Goal: Task Accomplishment & Management: Use online tool/utility

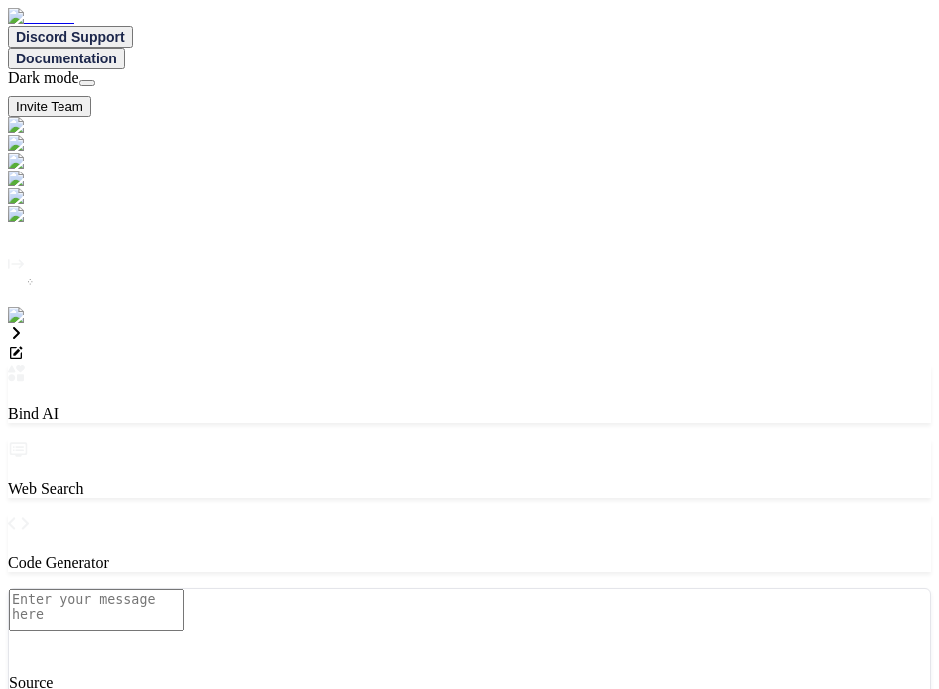
type textarea "x"
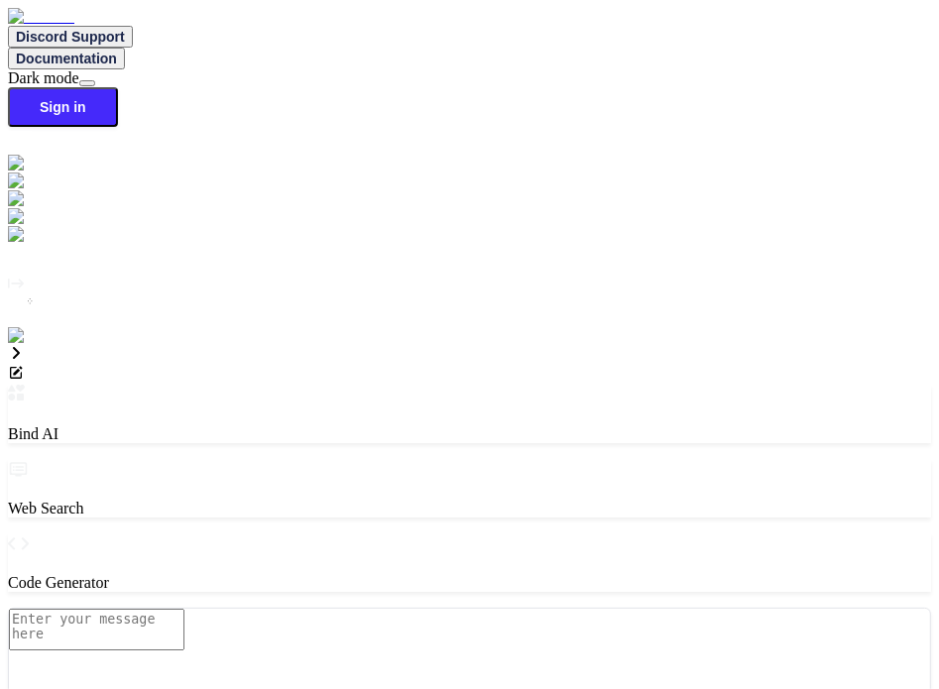
click at [36, 345] on img at bounding box center [35, 336] width 55 height 18
type input "testbindtest124@mailinat"
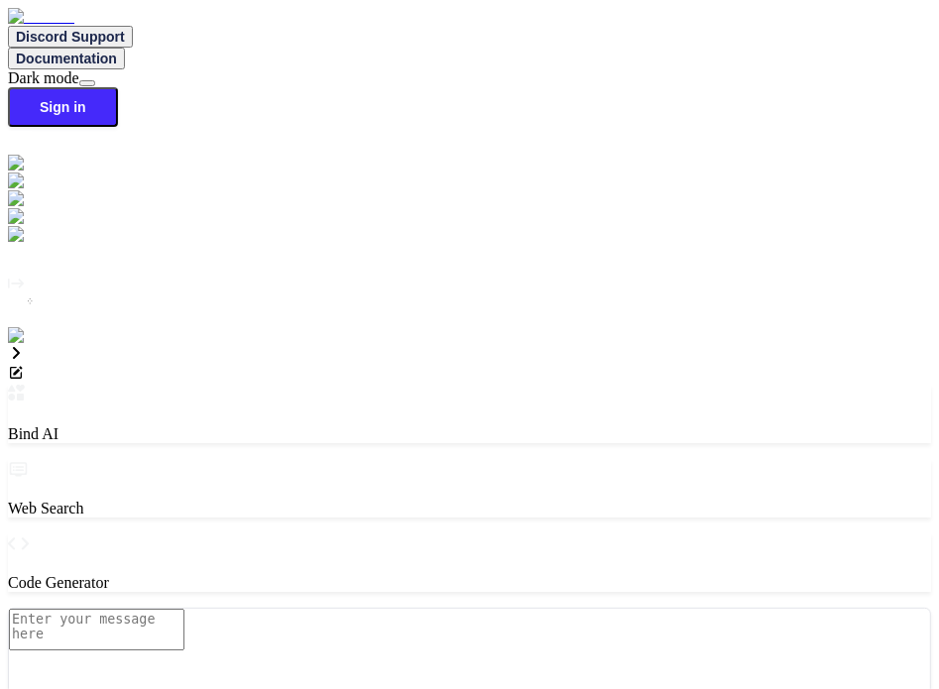
paste input "testbindtest124"
type input "testbindtest124@mailinator.com"
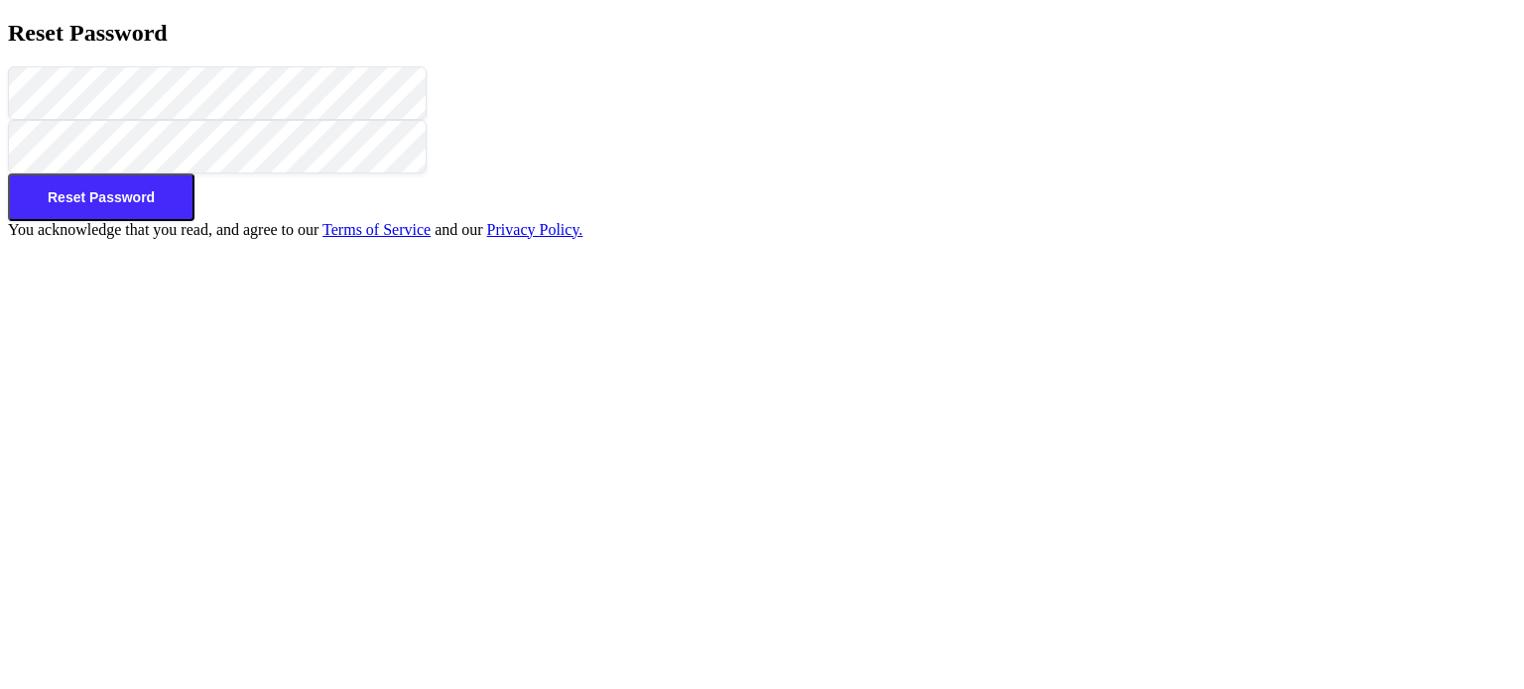
click at [194, 221] on button "Reset Password" at bounding box center [101, 198] width 186 height 48
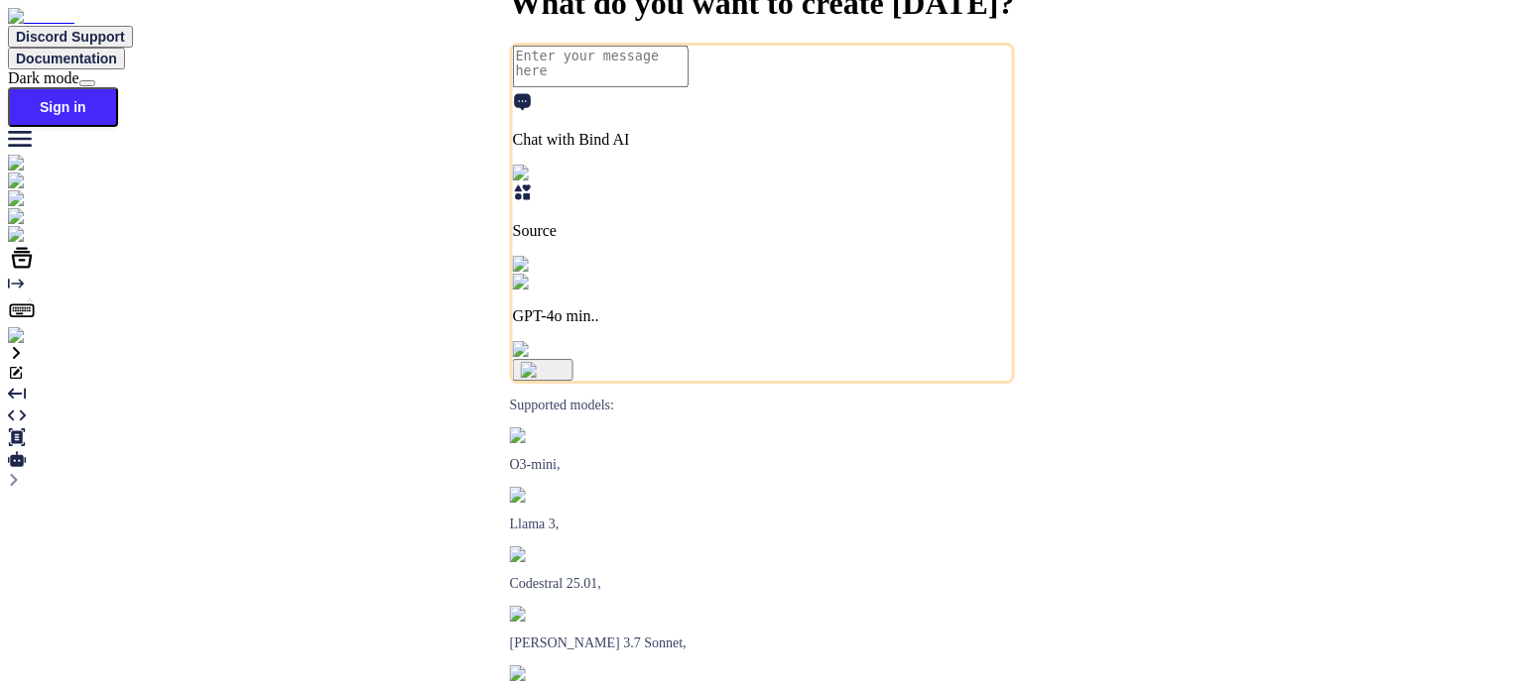
click at [32, 345] on img at bounding box center [35, 336] width 55 height 18
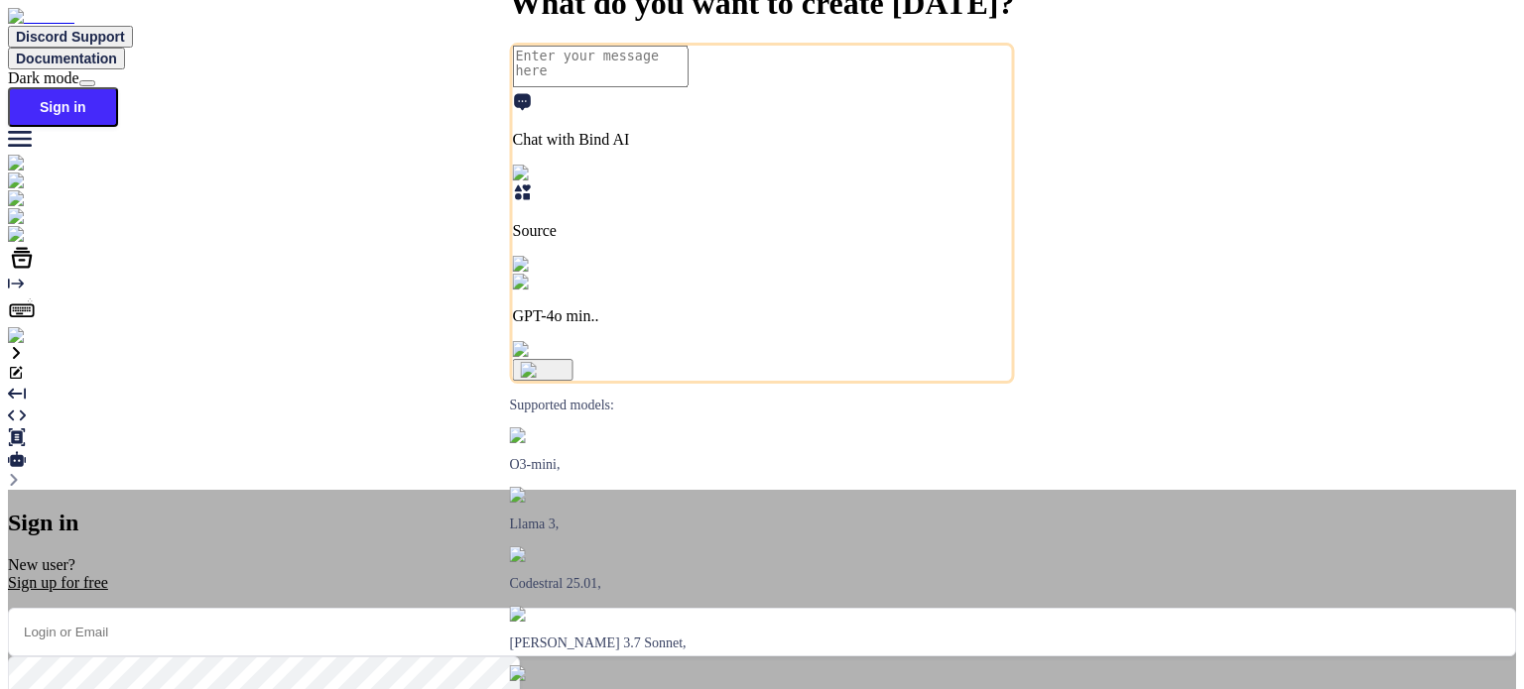
click at [531, 608] on input "email" at bounding box center [762, 632] width 1508 height 49
type input "t"
paste input "testbindtest124"
type input "testbindtest124@mailinator.com"
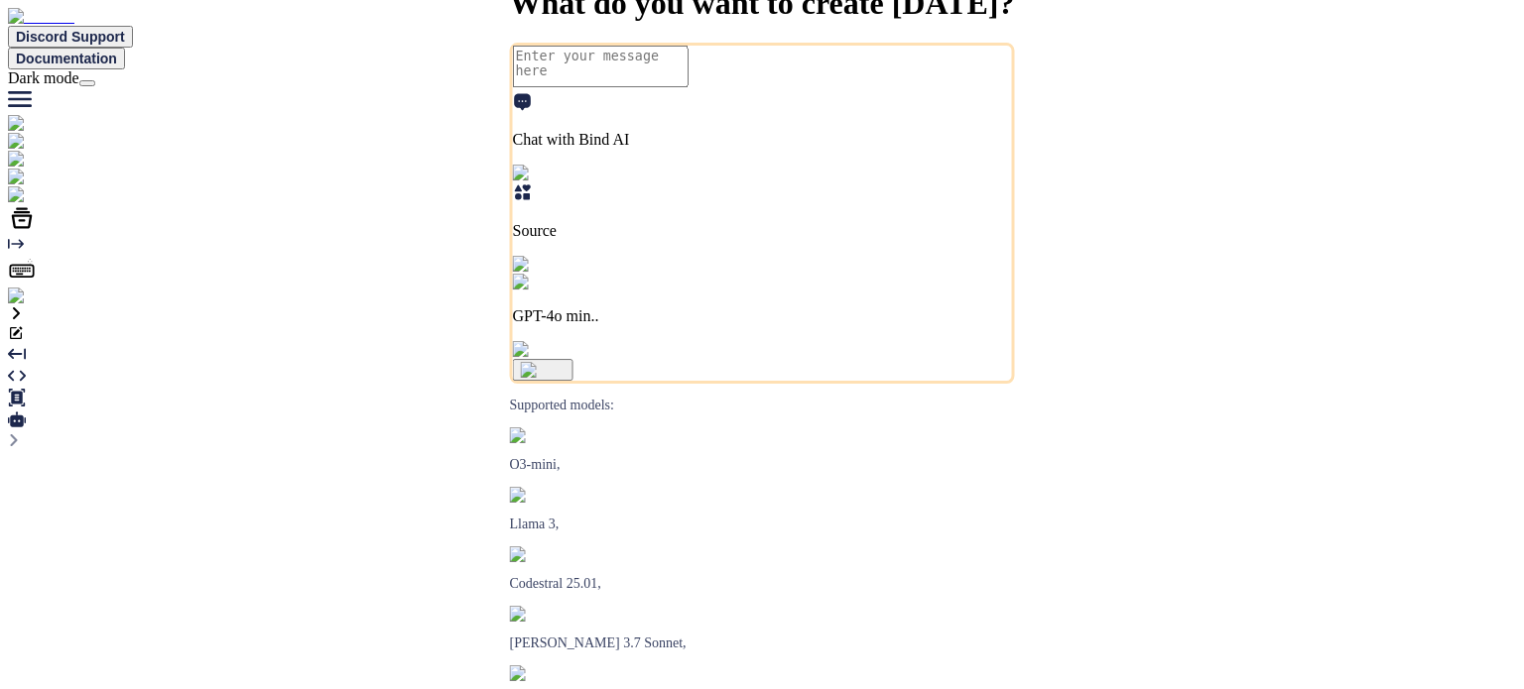
type textarea "x"
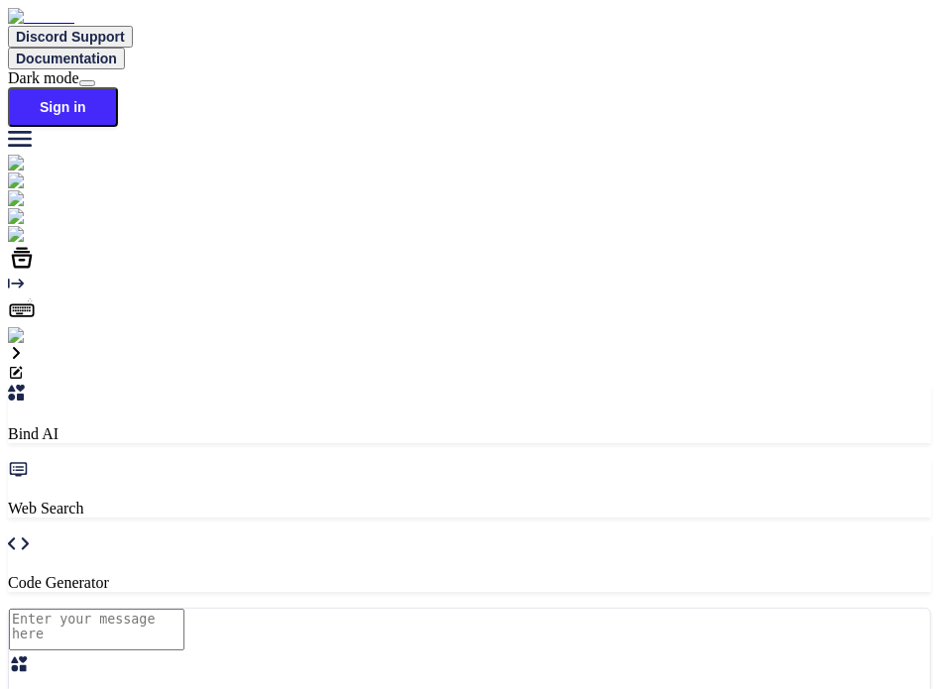
type textarea "x"
click at [28, 345] on img at bounding box center [35, 336] width 55 height 18
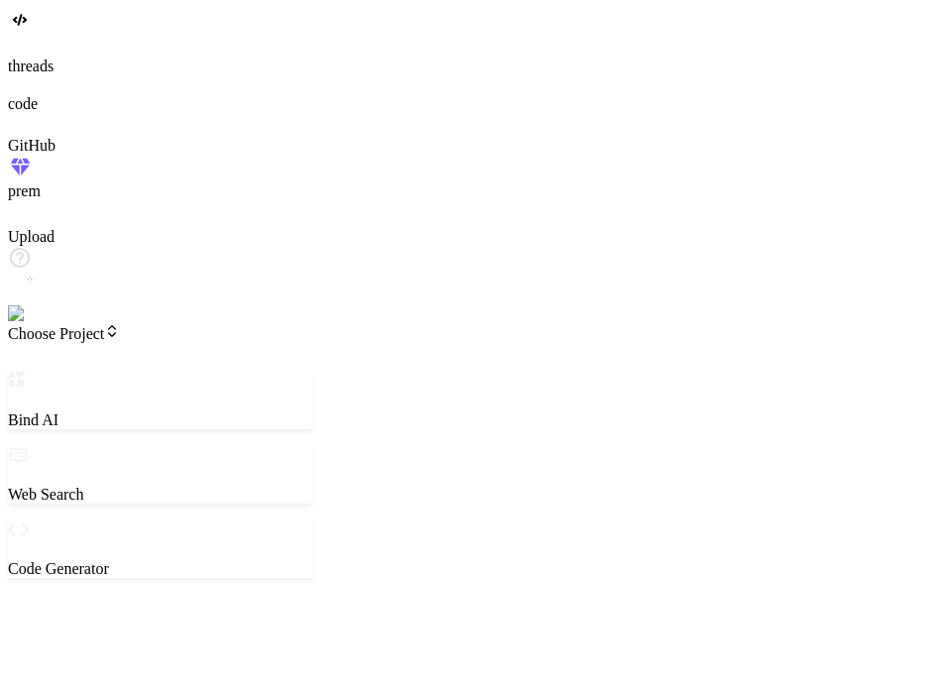
type textarea "x"
drag, startPoint x: 194, startPoint y: 35, endPoint x: 163, endPoint y: 27, distance: 32.7
click at [163, 323] on header "Choose Project Created with Pixso." at bounding box center [160, 347] width 305 height 48
click at [120, 325] on span "Choose Project" at bounding box center [64, 333] width 112 height 17
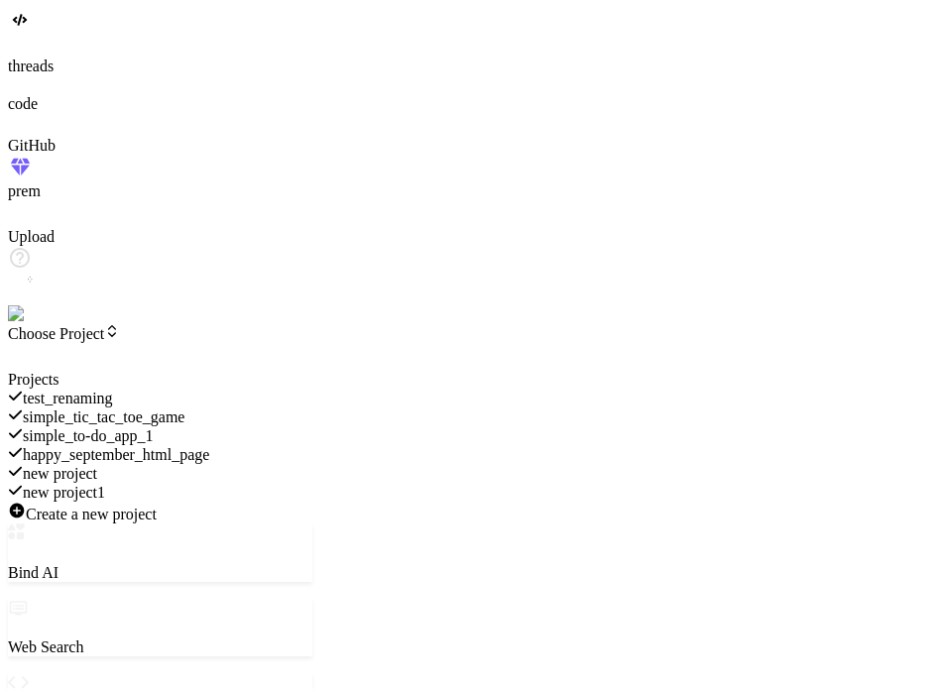
click at [186, 409] on span "simple_tic_tac_toe_game" at bounding box center [104, 417] width 163 height 17
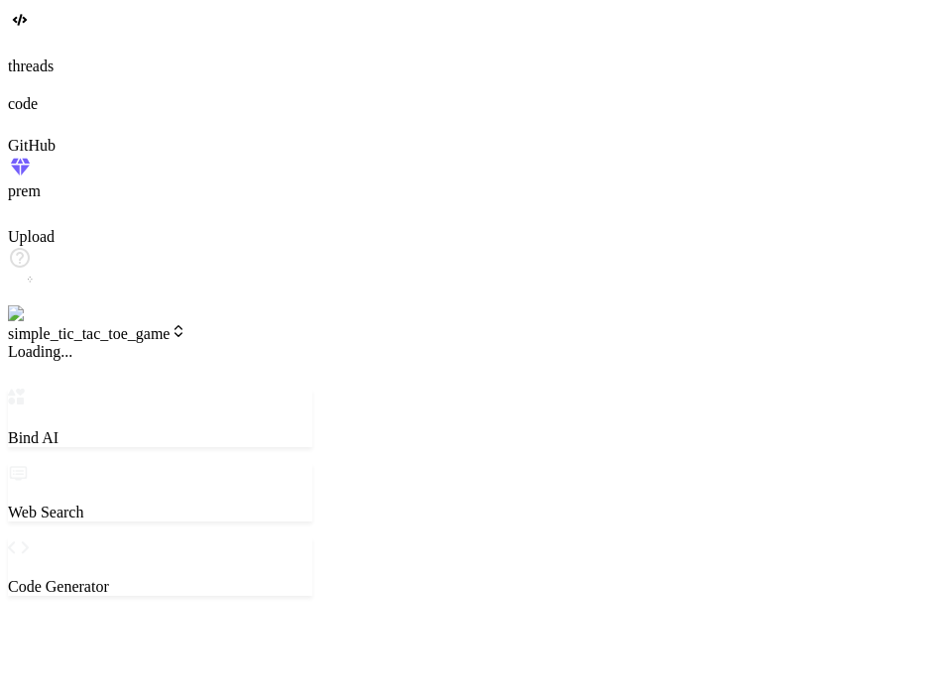
scroll to position [19, 0]
click at [38, 343] on span "v1" at bounding box center [23, 351] width 30 height 17
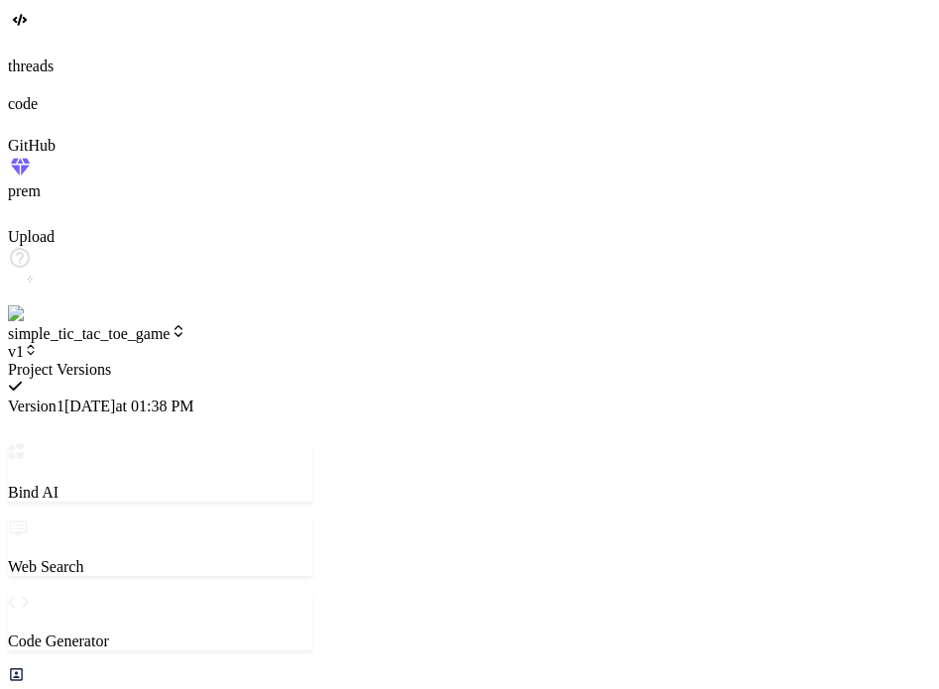
scroll to position [114, 0]
click at [298, 361] on div at bounding box center [160, 361] width 305 height 0
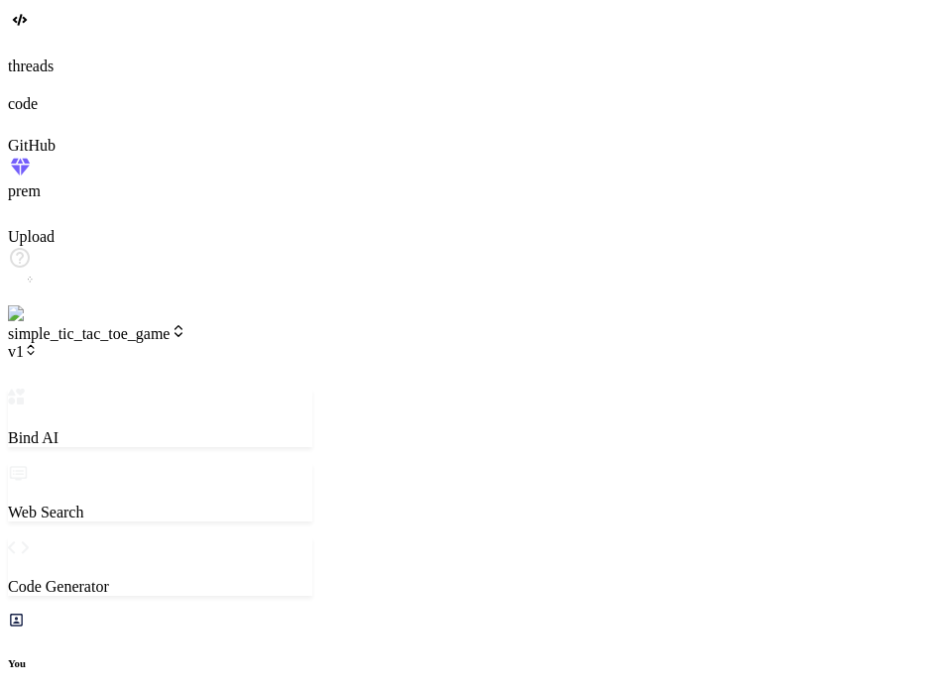
click at [186, 325] on span "simple_tic_tac_toe_game" at bounding box center [97, 333] width 179 height 17
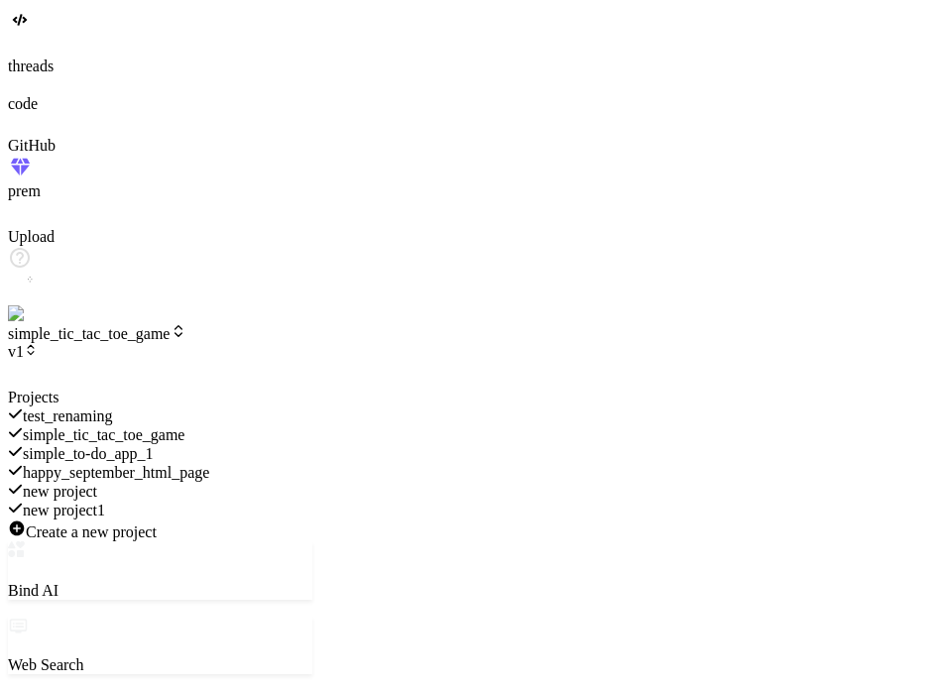
click at [232, 407] on div "test_renaming" at bounding box center [160, 416] width 305 height 19
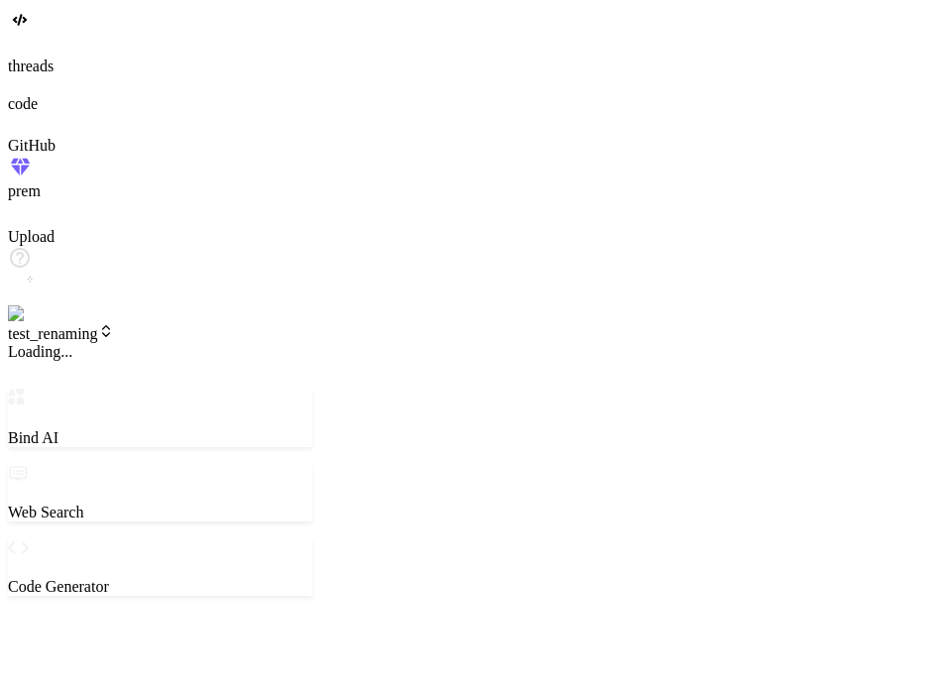
scroll to position [266, 0]
click at [38, 343] on icon at bounding box center [31, 350] width 14 height 14
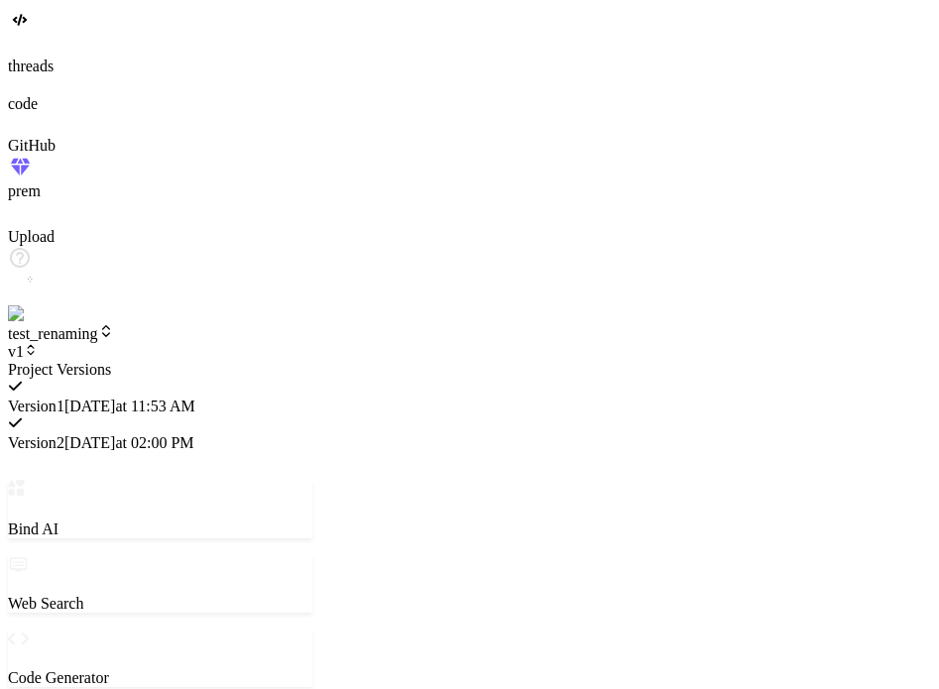
click at [130, 361] on div at bounding box center [160, 361] width 305 height 0
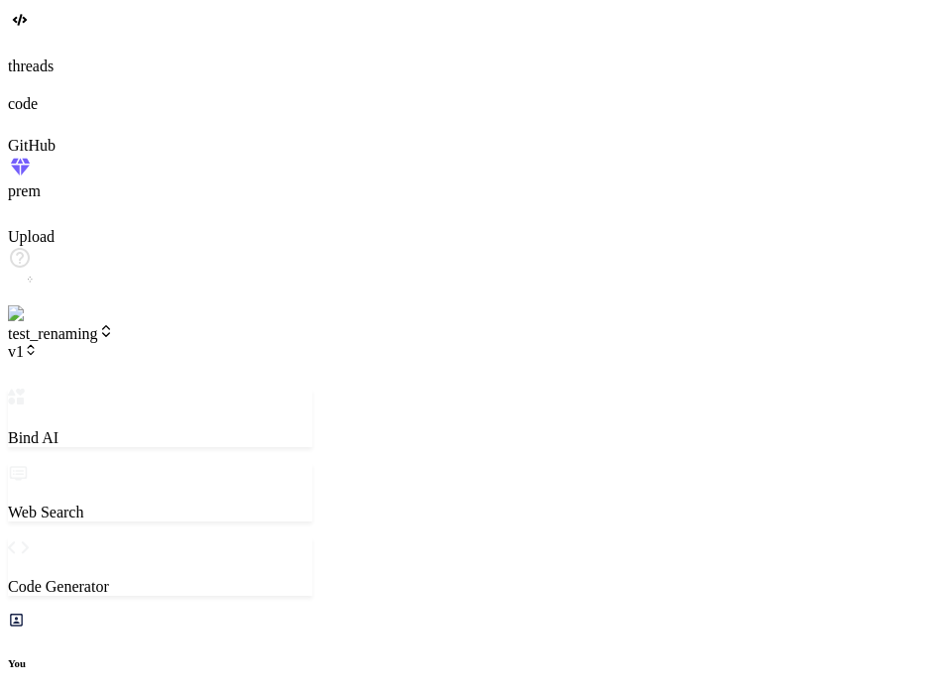
click at [114, 325] on span "test_renaming" at bounding box center [61, 333] width 106 height 17
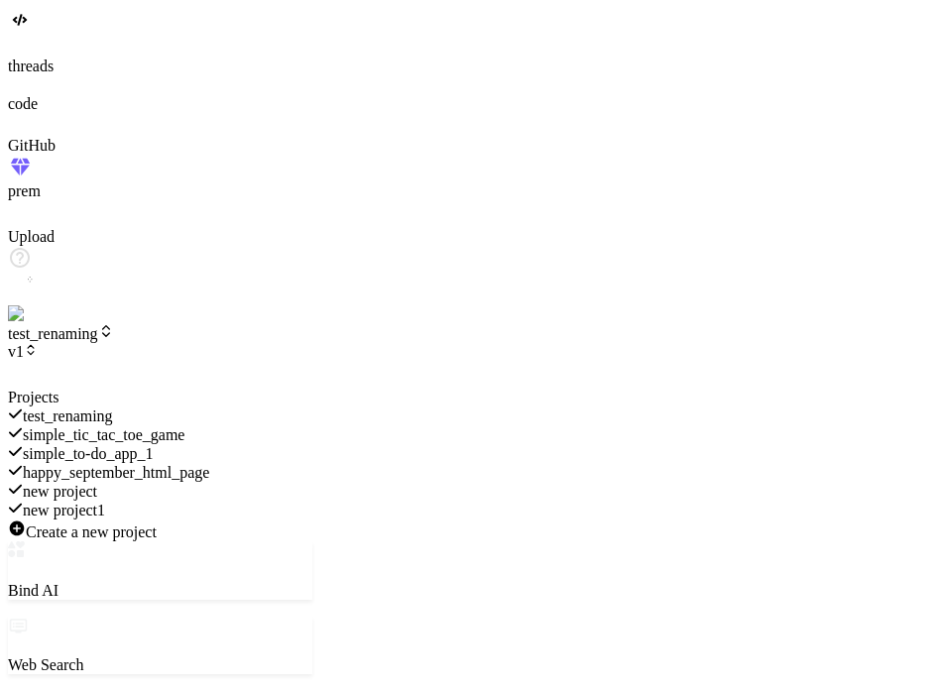
click at [203, 464] on span "happy_september_html_page" at bounding box center [116, 472] width 186 height 17
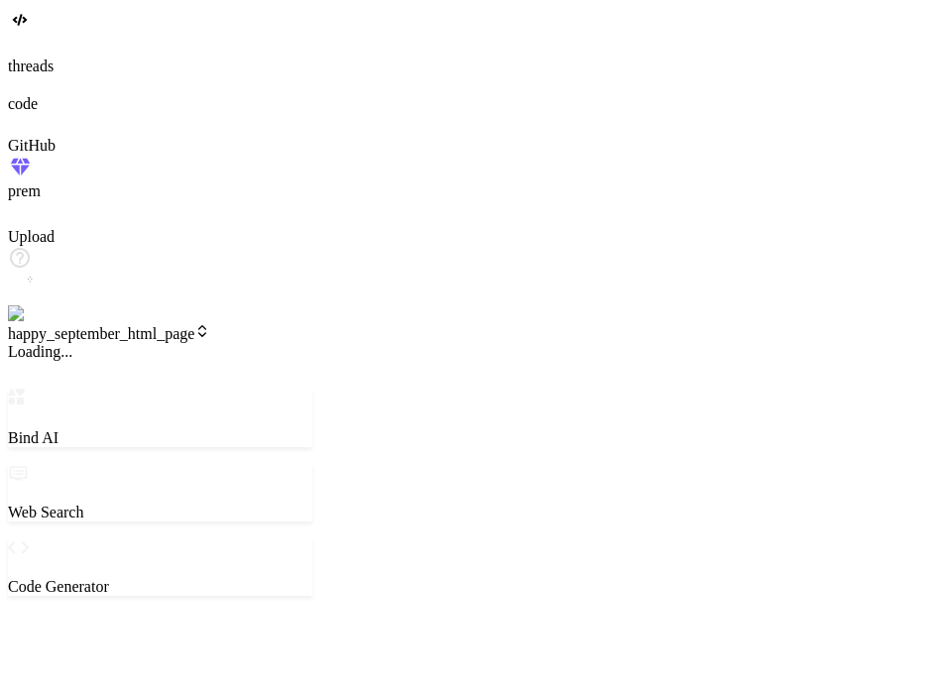
scroll to position [286, 0]
click at [34, 352] on icon at bounding box center [31, 353] width 6 height 3
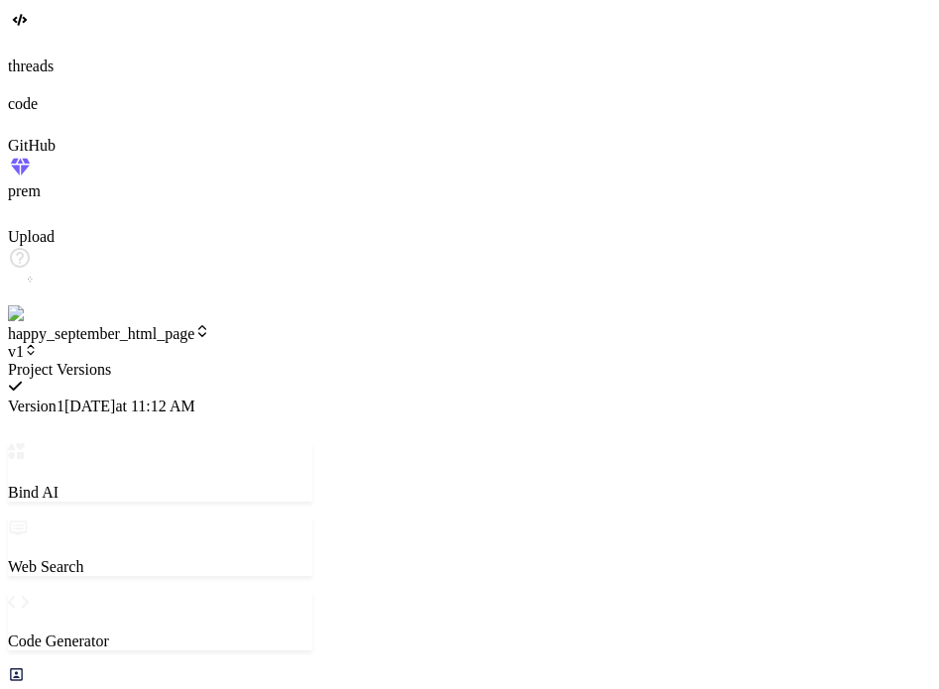
click at [312, 361] on div at bounding box center [160, 361] width 305 height 0
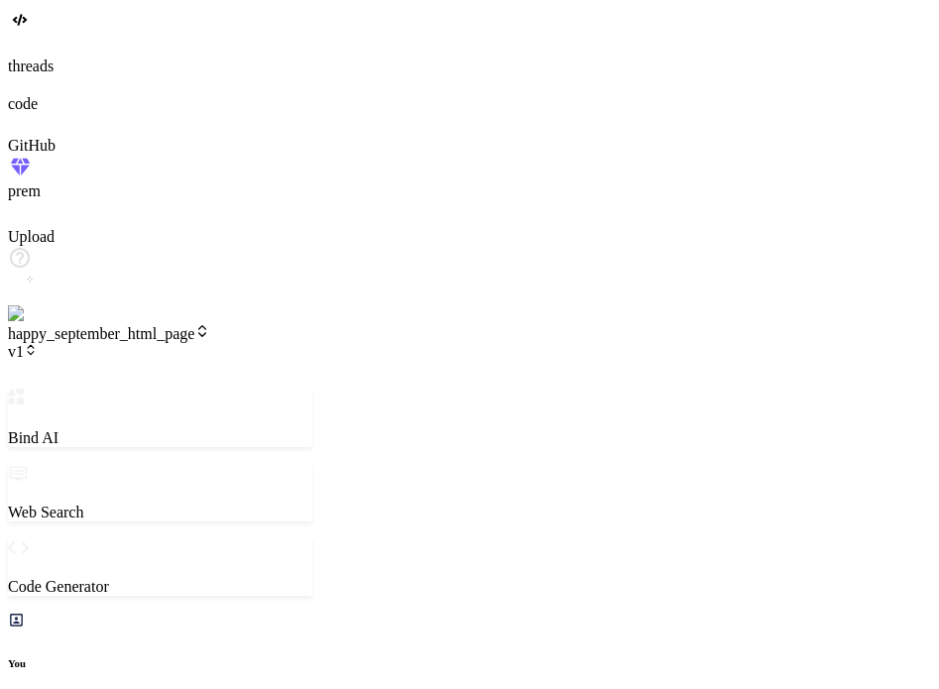
click at [210, 325] on span "happy_september_html_page" at bounding box center [109, 333] width 202 height 17
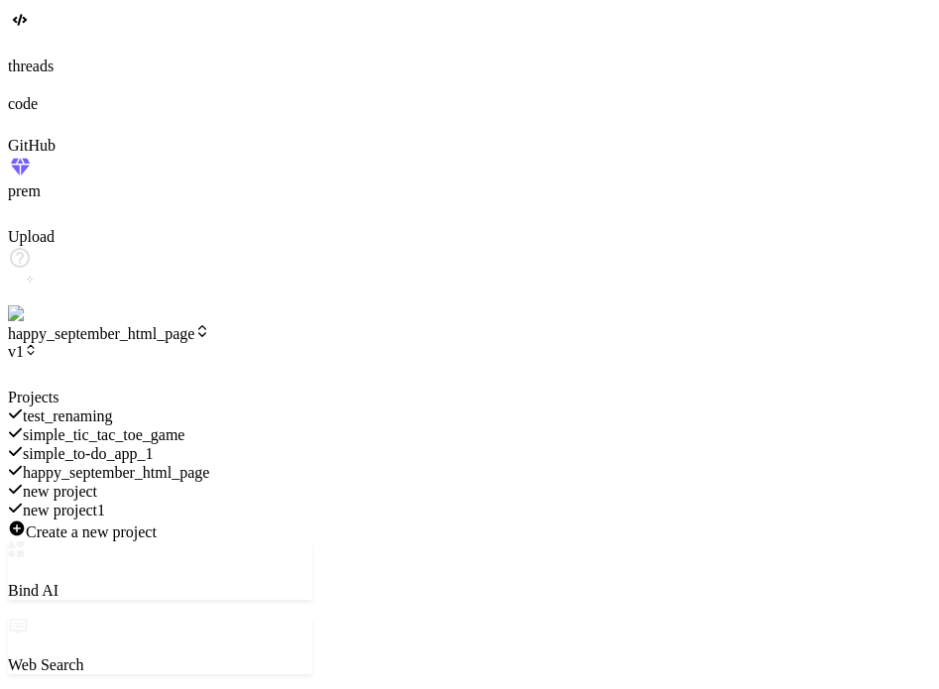
click at [249, 482] on div "new project" at bounding box center [160, 491] width 305 height 19
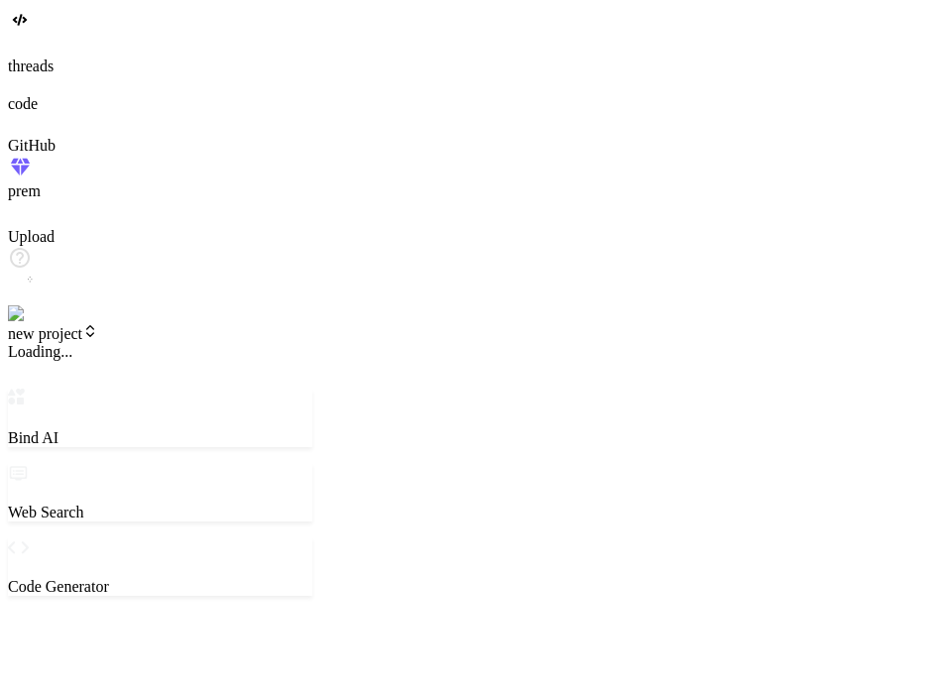
scroll to position [305, 0]
click at [38, 343] on span "v1" at bounding box center [23, 351] width 30 height 17
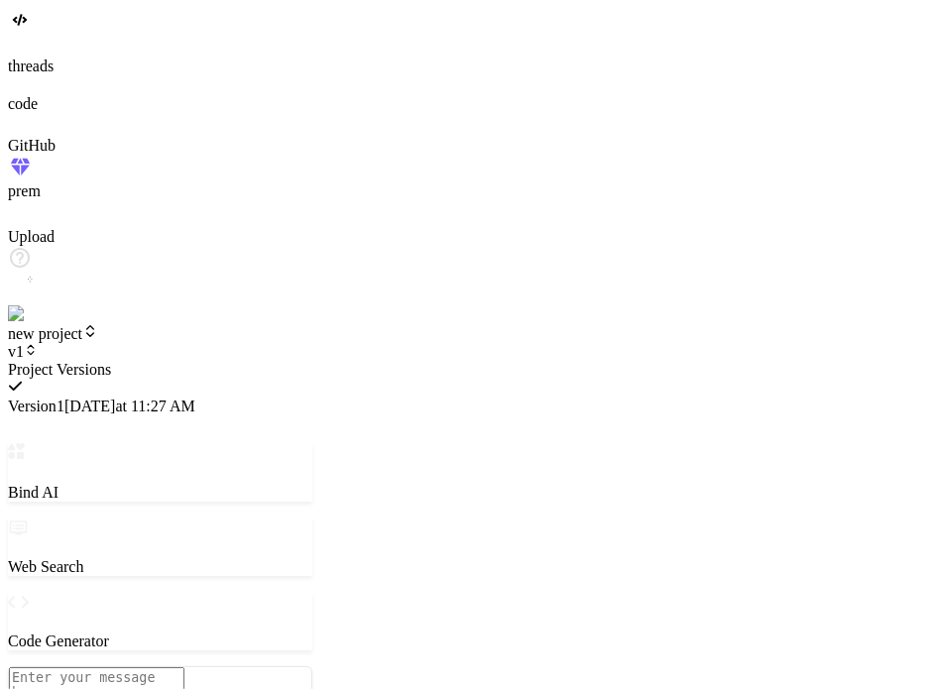
click at [210, 361] on div at bounding box center [160, 361] width 305 height 0
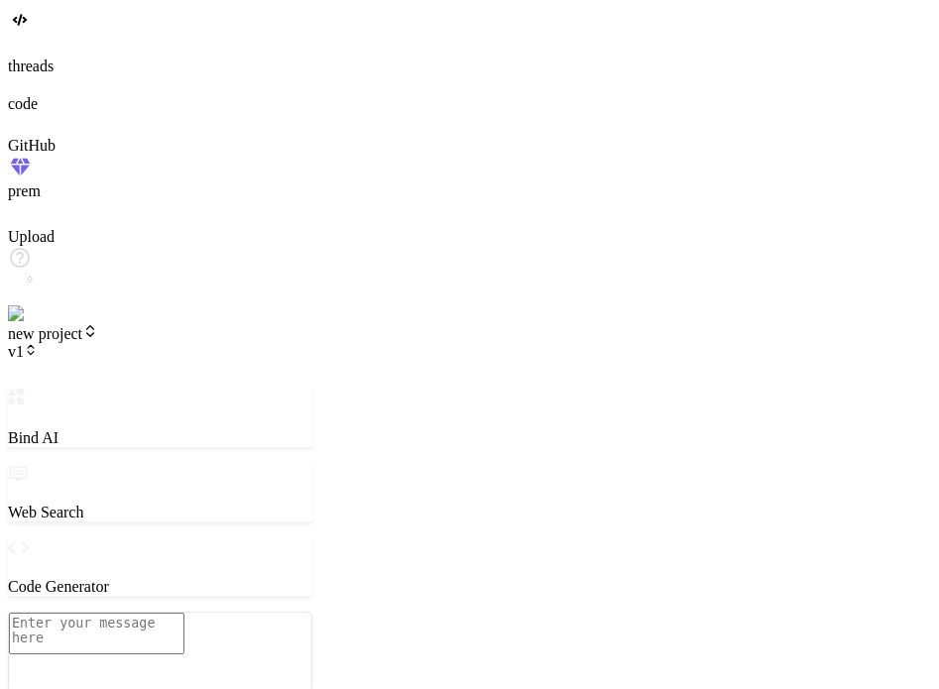
click at [98, 325] on span "new project" at bounding box center [53, 333] width 90 height 17
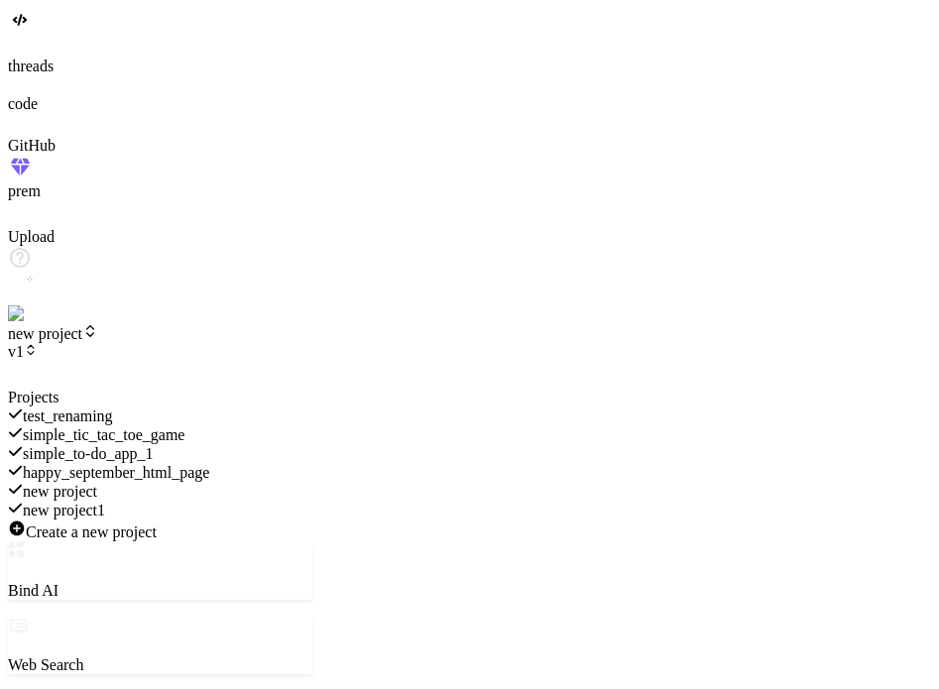
click at [105, 502] on span "new project1" at bounding box center [64, 510] width 82 height 17
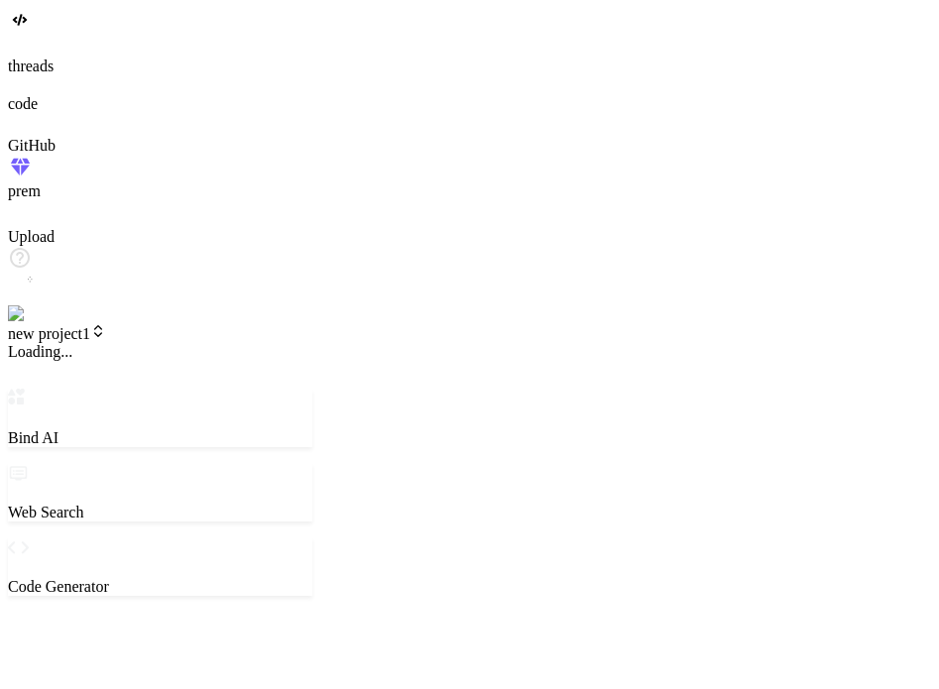
scroll to position [323, 0]
click at [38, 343] on span "v1" at bounding box center [23, 351] width 30 height 17
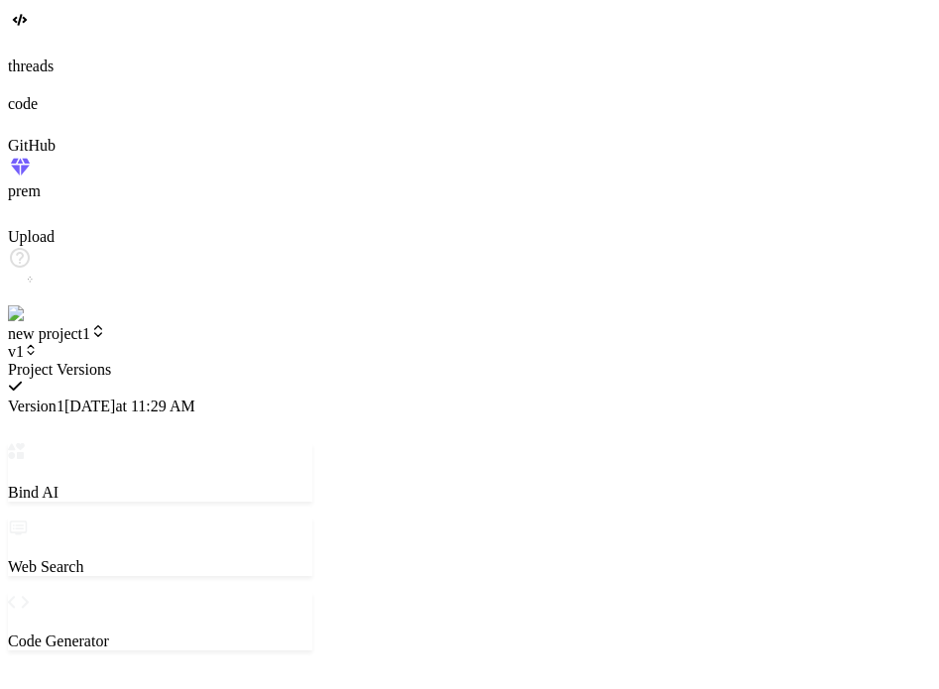
type textarea "x"
click at [211, 361] on div at bounding box center [160, 361] width 305 height 0
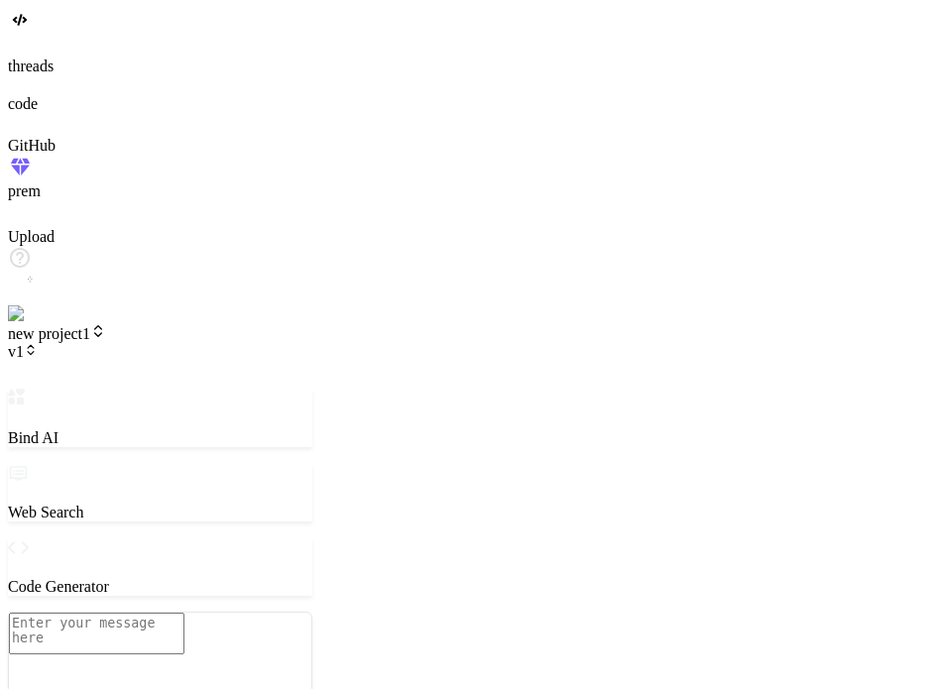
scroll to position [324, 0]
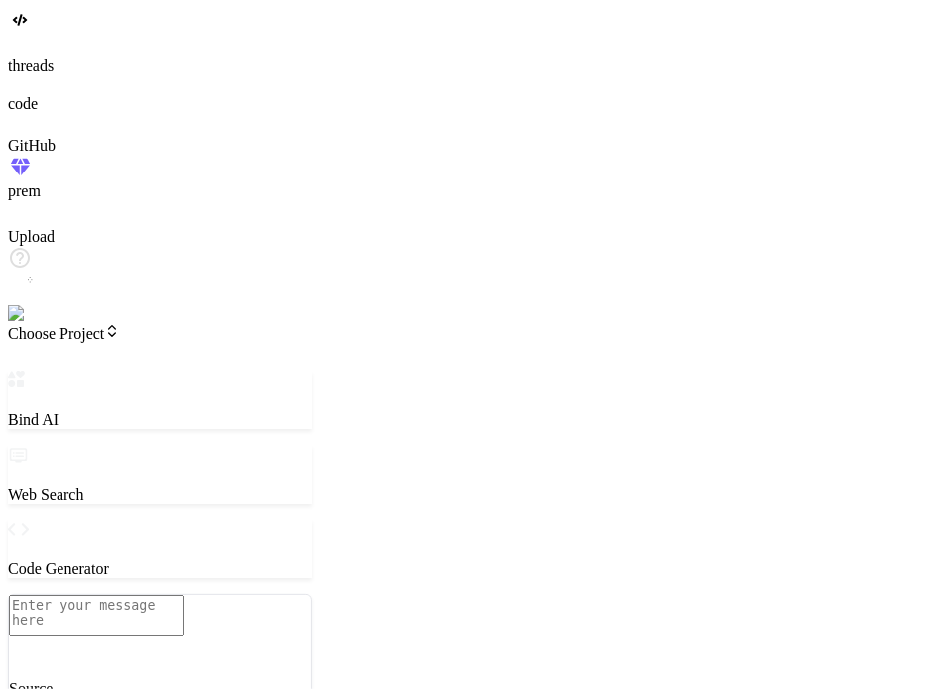
click at [185, 595] on textarea at bounding box center [97, 616] width 176 height 42
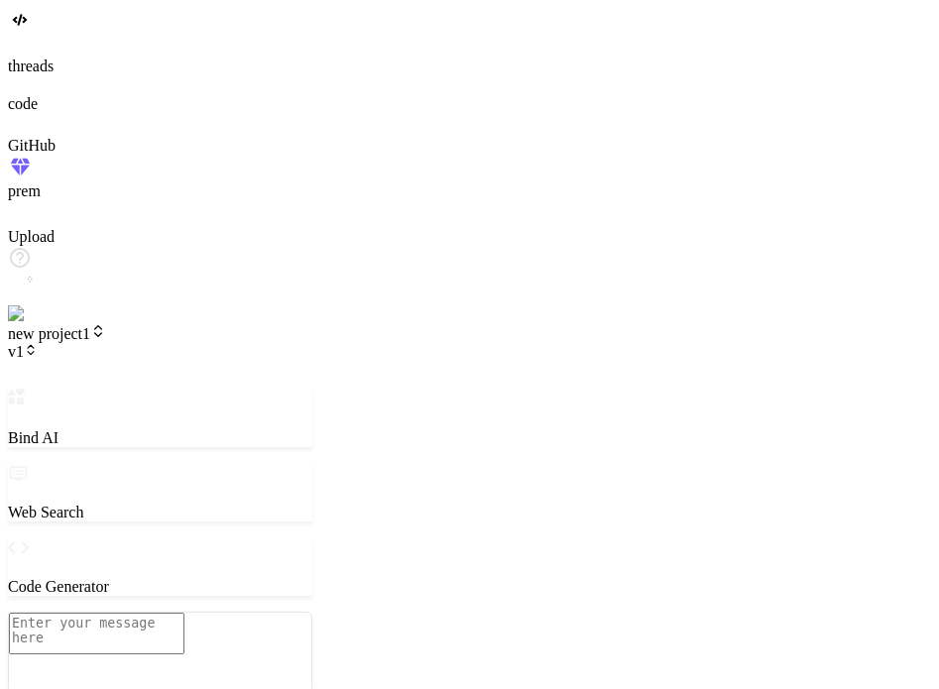
type textarea "x"
type textarea "h"
type textarea "x"
type textarea "hi"
type textarea "x"
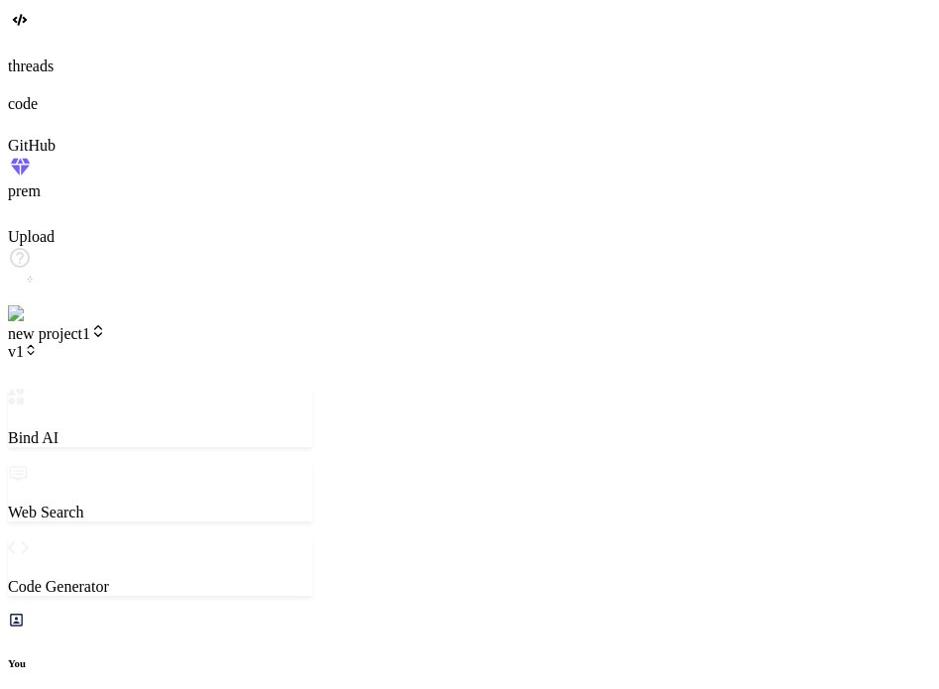
click at [38, 343] on icon at bounding box center [31, 350] width 14 height 14
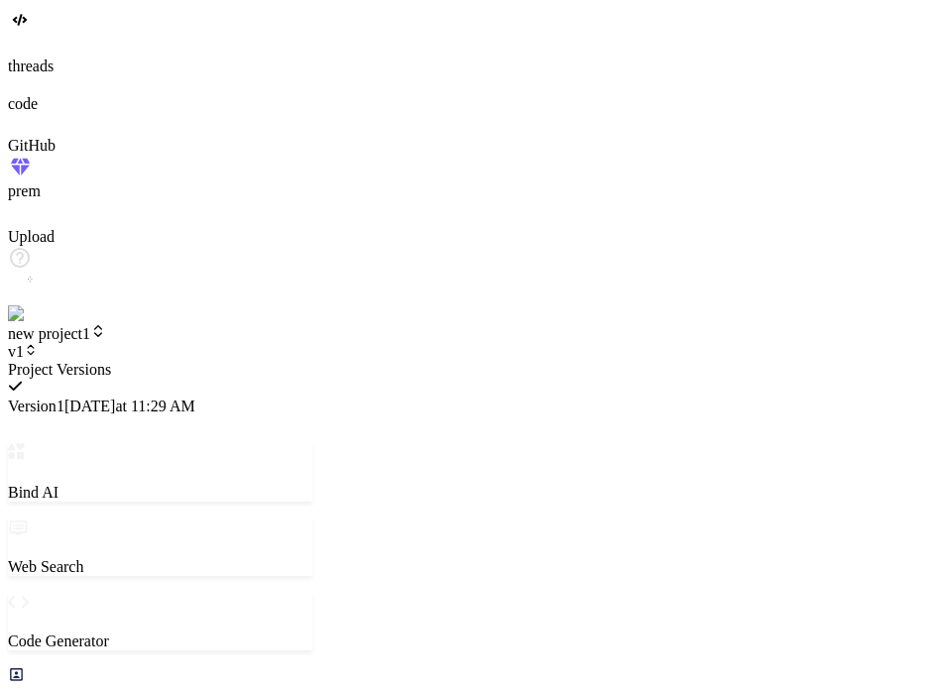
click at [228, 361] on div at bounding box center [160, 361] width 305 height 0
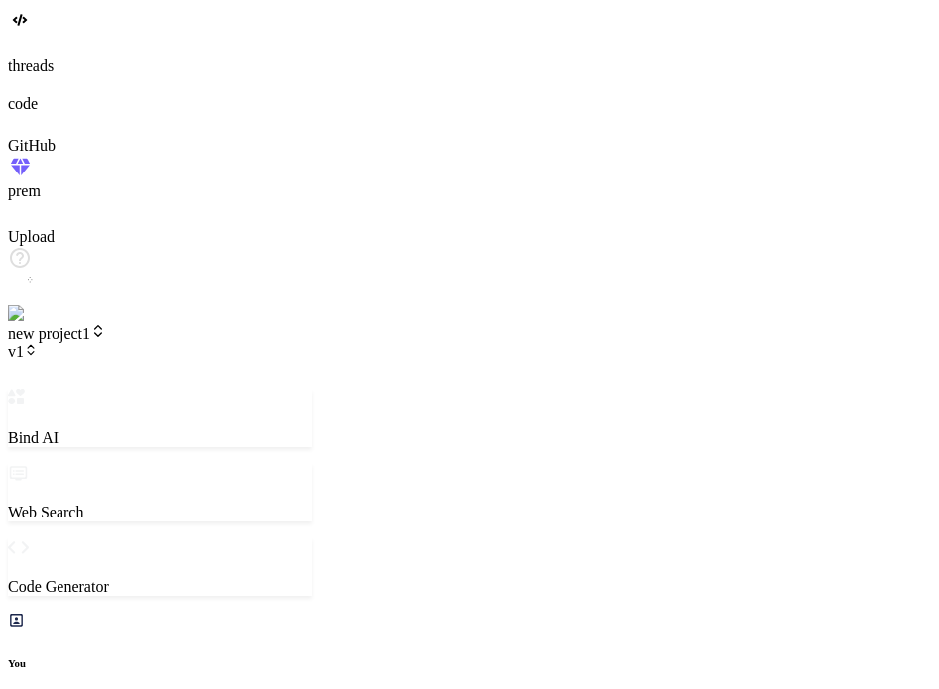
click at [106, 325] on span "new project1" at bounding box center [57, 333] width 98 height 17
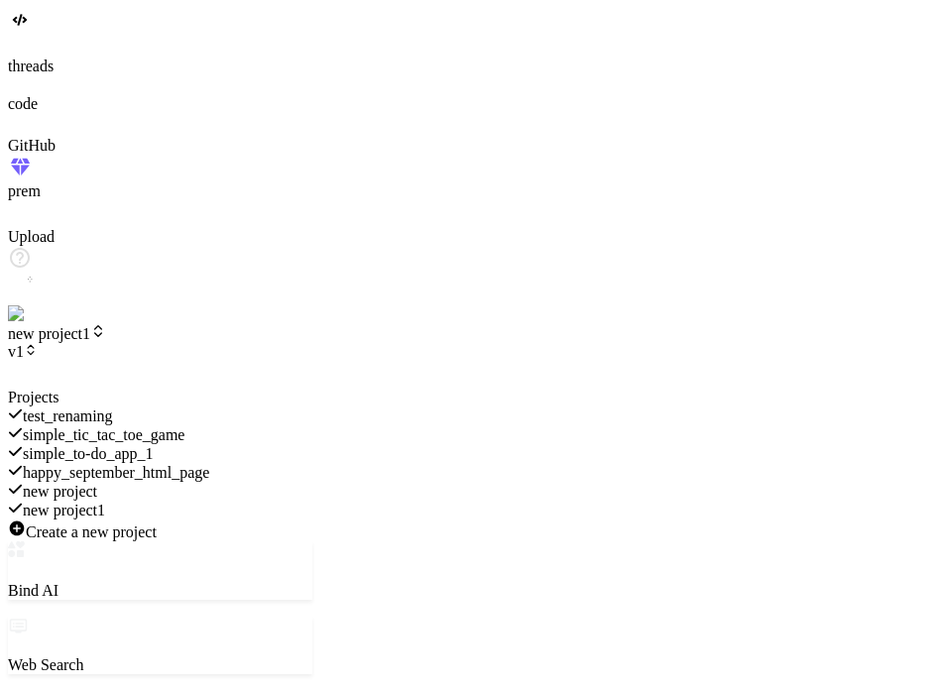
click at [155, 389] on div at bounding box center [160, 389] width 305 height 0
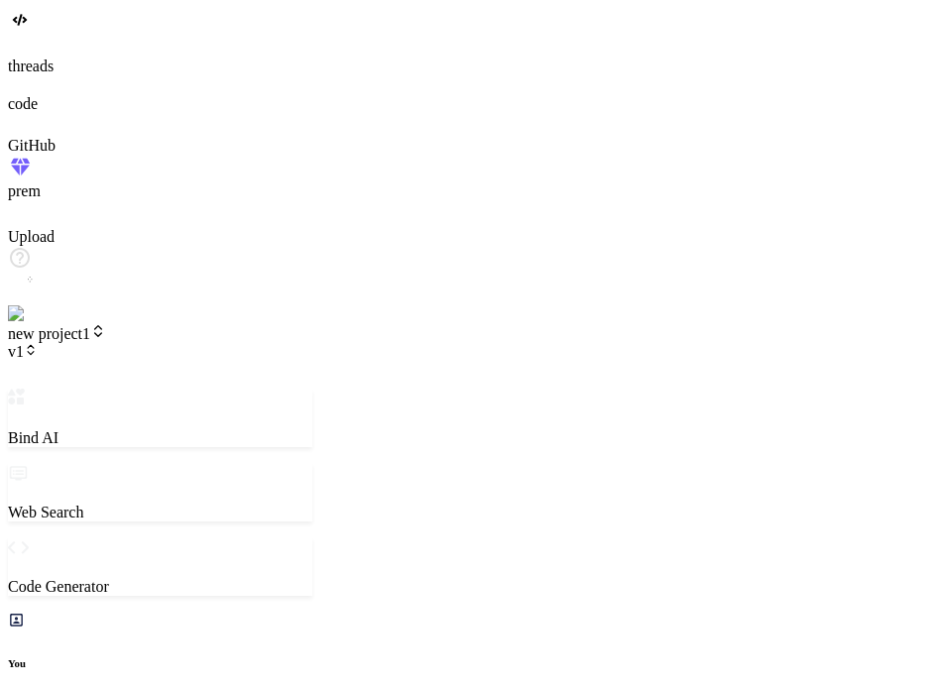
click at [144, 323] on header "new project1 v1 Created with Pixso." at bounding box center [160, 355] width 305 height 65
click at [106, 325] on span "new project1" at bounding box center [57, 333] width 98 height 17
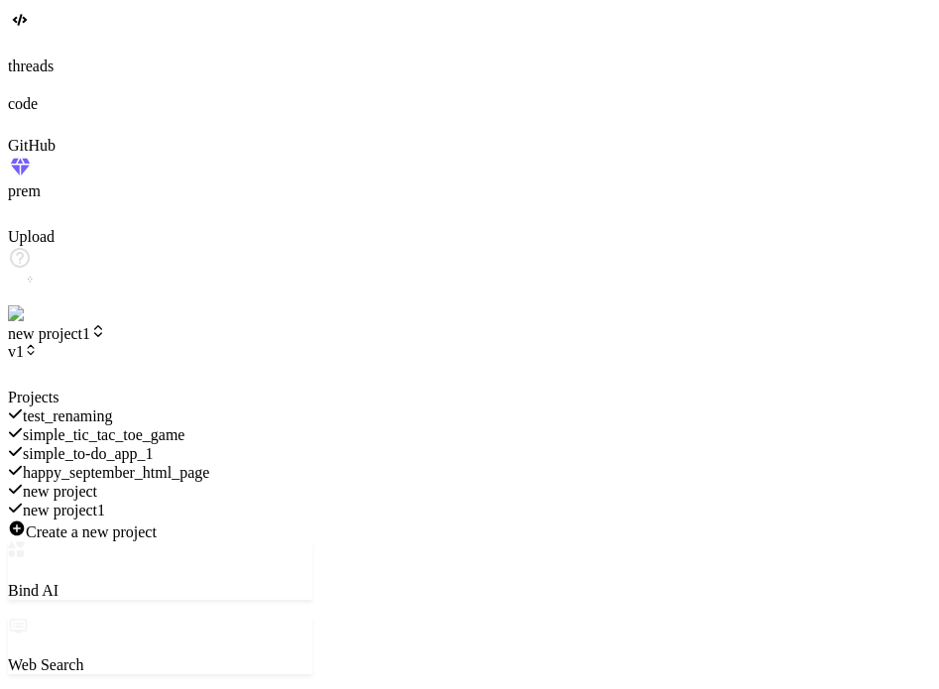
click at [154, 445] on span "simple_to-do_app_1" at bounding box center [88, 453] width 131 height 17
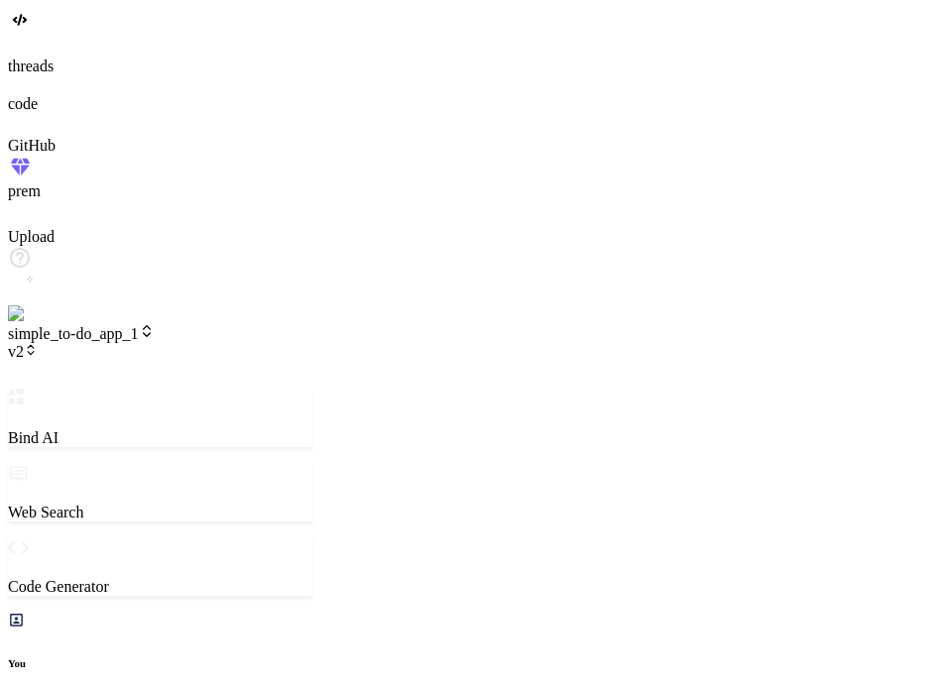
scroll to position [1199, 0]
click at [38, 343] on span "v2" at bounding box center [23, 351] width 30 height 17
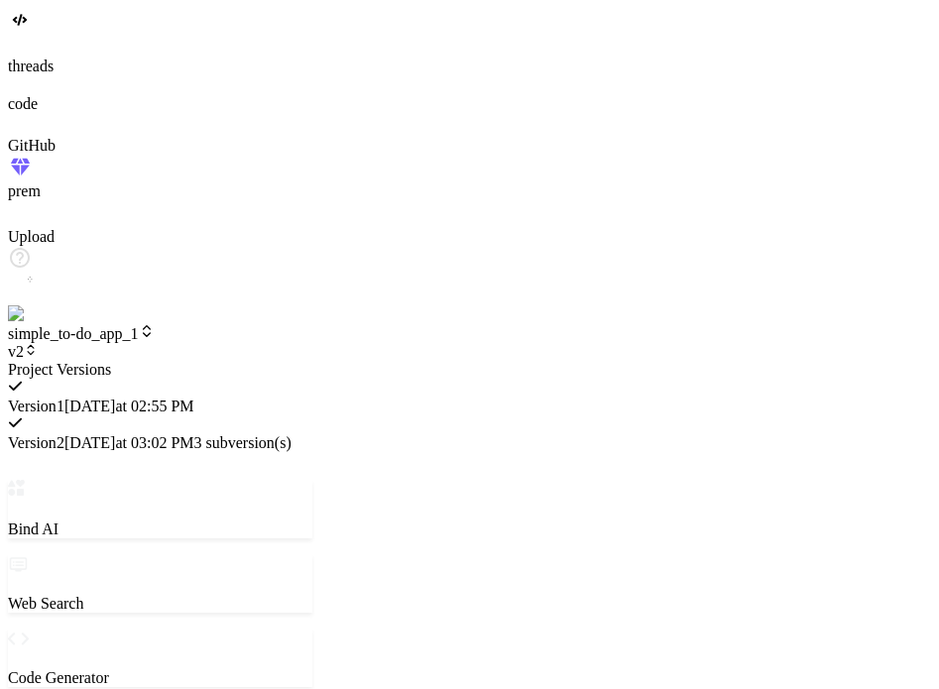
scroll to position [932, 0]
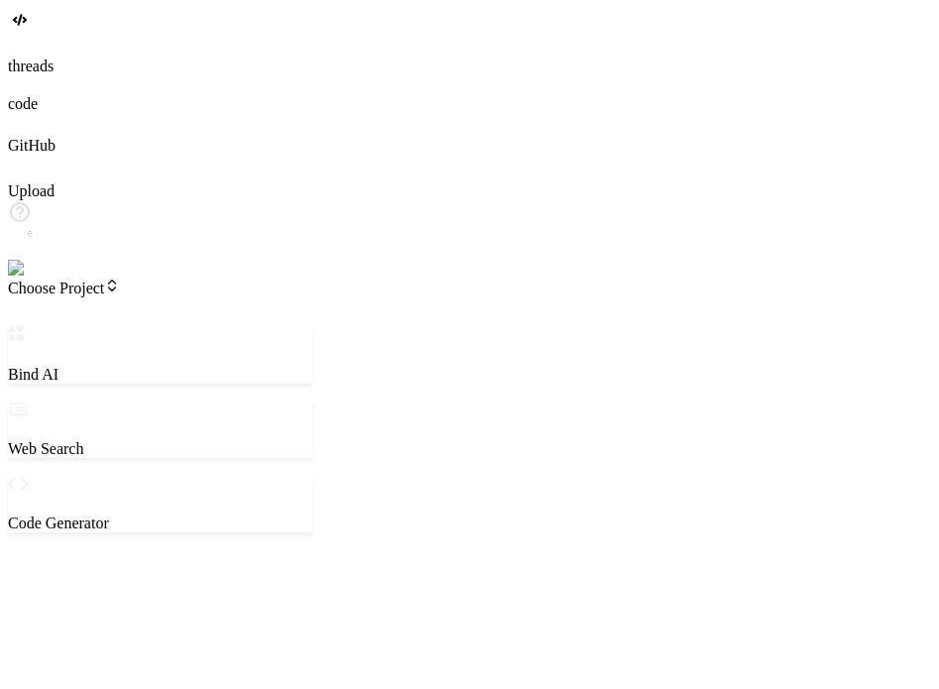
type textarea "x"
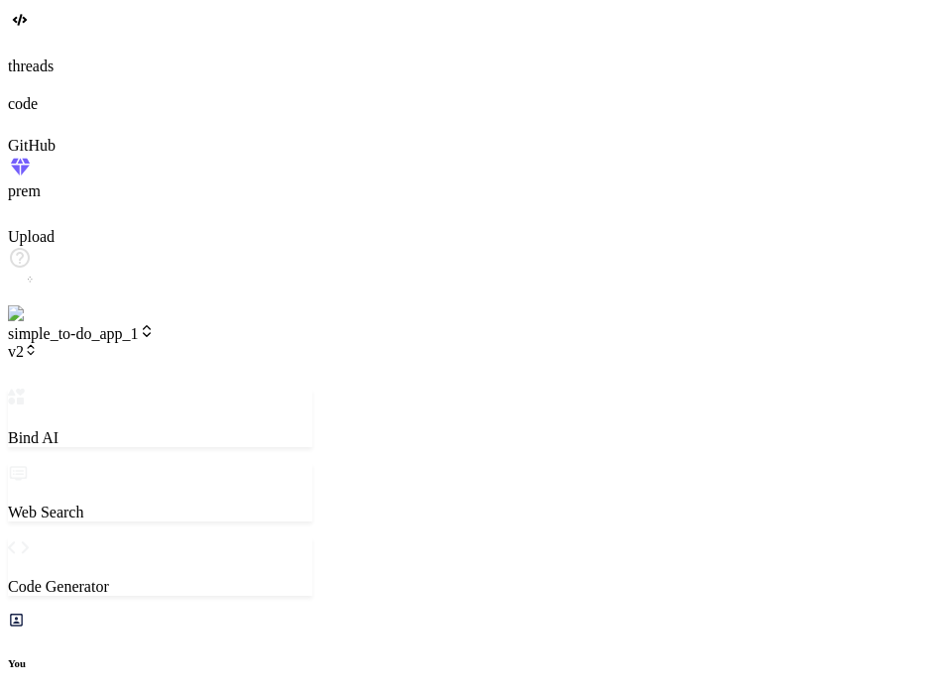
scroll to position [1199, 0]
click at [34, 345] on icon at bounding box center [31, 346] width 6 height 3
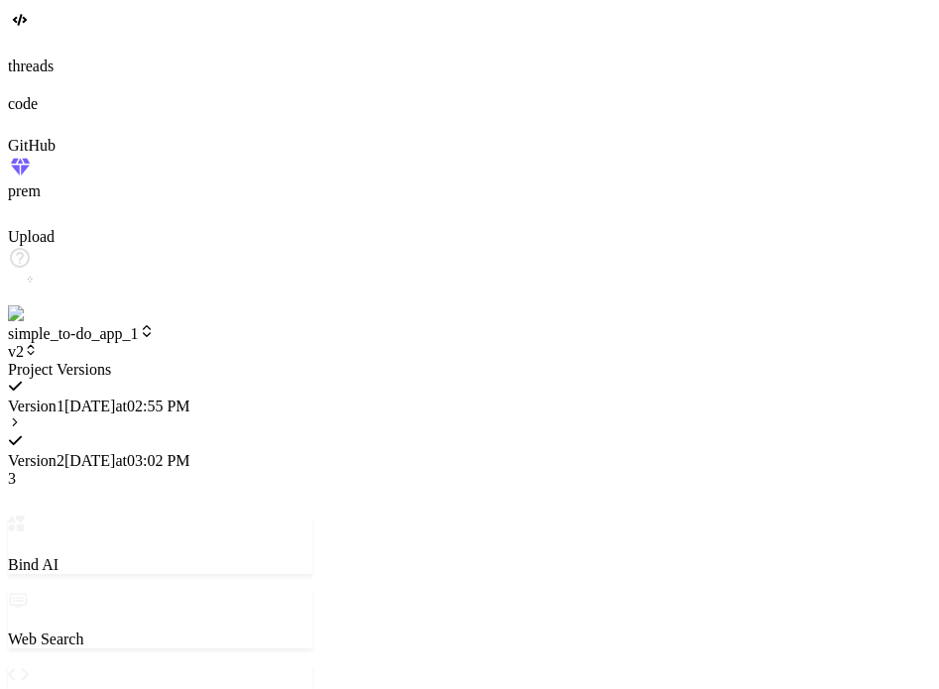
click at [22, 416] on icon at bounding box center [15, 423] width 14 height 14
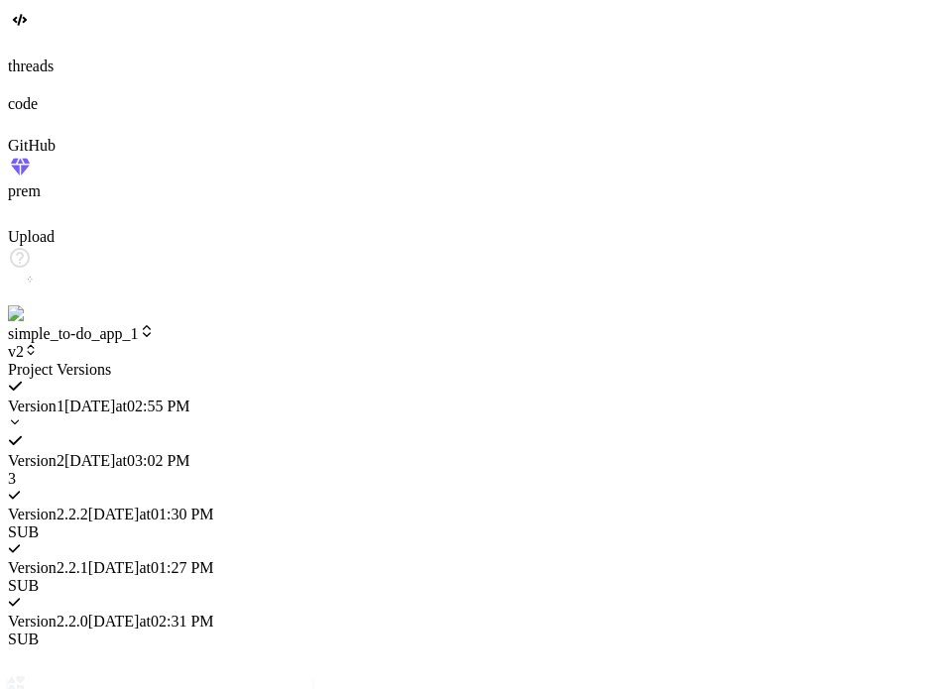
click at [88, 559] on span "Version 2 . 2.1" at bounding box center [48, 567] width 80 height 17
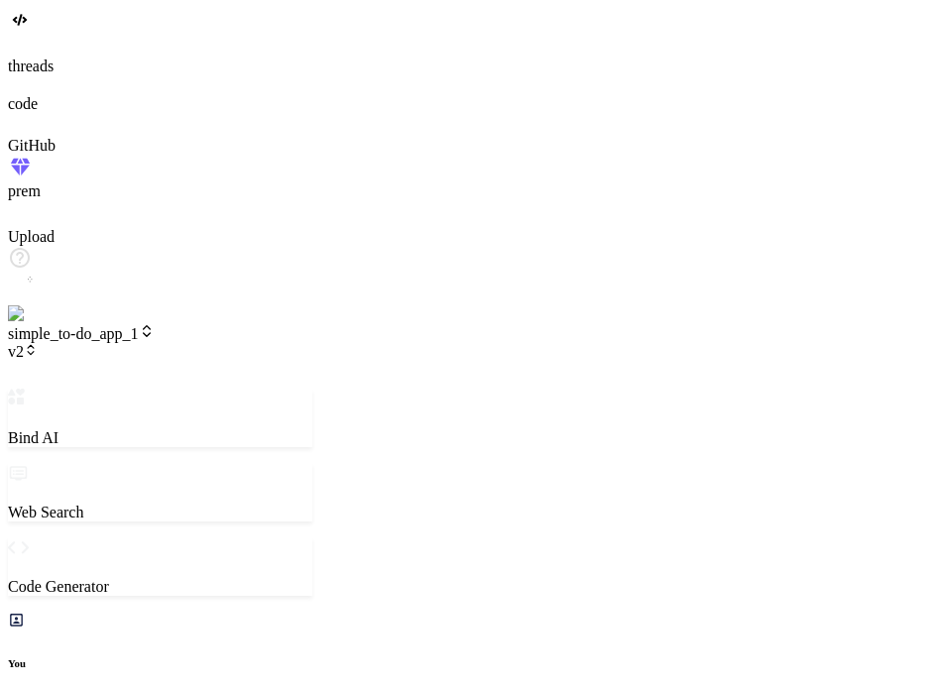
scroll to position [1104, 0]
click at [38, 343] on span "v2" at bounding box center [23, 351] width 30 height 17
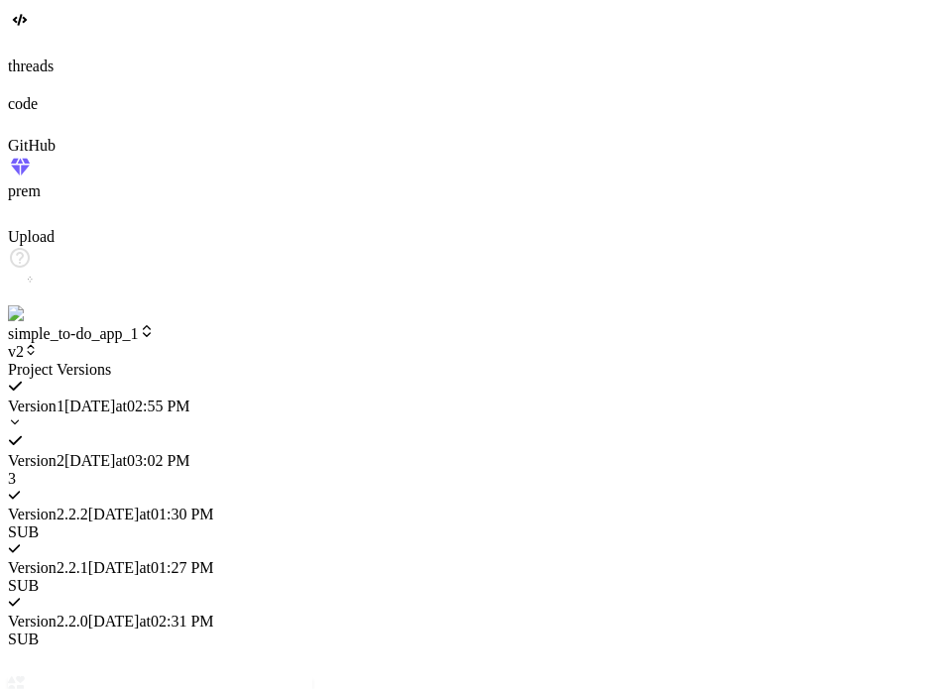
scroll to position [2019, 0]
click at [312, 361] on div at bounding box center [160, 361] width 305 height 0
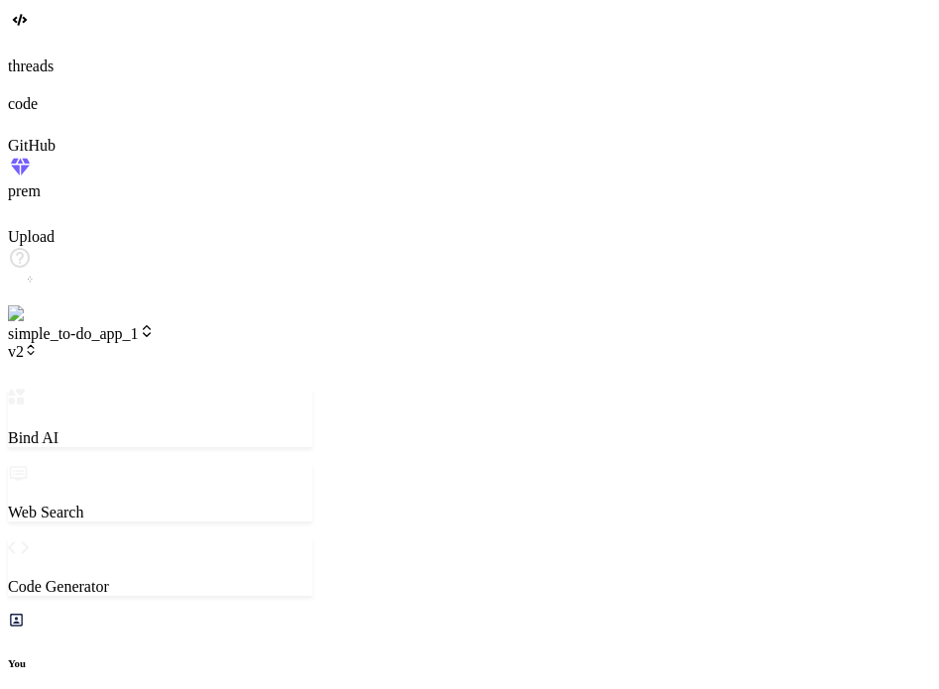
click at [38, 343] on span "v2" at bounding box center [23, 351] width 30 height 17
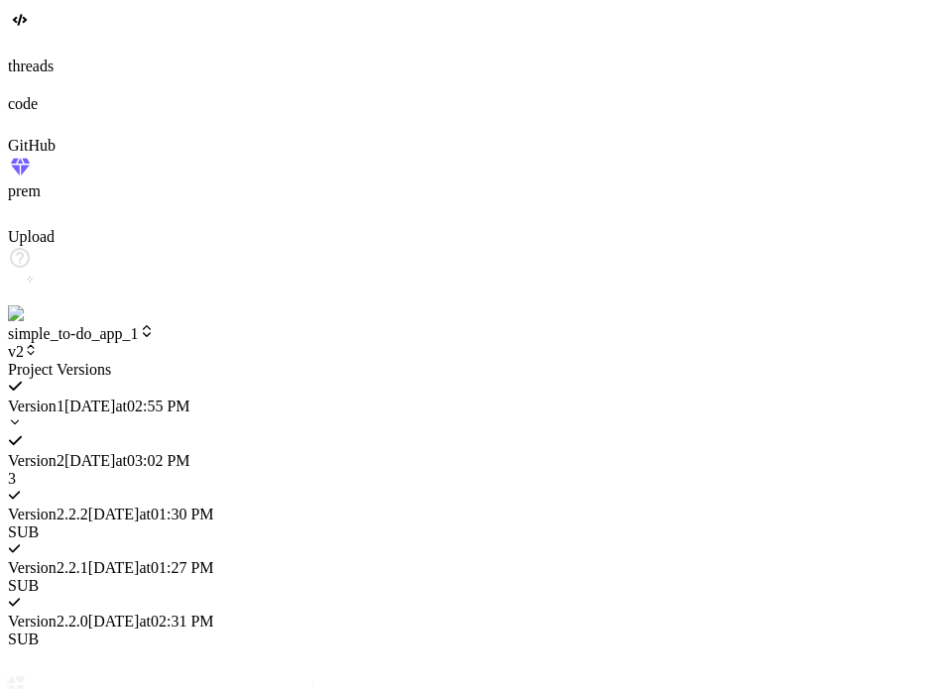
click at [88, 613] on span "Version 2 . 2.0" at bounding box center [48, 621] width 80 height 17
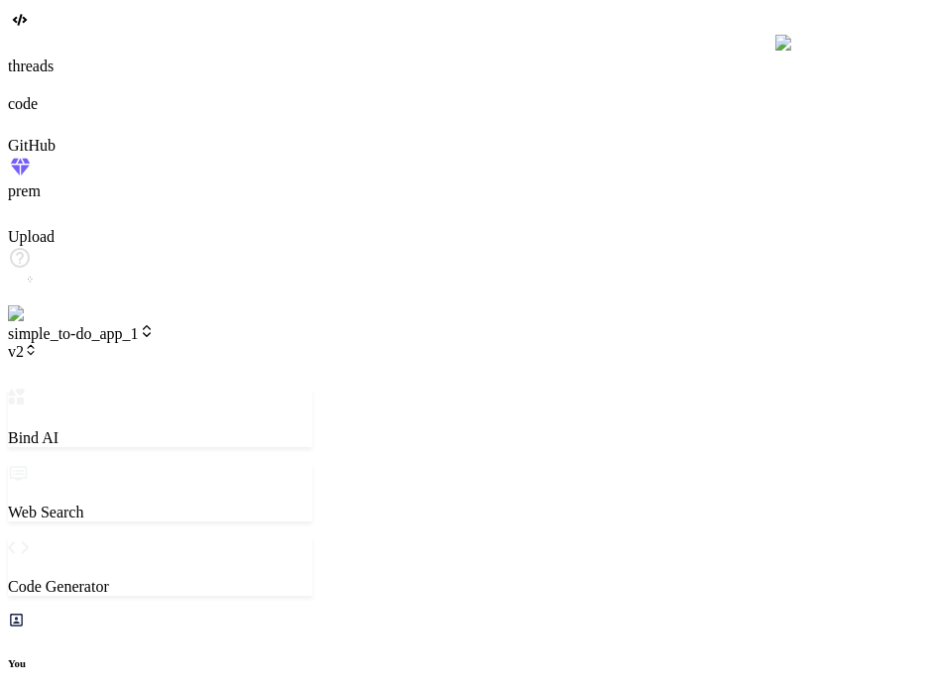
scroll to position [2133, 0]
click at [38, 343] on icon at bounding box center [31, 350] width 14 height 14
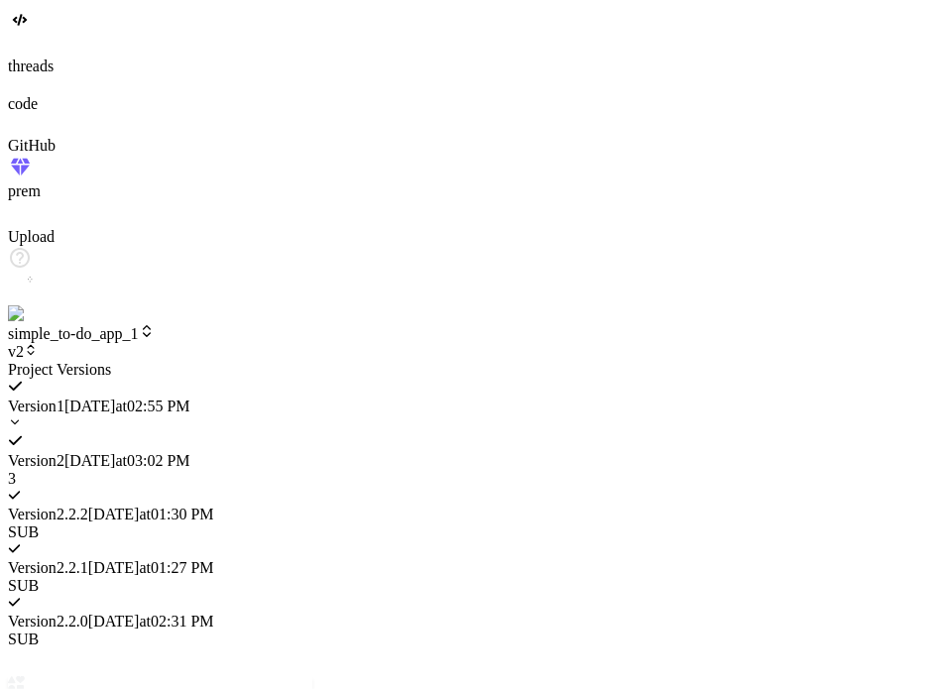
scroll to position [3009, 0]
click at [312, 361] on div at bounding box center [160, 361] width 305 height 0
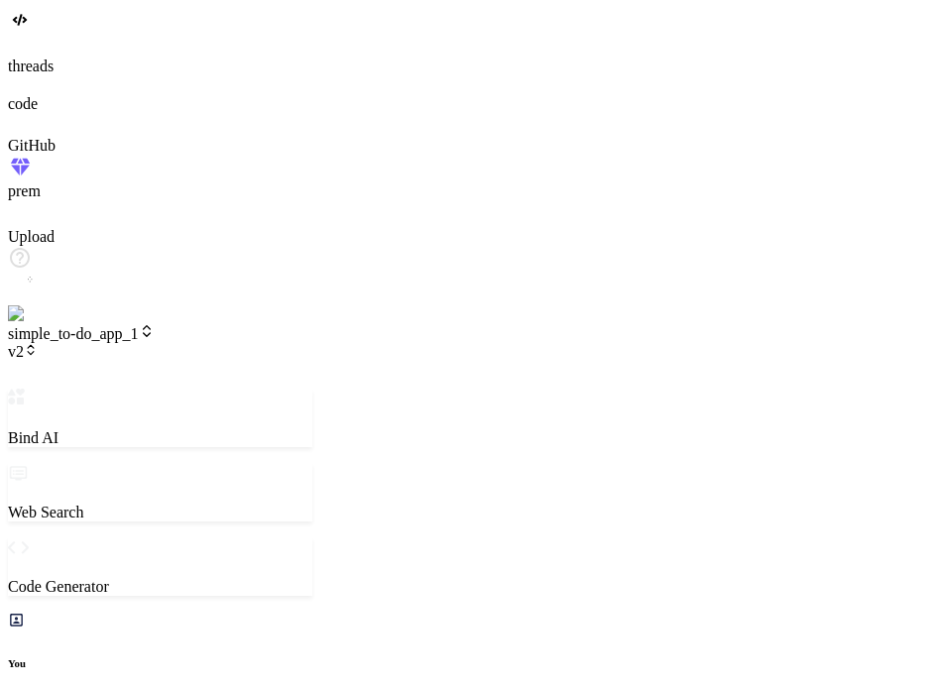
click at [38, 343] on icon at bounding box center [31, 350] width 14 height 14
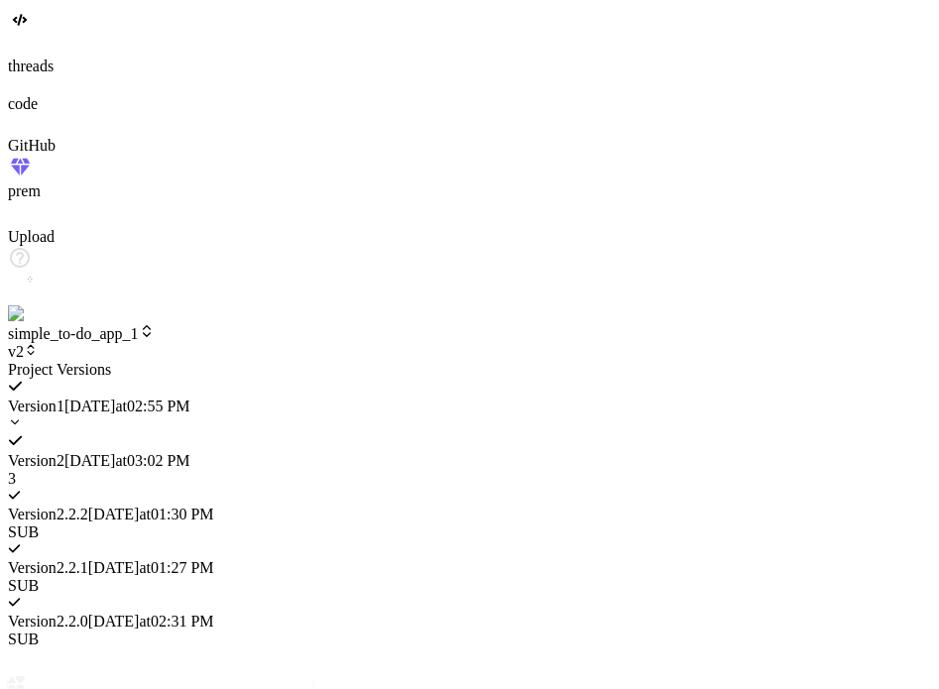
click at [190, 452] on span "9/8/2025 at 03:02 PM" at bounding box center [127, 460] width 126 height 17
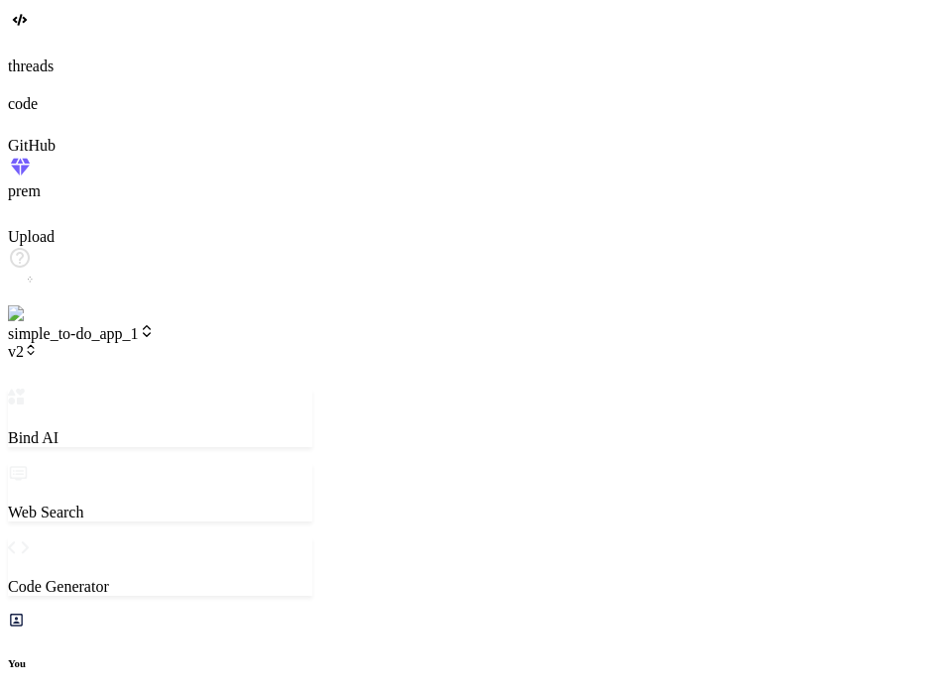
click at [250, 323] on header "simple_to-do_app_1 v2 Created with Pixso." at bounding box center [160, 355] width 305 height 65
click at [38, 343] on span "v2" at bounding box center [23, 351] width 30 height 17
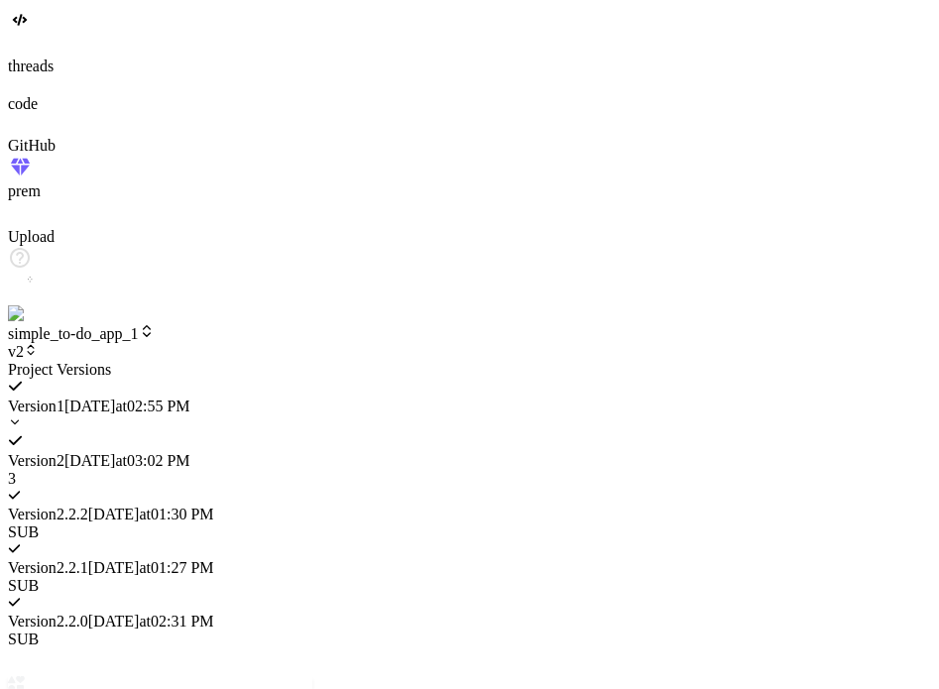
click at [275, 416] on div "Version 2 9/8/2025 at 03:02 PM 3" at bounding box center [160, 452] width 305 height 72
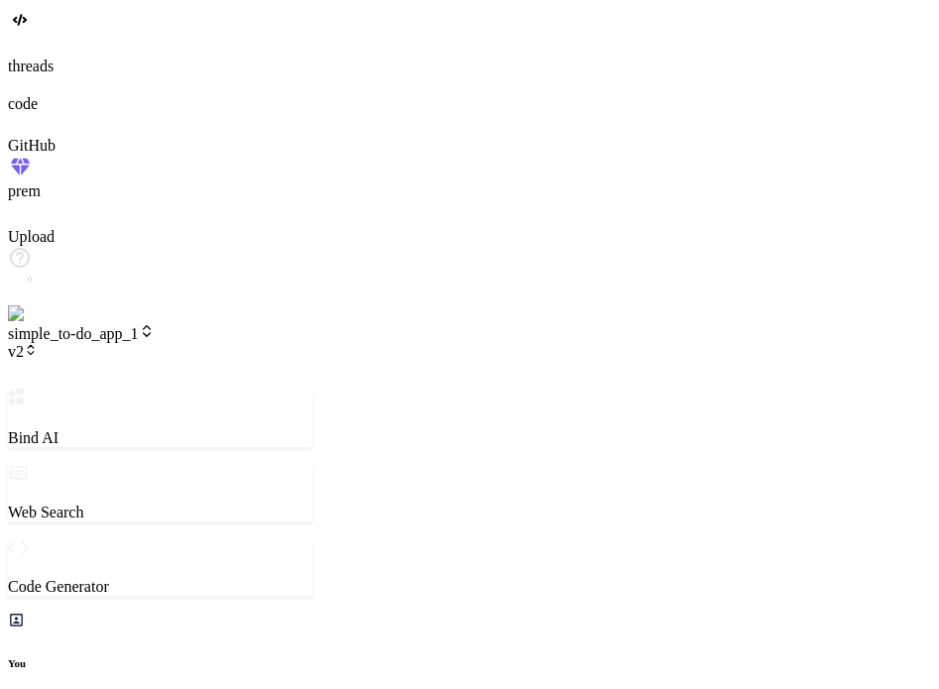
click at [38, 343] on span "v2" at bounding box center [23, 351] width 30 height 17
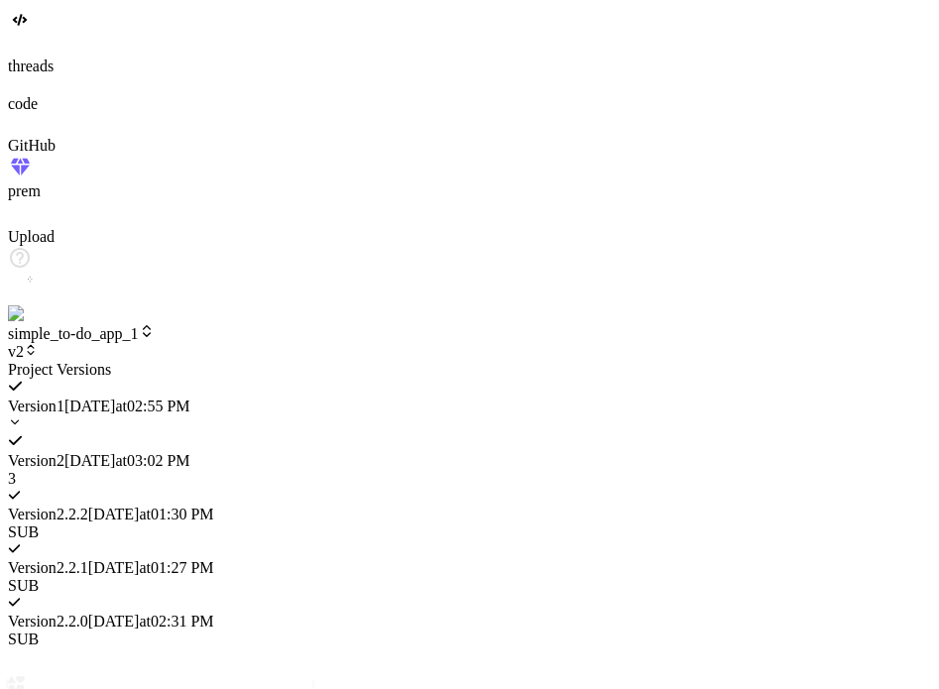
click at [22, 416] on icon at bounding box center [15, 423] width 14 height 14
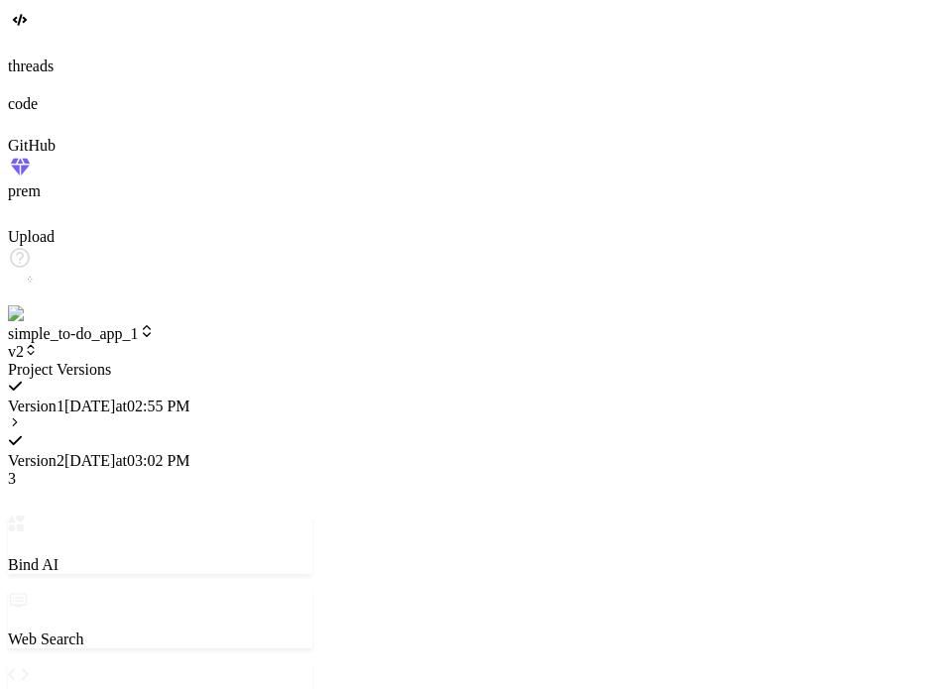
click at [64, 452] on span "Version 2" at bounding box center [36, 460] width 57 height 17
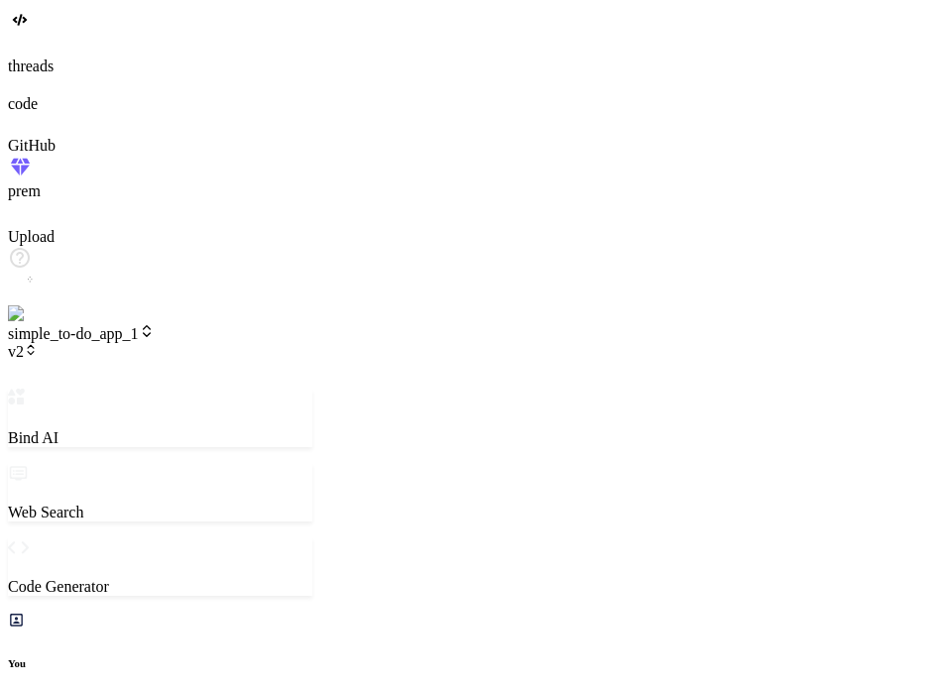
click at [38, 343] on span "v2" at bounding box center [23, 351] width 30 height 17
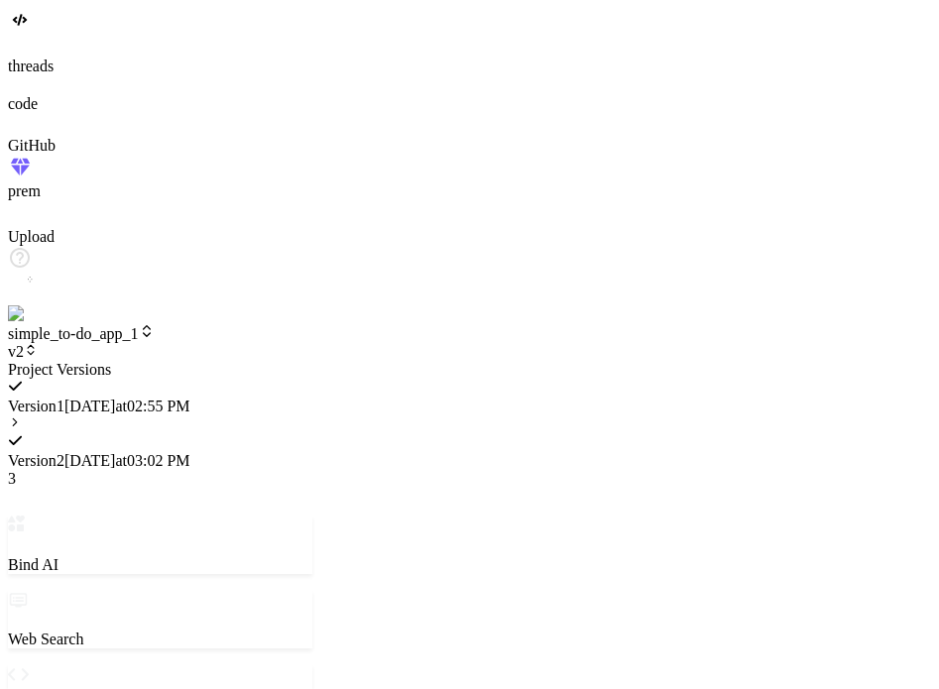
click at [312, 379] on div "Version 1 9/8/2025 at 02:55 PM" at bounding box center [160, 397] width 305 height 37
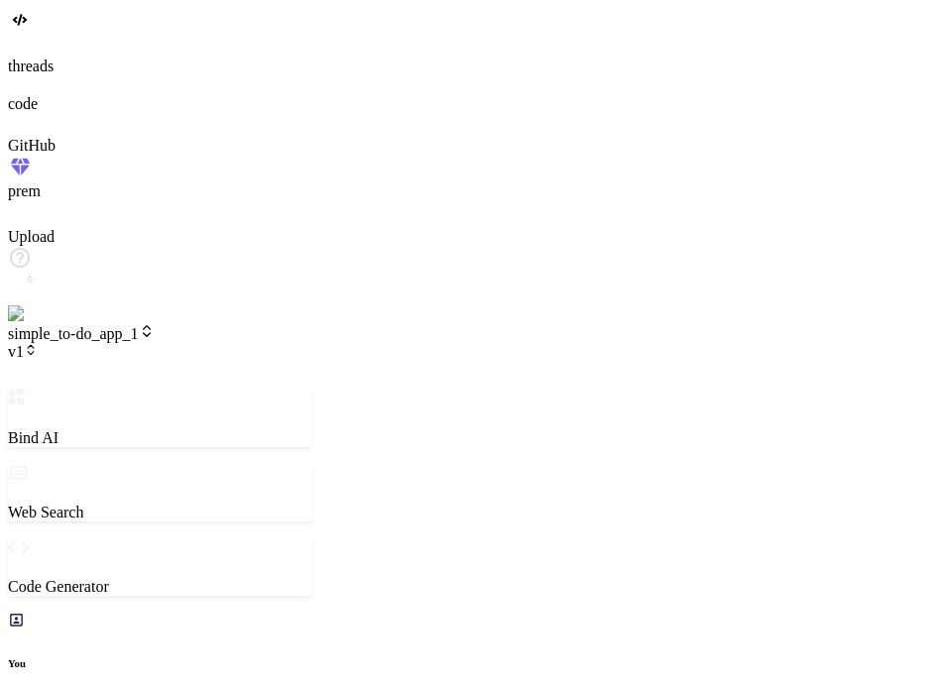
scroll to position [3276, 0]
click at [38, 343] on span "v1" at bounding box center [23, 351] width 30 height 17
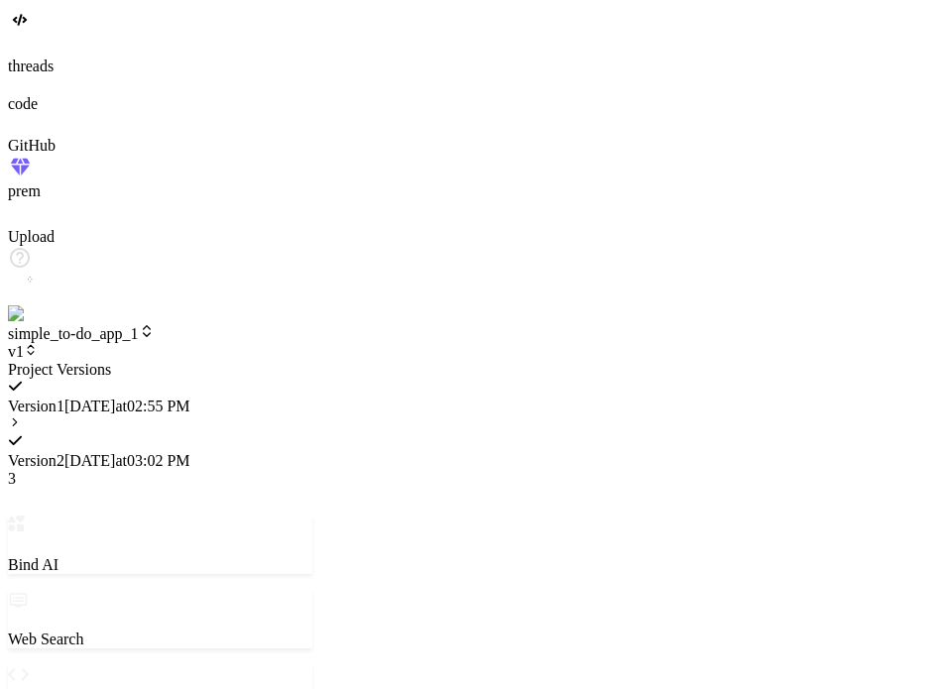
scroll to position [4019, 0]
click at [190, 452] on span "9/8/2025 at 03:02 PM" at bounding box center [127, 460] width 126 height 17
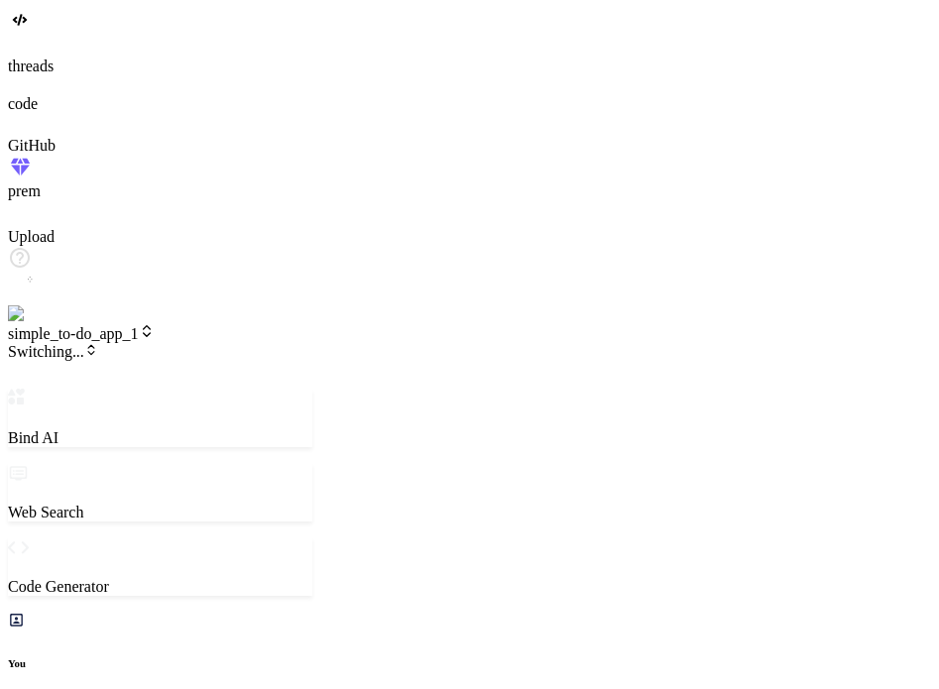
click at [38, 343] on span "v2" at bounding box center [23, 351] width 30 height 17
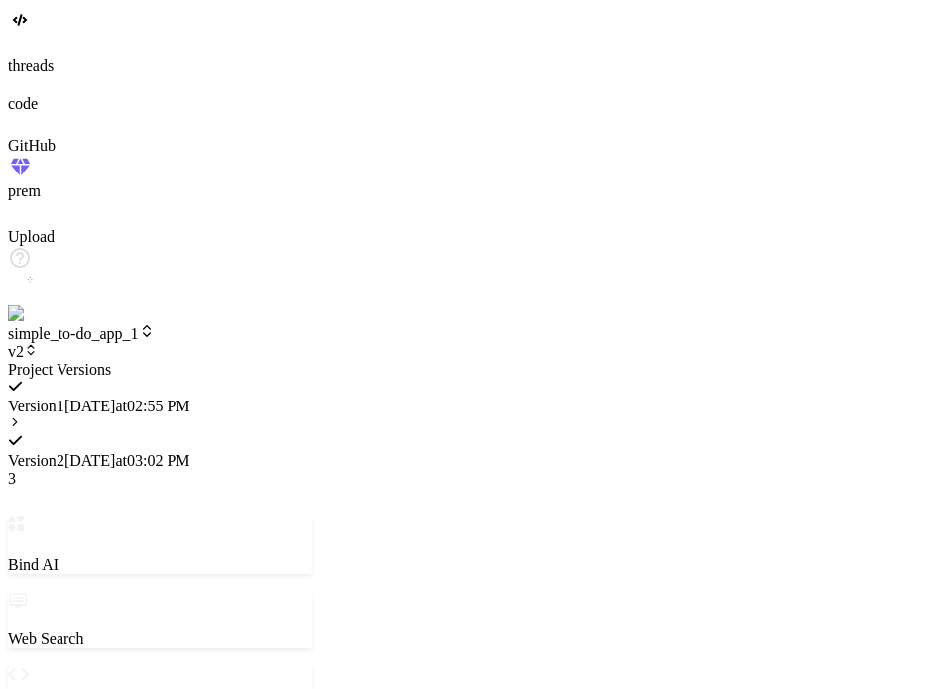
scroll to position [4266, 0]
click at [22, 416] on icon at bounding box center [15, 423] width 14 height 14
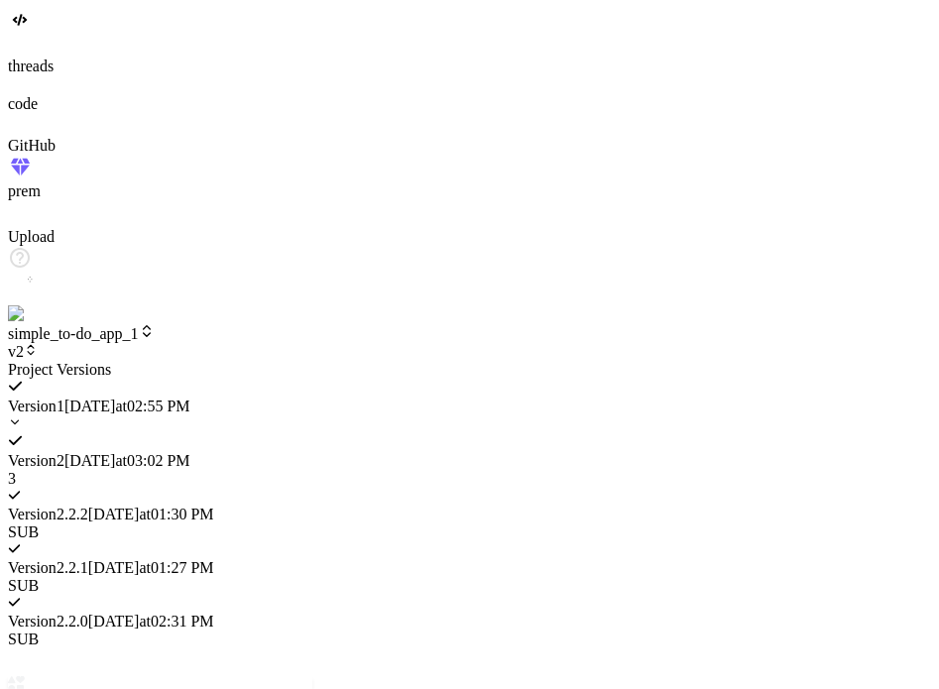
scroll to position [4361, 0]
click at [252, 361] on div at bounding box center [160, 361] width 305 height 0
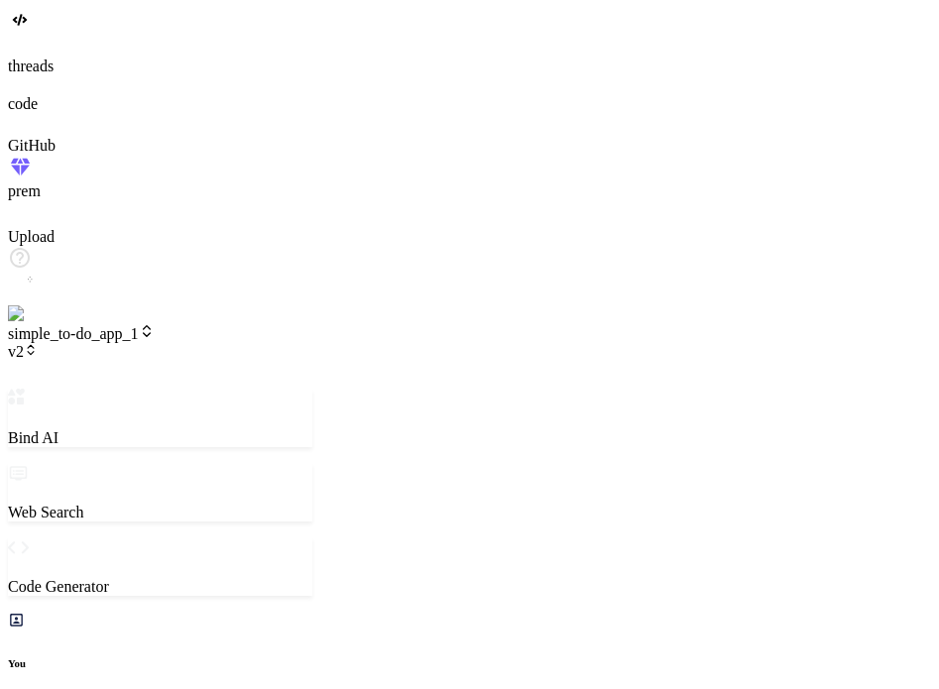
click at [38, 343] on span "v2" at bounding box center [23, 351] width 30 height 17
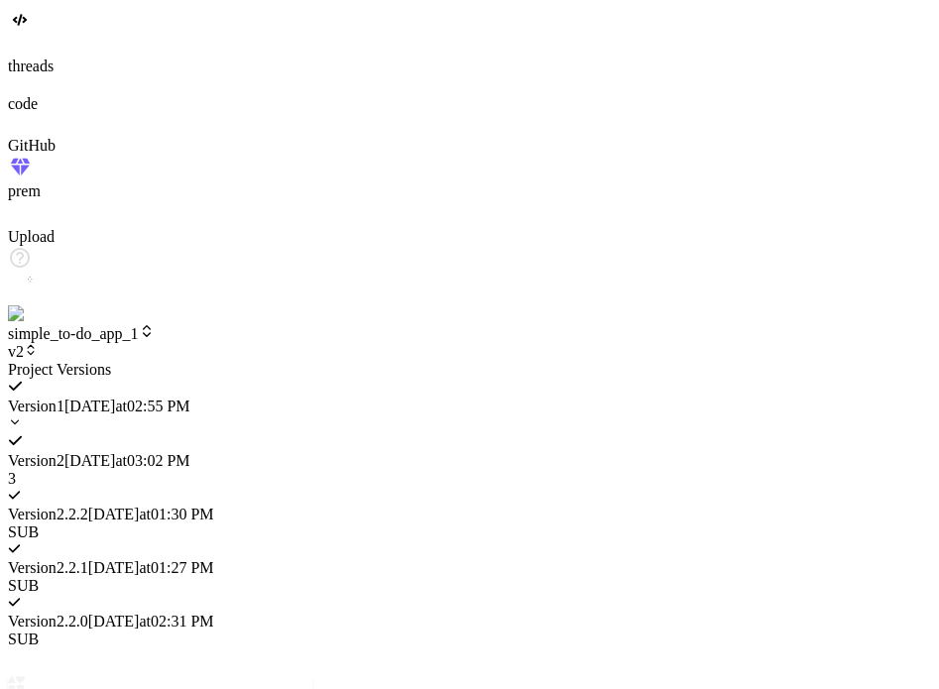
scroll to position [5009, 0]
click at [252, 361] on div at bounding box center [160, 361] width 305 height 0
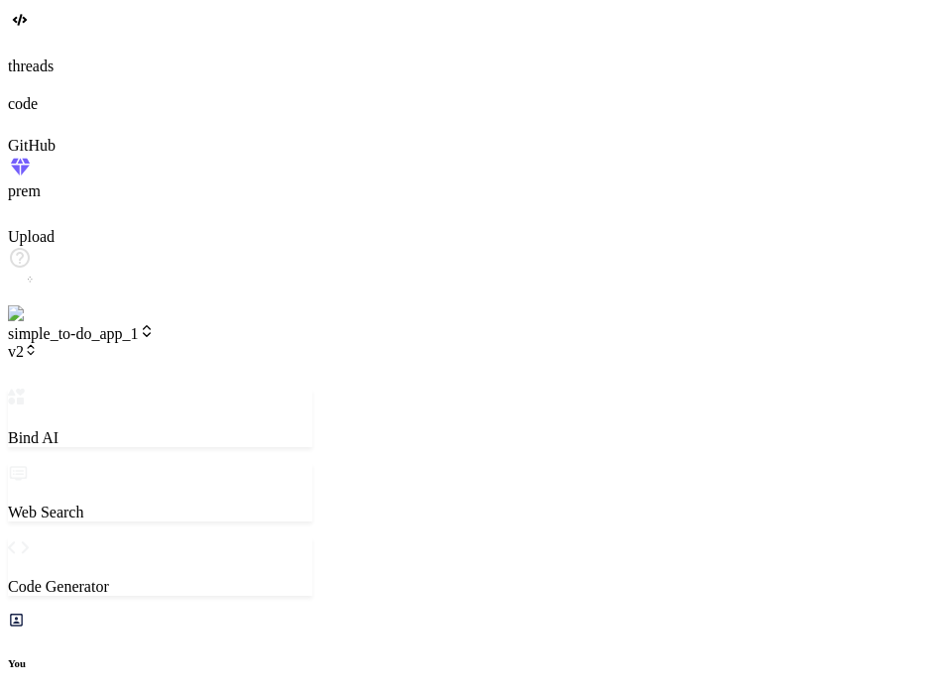
click at [38, 343] on span "v2" at bounding box center [23, 351] width 30 height 17
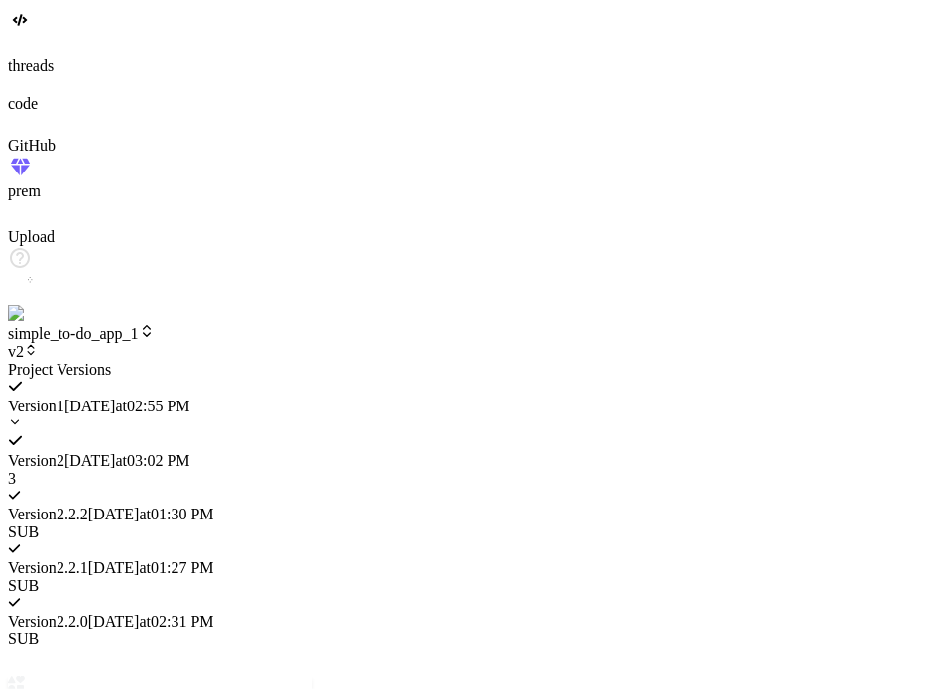
click at [214, 559] on span "9/11/2025 at 01:27 PM" at bounding box center [151, 567] width 126 height 17
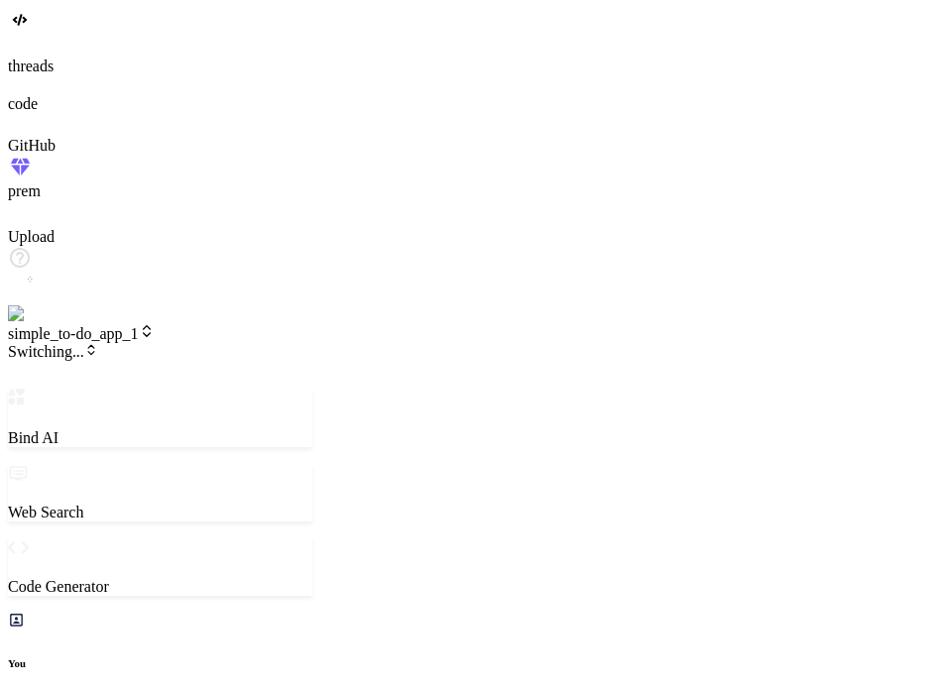
click at [98, 343] on span "Switching..." at bounding box center [53, 351] width 90 height 17
type textarea "x"
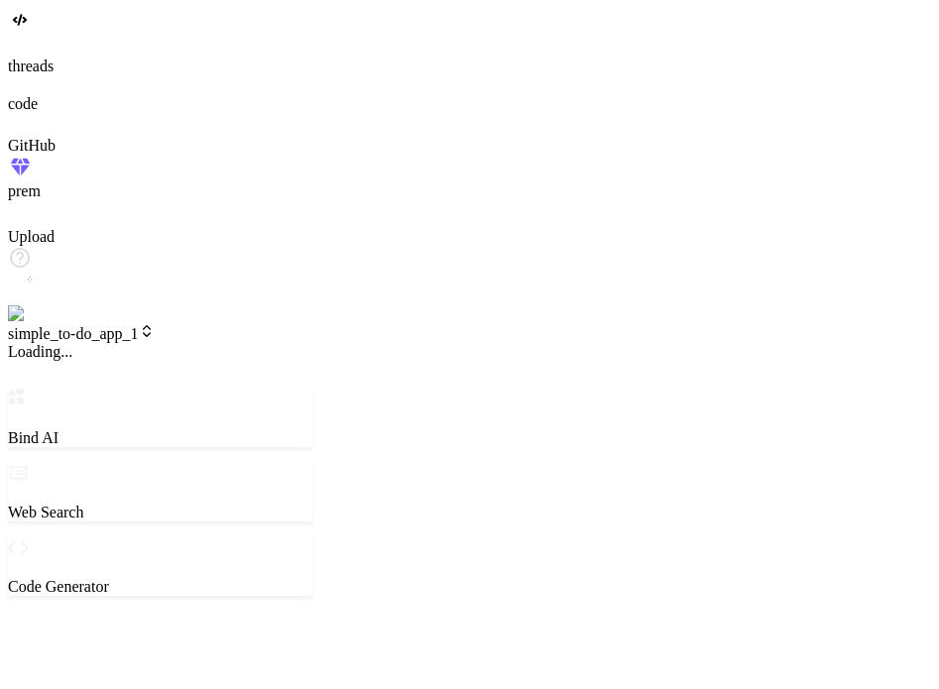
scroll to position [1177, 0]
click at [155, 325] on span "simple_to-do_app_1" at bounding box center [81, 333] width 147 height 17
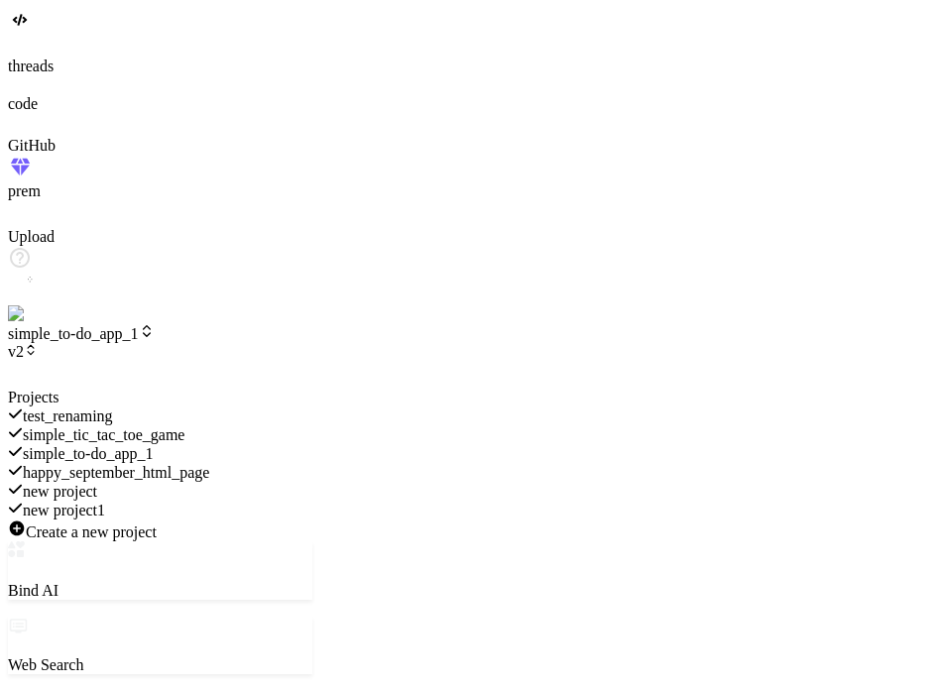
click at [188, 389] on div at bounding box center [160, 389] width 305 height 0
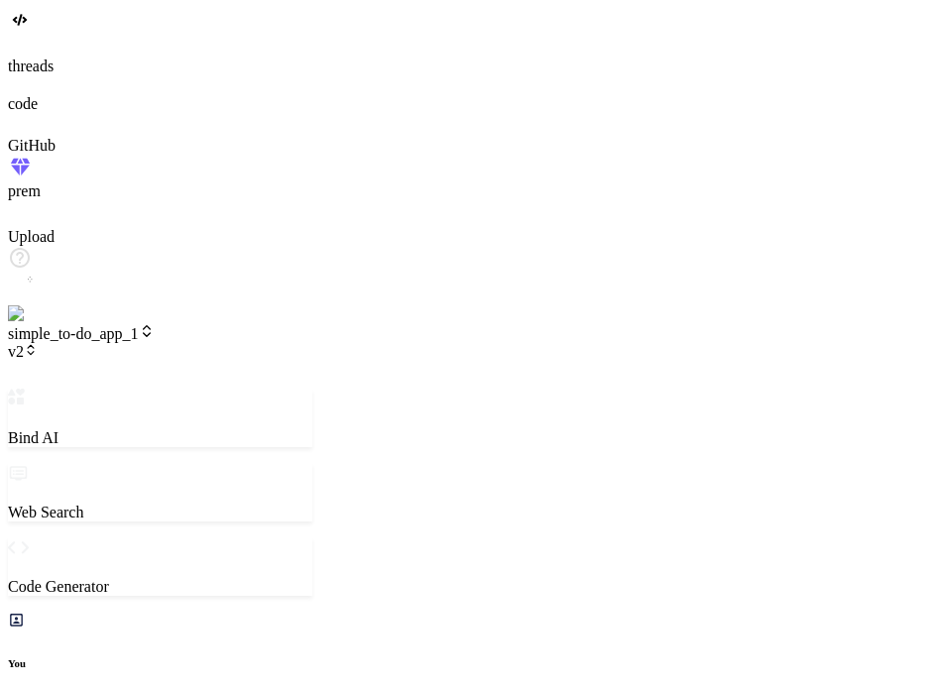
click at [38, 343] on span "v2" at bounding box center [23, 351] width 30 height 17
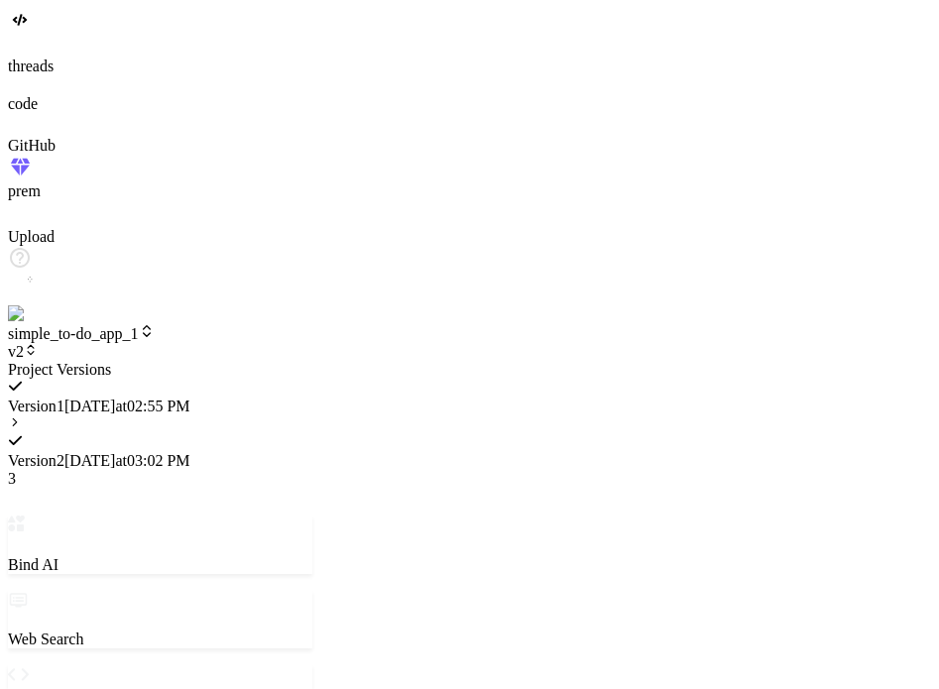
scroll to position [171, 0]
click at [22, 416] on icon at bounding box center [15, 423] width 14 height 14
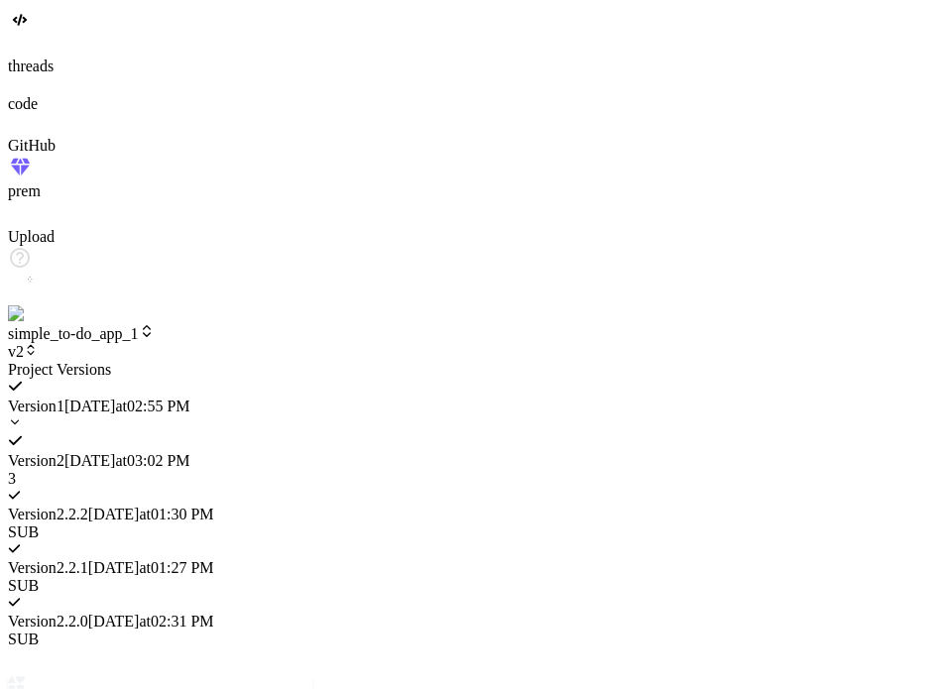
scroll to position [857, 0]
click at [214, 559] on span "9/11/2025 at 01:27 PM" at bounding box center [151, 567] width 126 height 17
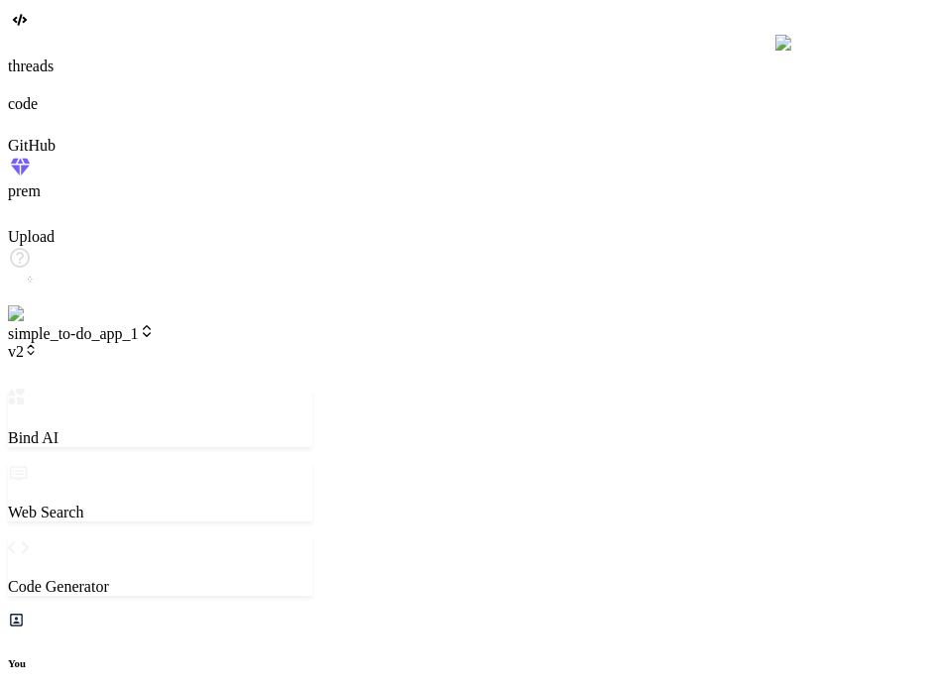
scroll to position [971, 0]
click at [38, 343] on span "v2" at bounding box center [23, 351] width 30 height 17
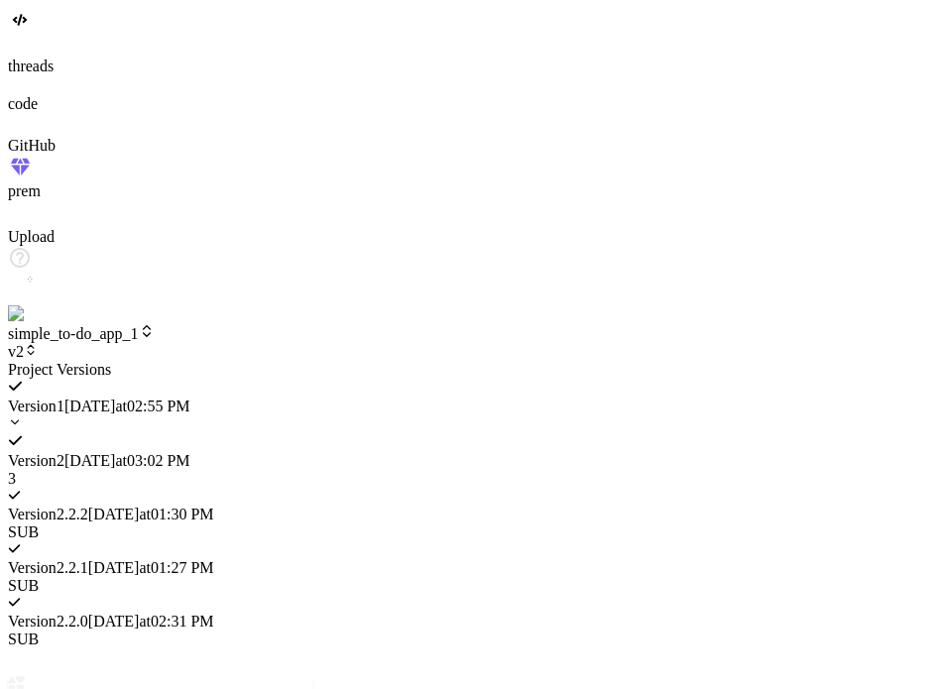
scroll to position [1847, 0]
click at [312, 361] on div at bounding box center [160, 361] width 305 height 0
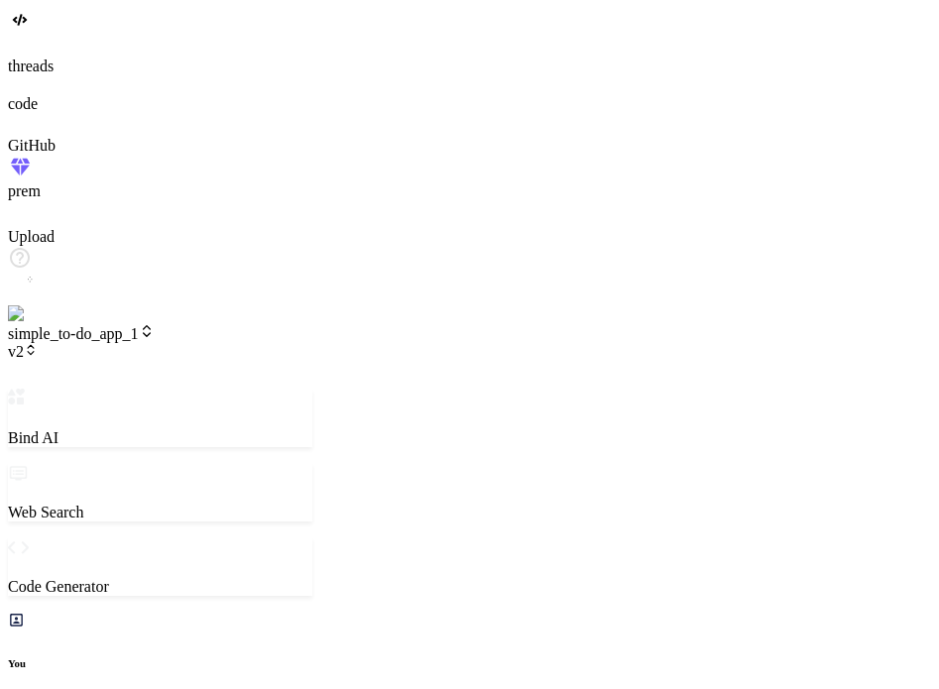
click at [38, 343] on span "v2" at bounding box center [23, 351] width 30 height 17
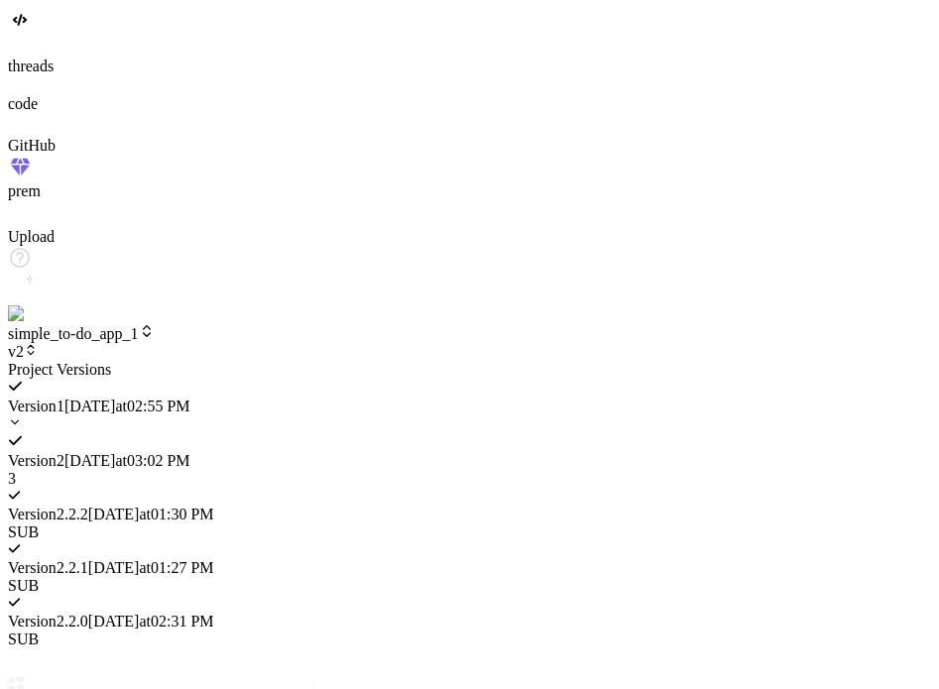
click at [312, 361] on div at bounding box center [160, 361] width 305 height 0
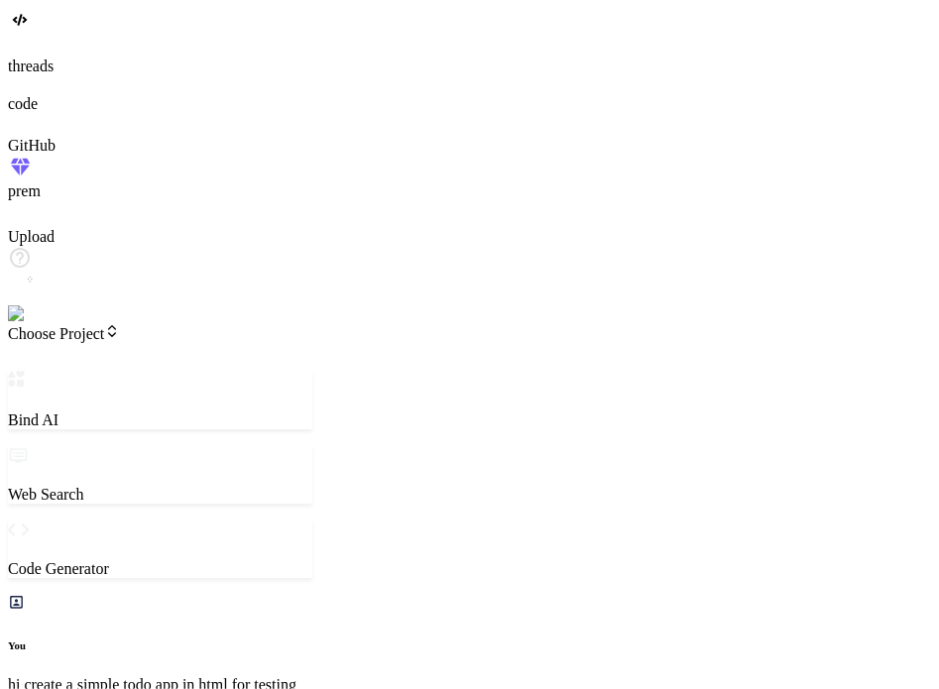
scroll to position [1199, 0]
type textarea "x"
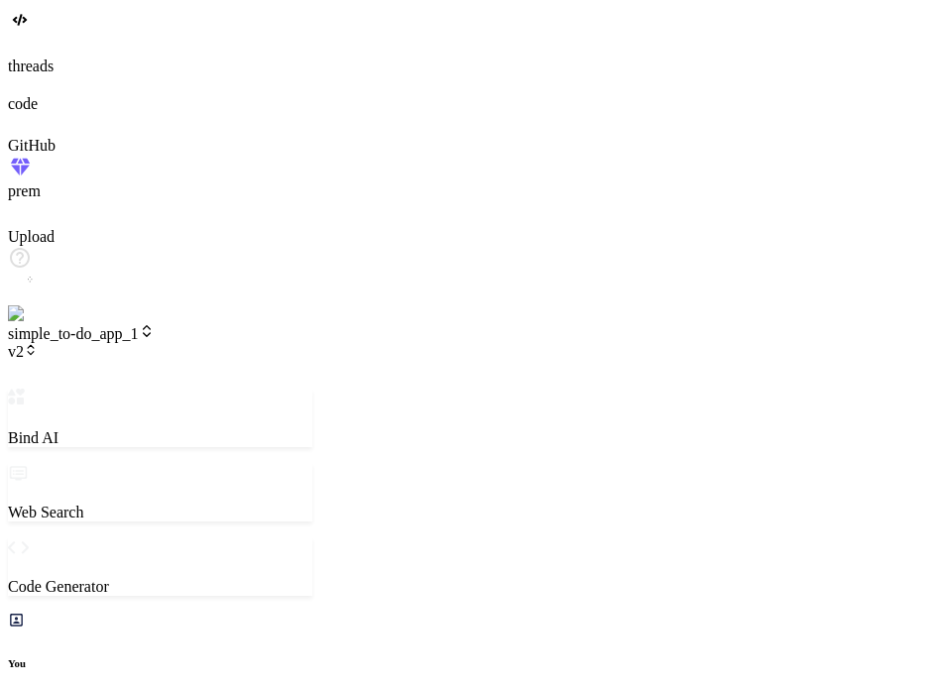
scroll to position [1199, 0]
click at [38, 343] on span "v2" at bounding box center [23, 351] width 30 height 17
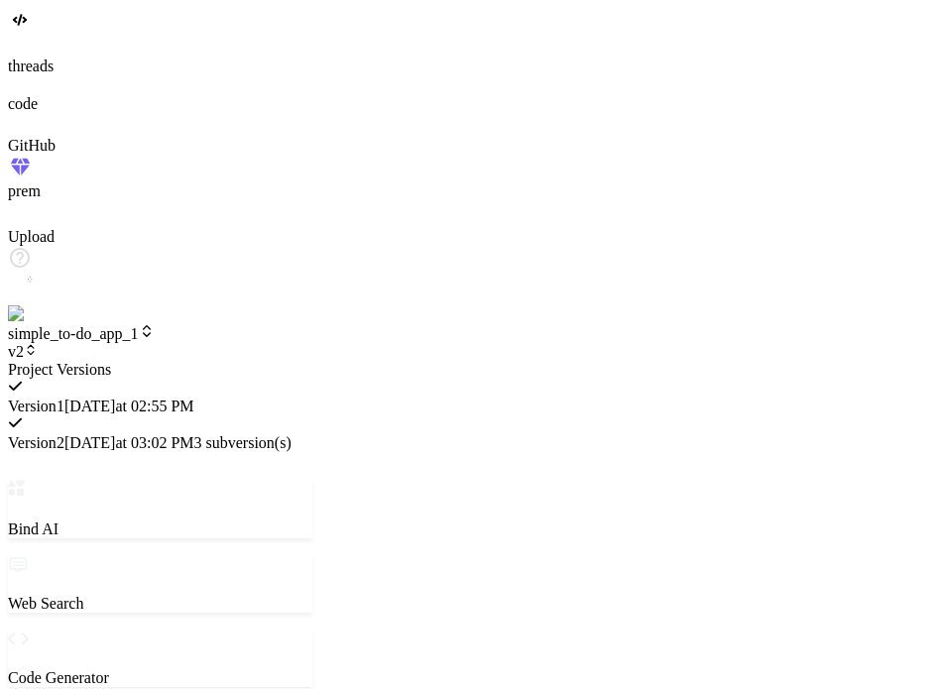
click at [64, 398] on span "Version 1" at bounding box center [36, 406] width 57 height 17
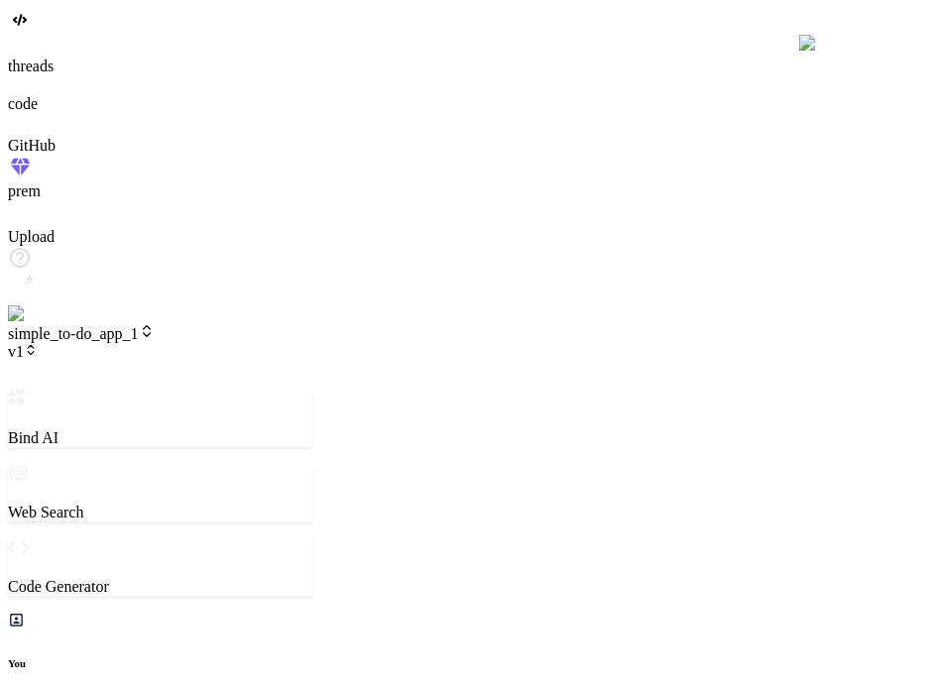
scroll to position [971, 0]
click at [155, 325] on span "simple_to-do_app_1" at bounding box center [81, 333] width 147 height 17
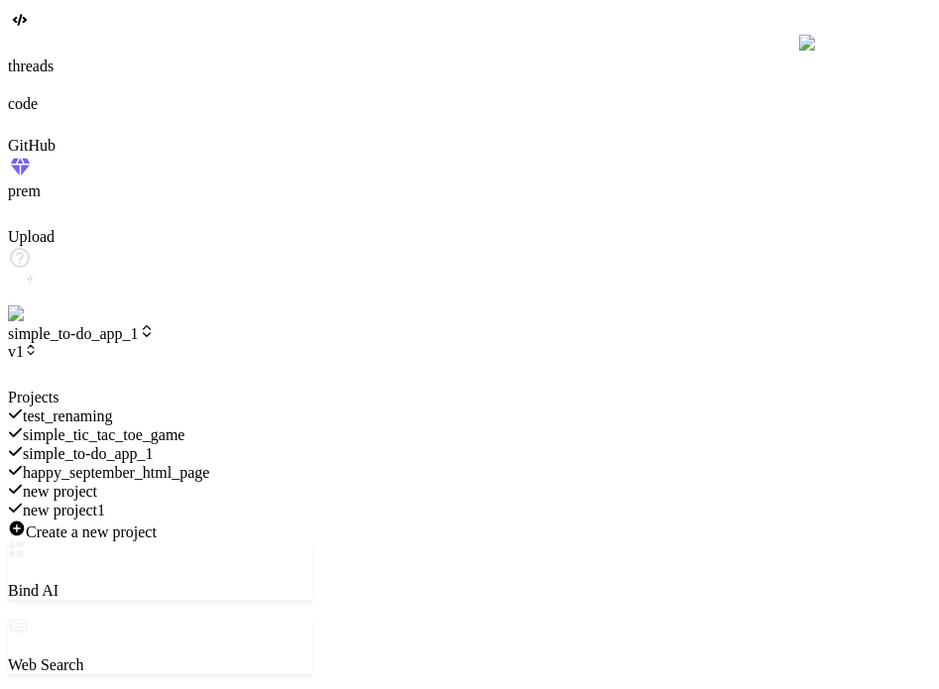
click at [113, 408] on span "test_renaming" at bounding box center [68, 416] width 90 height 17
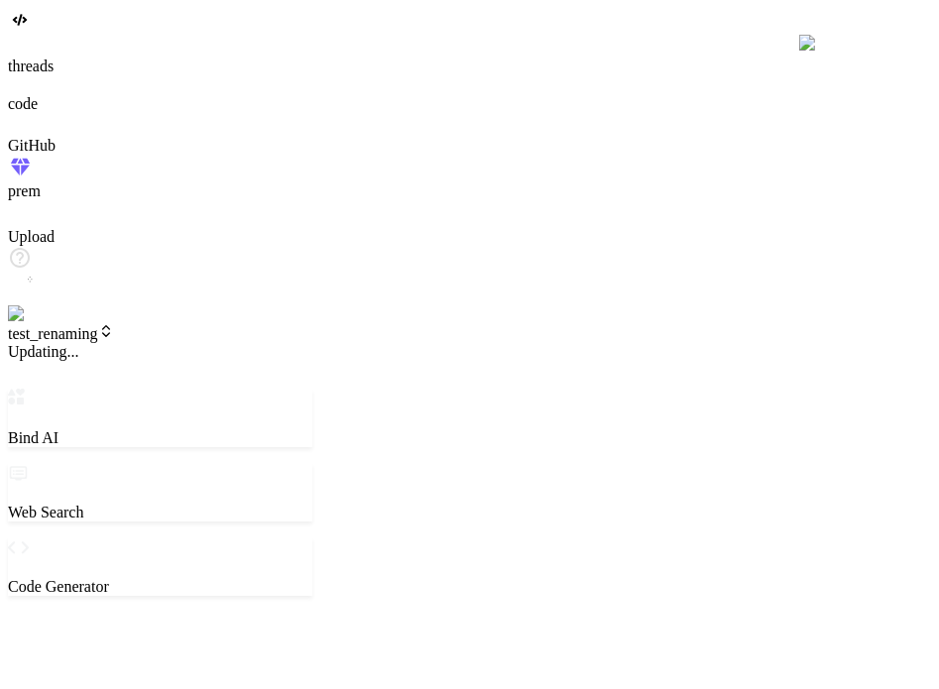
scroll to position [1048, 0]
click at [115, 323] on header "test_renaming v1 Created with Pixso." at bounding box center [160, 355] width 305 height 65
click at [114, 325] on span "test_renaming" at bounding box center [61, 333] width 106 height 17
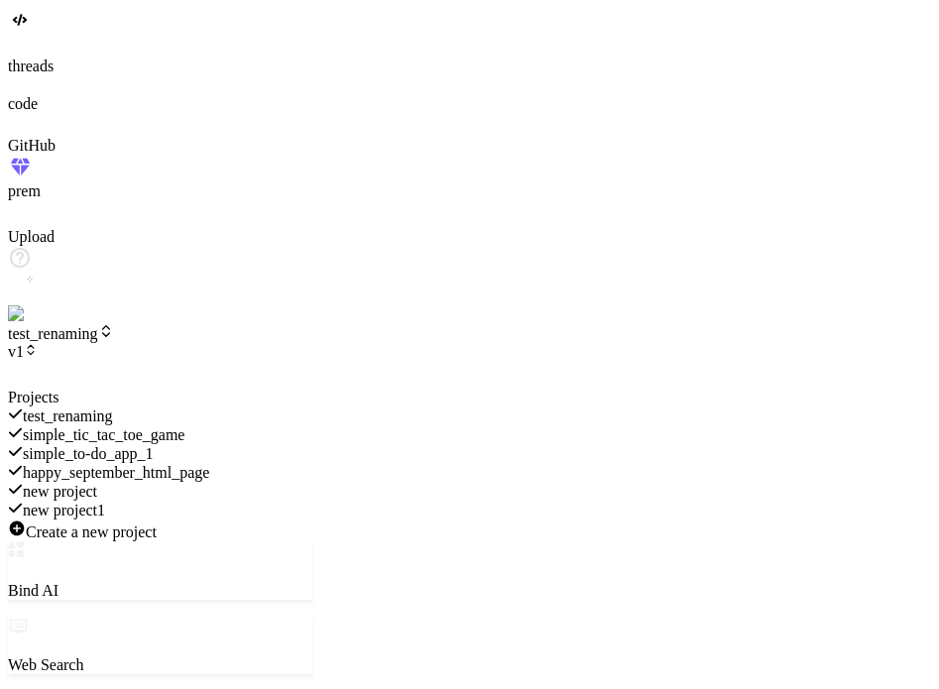
click at [209, 464] on span "happy_september_html_page" at bounding box center [116, 472] width 186 height 17
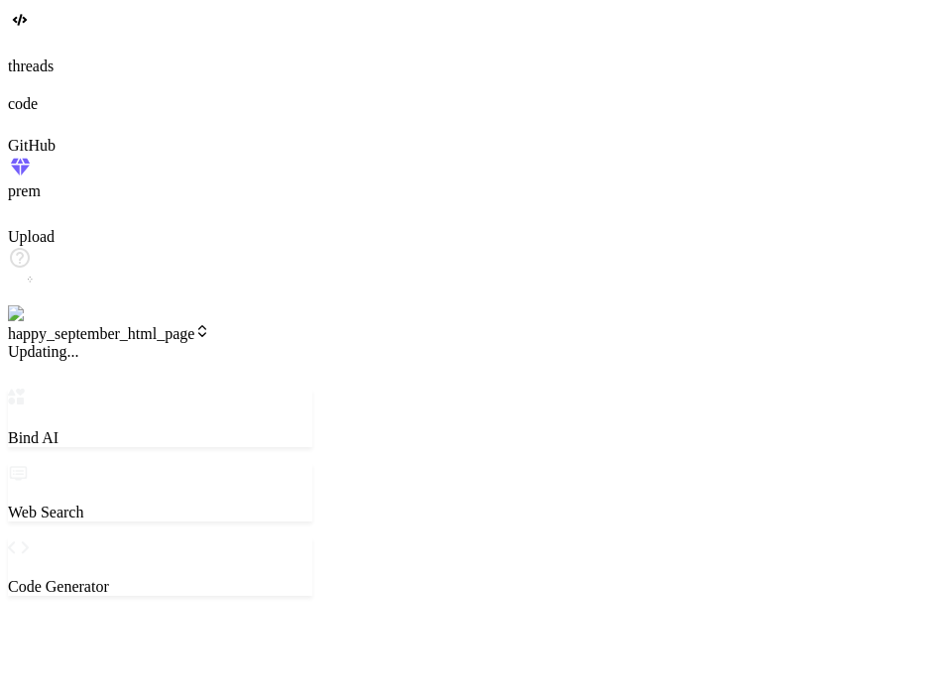
scroll to position [1123, 0]
type textarea "x"
type textarea "h"
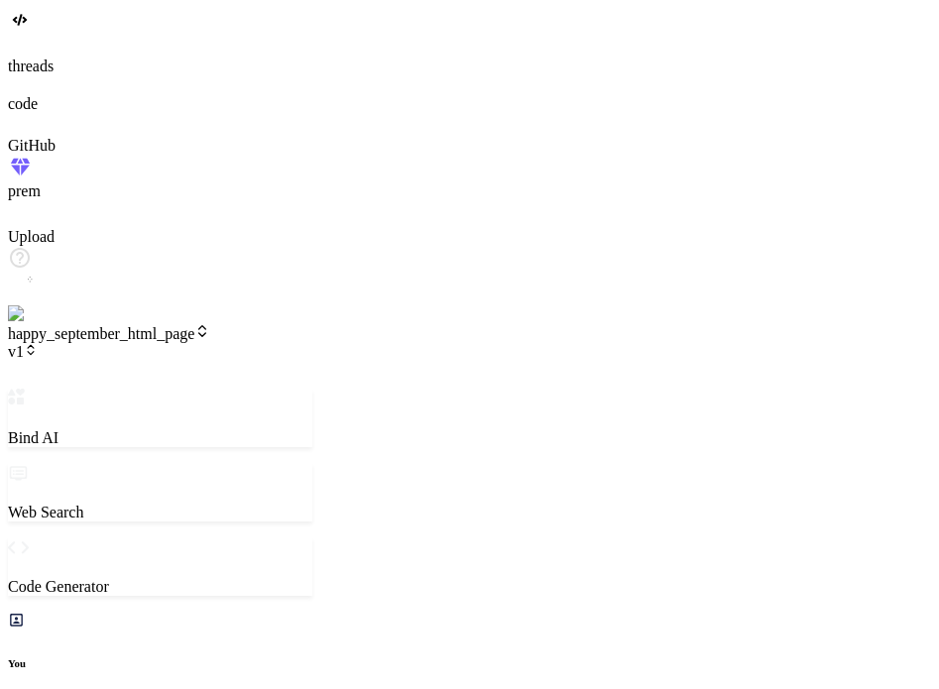
type textarea "x"
type textarea "he"
type textarea "x"
type textarea "hey"
type textarea "x"
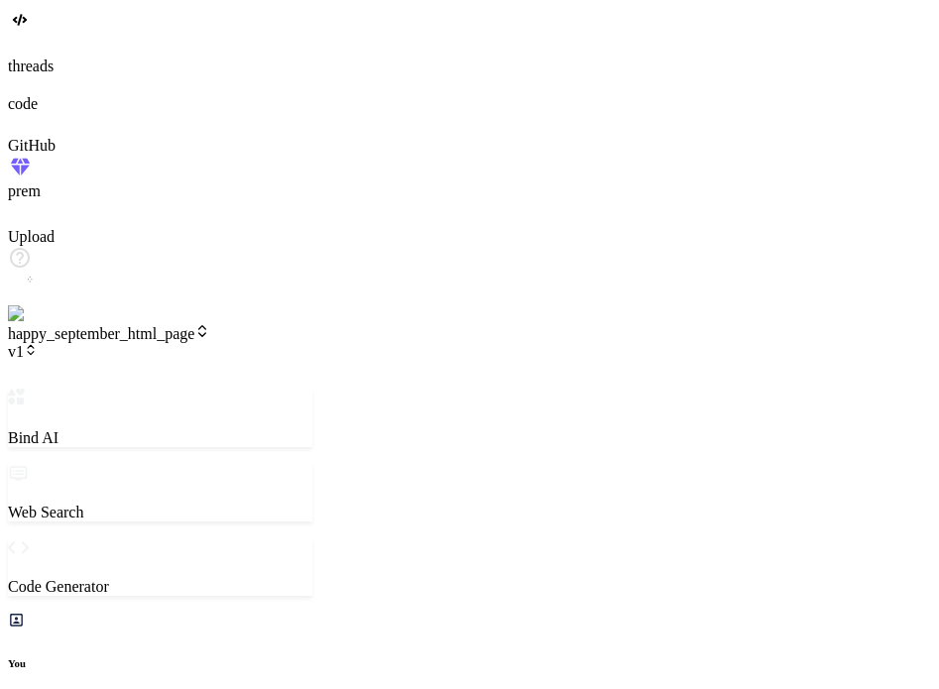
type textarea "hey"
type textarea "x"
type textarea "hey c"
type textarea "x"
type textarea "hey cha"
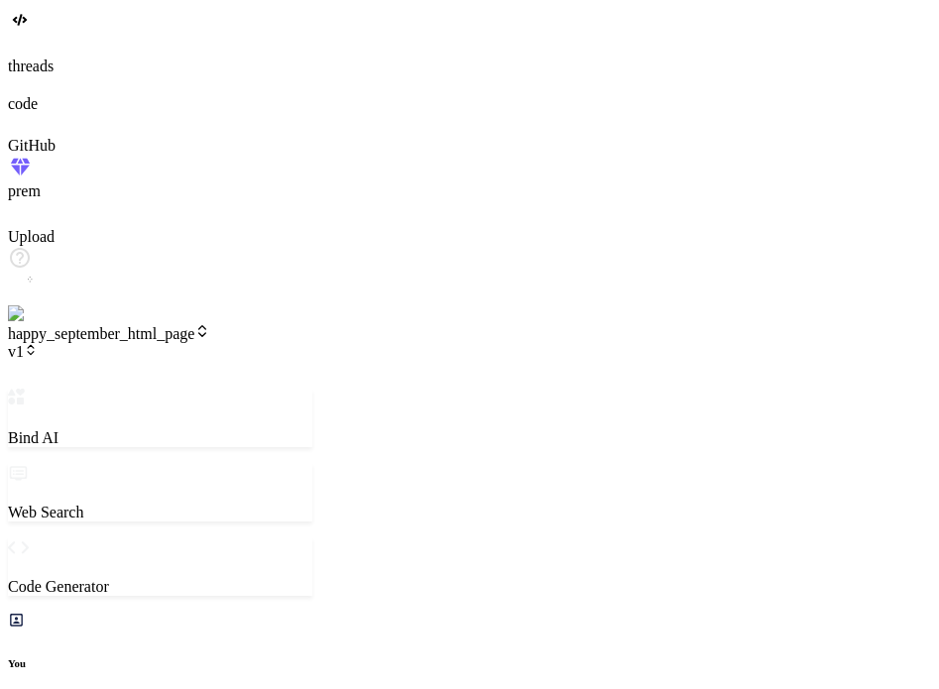
type textarea "x"
type textarea "hey [PERSON_NAME]"
type textarea "x"
type textarea "hey [PERSON_NAME]"
type textarea "x"
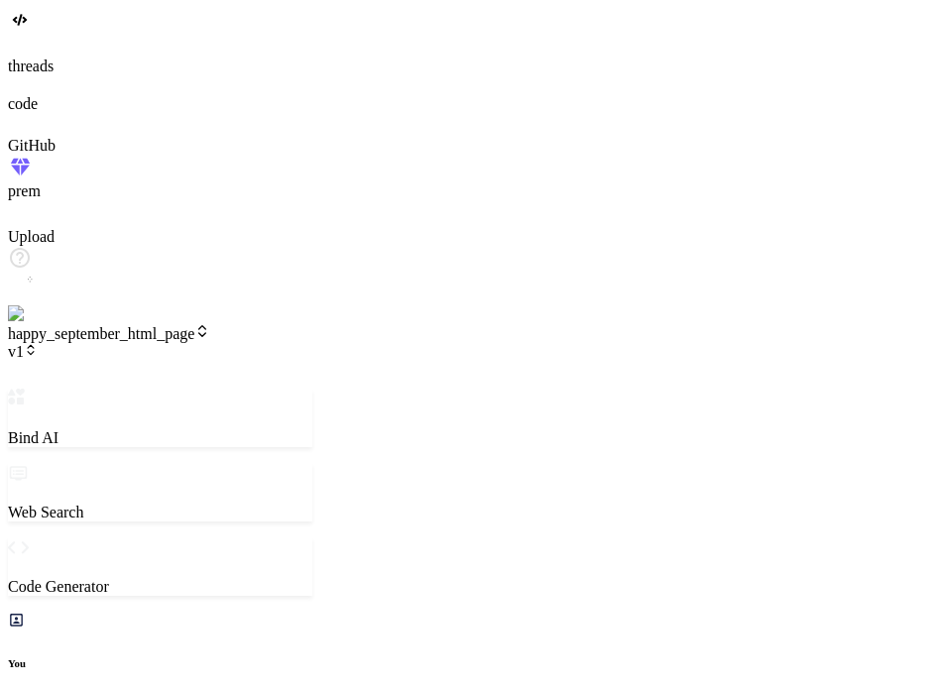
type textarea "hey change"
type textarea "x"
type textarea "hey change"
type textarea "x"
type textarea "hey change t"
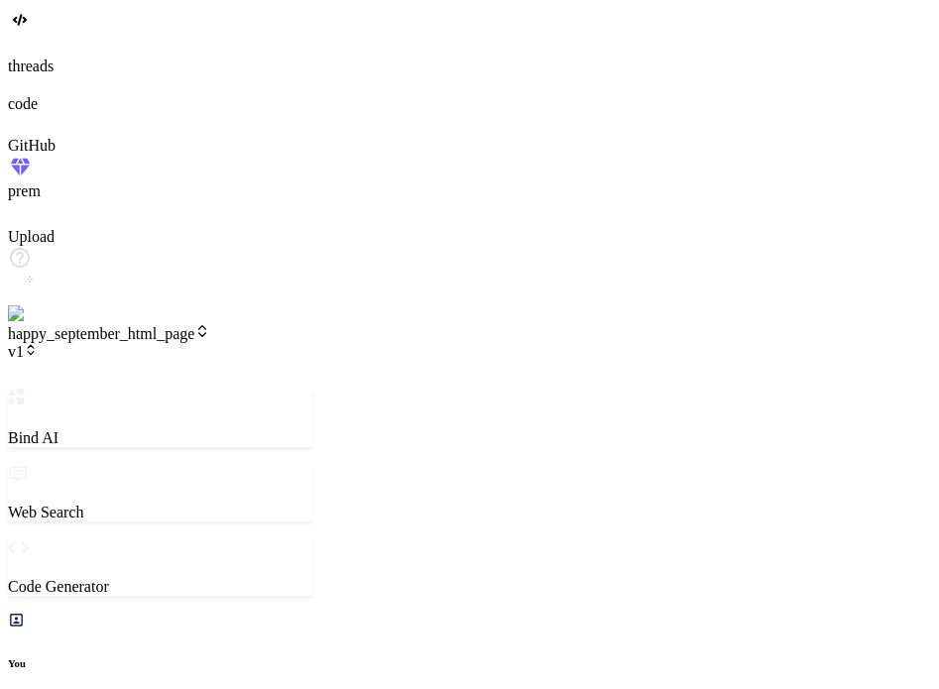
type textarea "x"
type textarea "hey change th"
type textarea "x"
type textarea "hey change the"
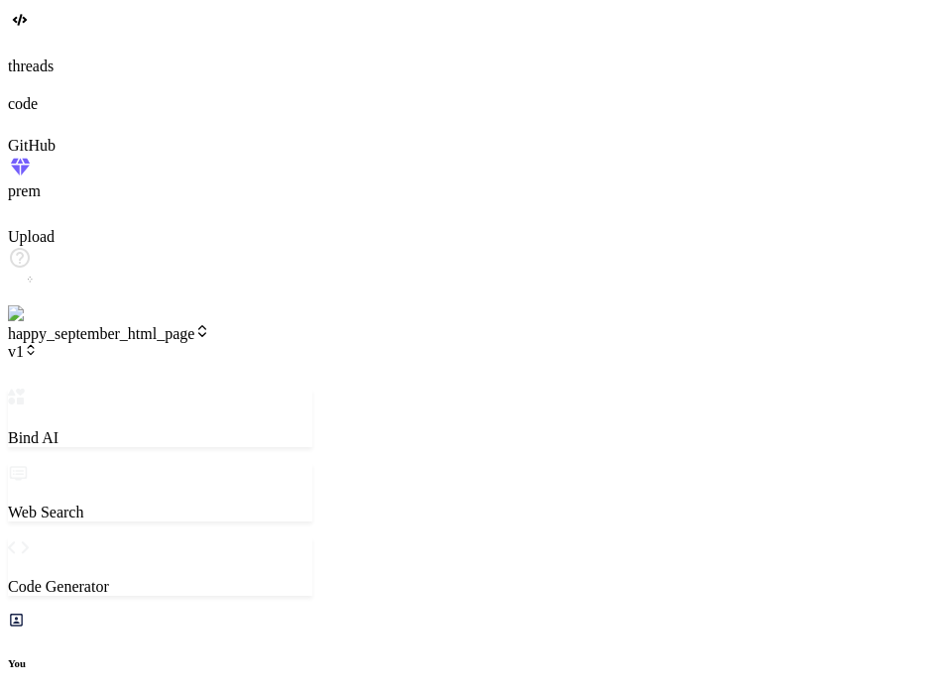
type textarea "x"
type textarea "hey change the"
type textarea "x"
type textarea "hey change the h"
type textarea "x"
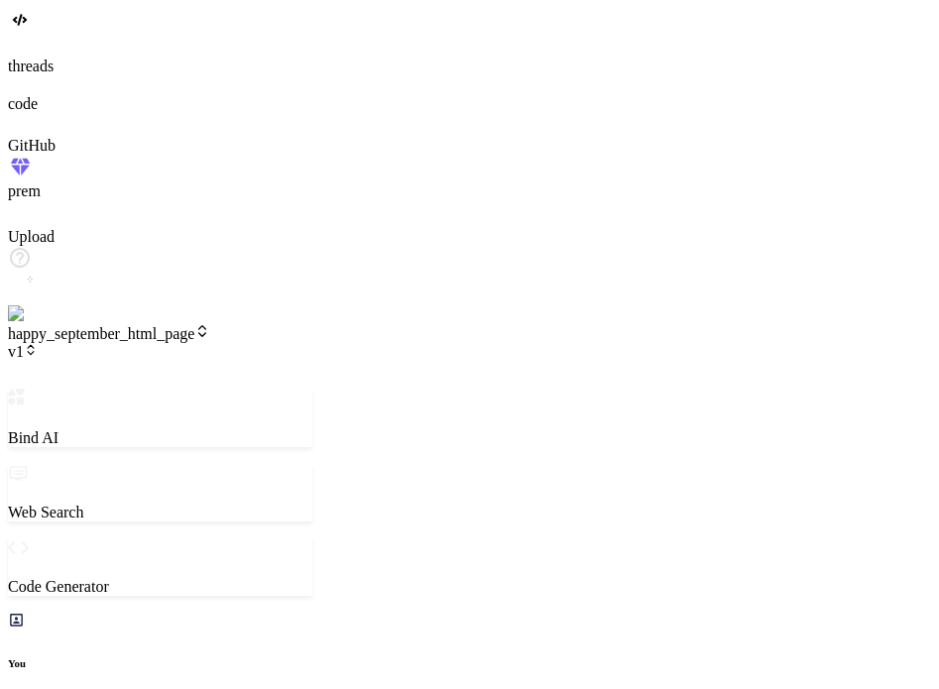
type textarea "hey change the he"
type textarea "x"
type textarea "hey change the hea"
type textarea "x"
type textarea "hey change the head"
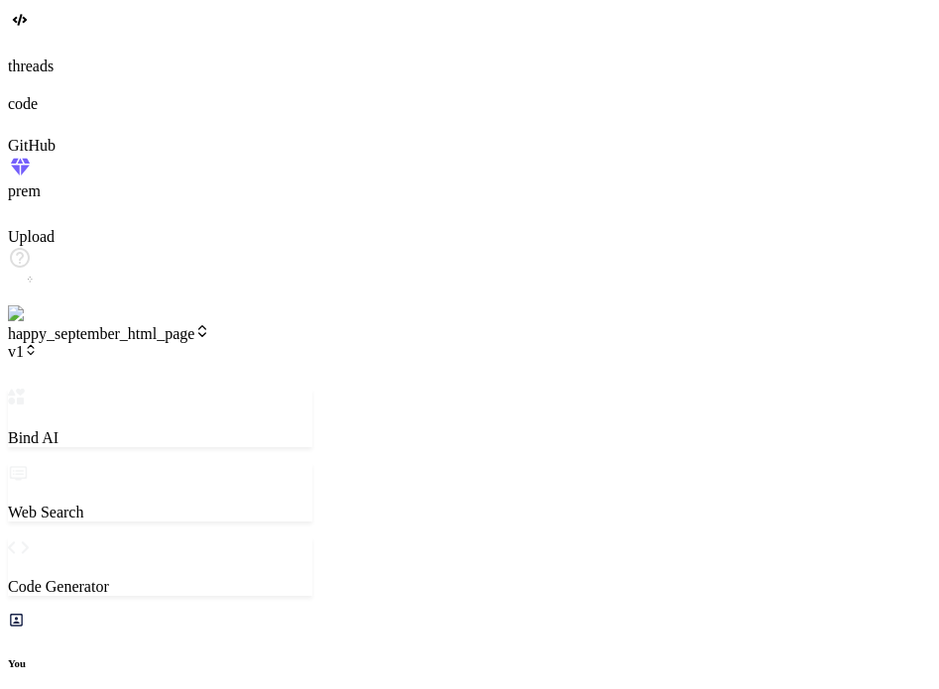
type textarea "x"
type textarea "hey change the headi"
type textarea "x"
type textarea "hey change the headin"
type textarea "x"
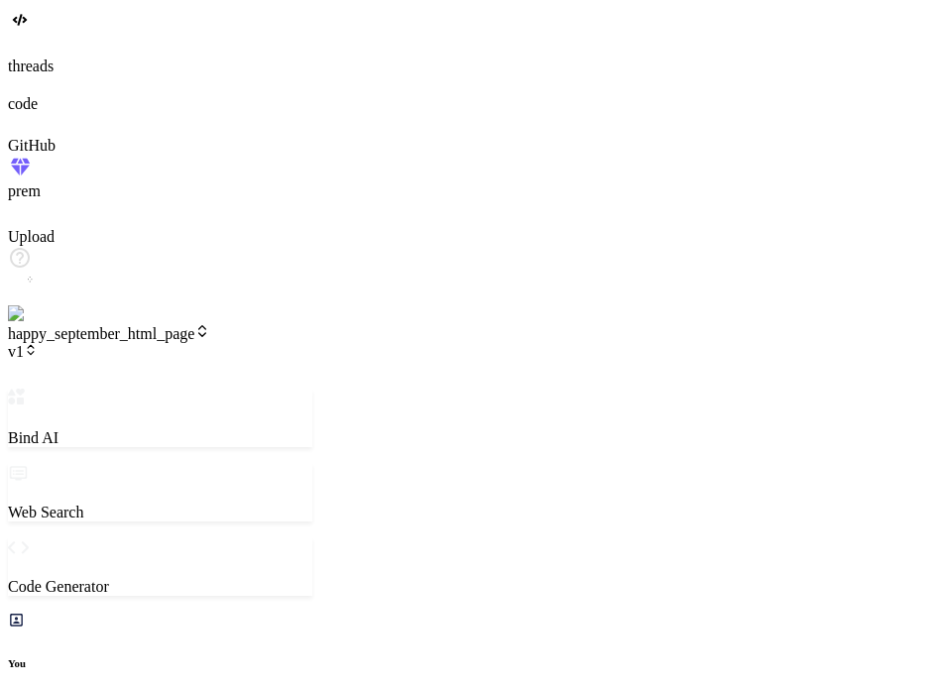
type textarea "hey change the heading"
type textarea "x"
type textarea "hey change the heading"
type textarea "x"
type textarea "hey change the heading t"
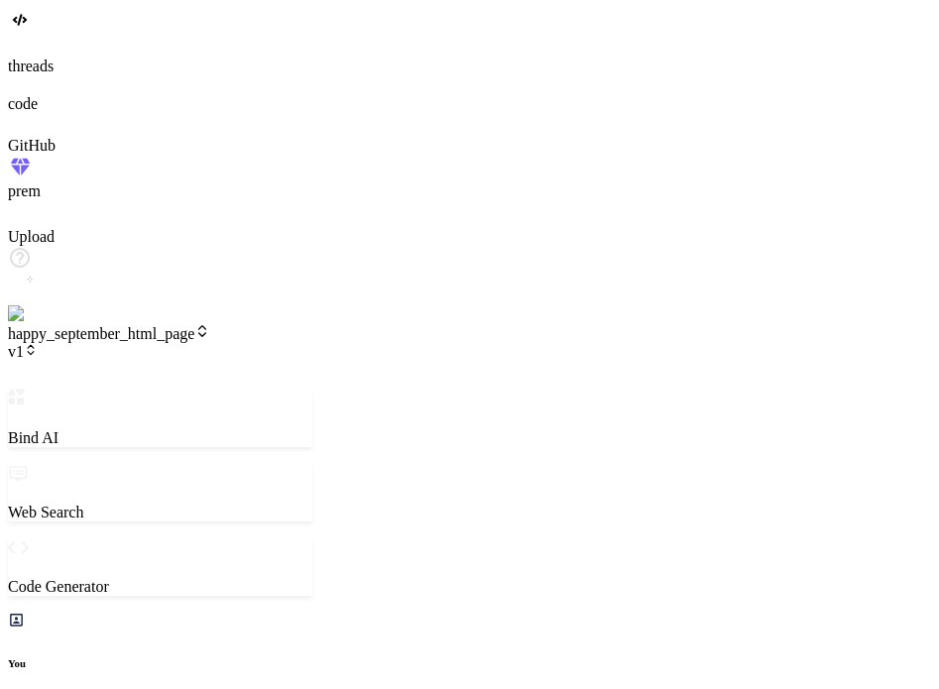
type textarea "x"
type textarea "hey change the heading to"
type textarea "x"
type textarea "hey change the heading to"
type textarea "x"
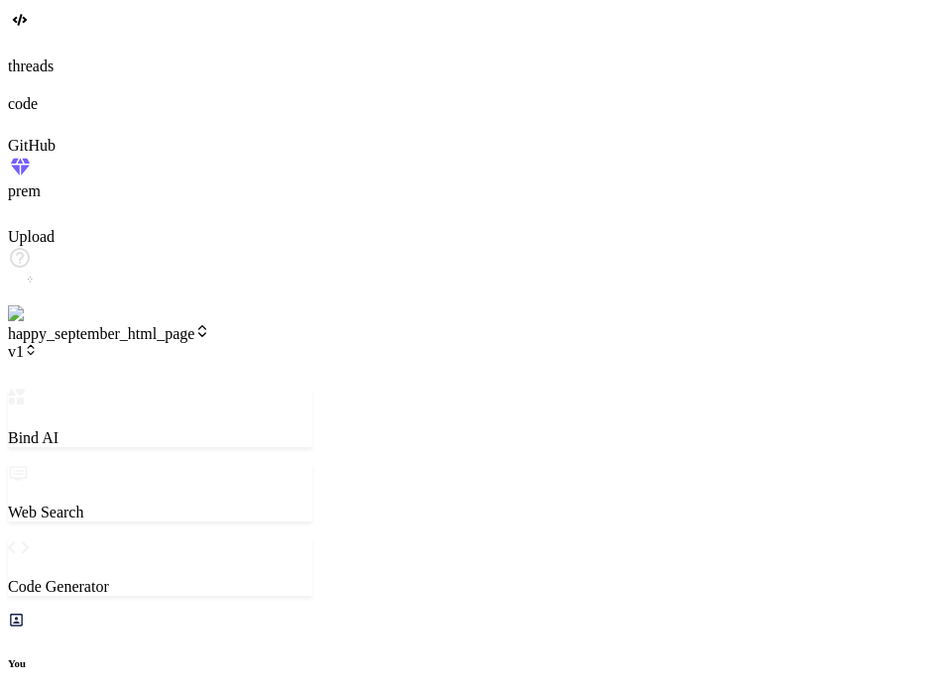
type textarea "hey change the heading to h"
type textarea "x"
type textarea "hey change the heading to hi"
type textarea "x"
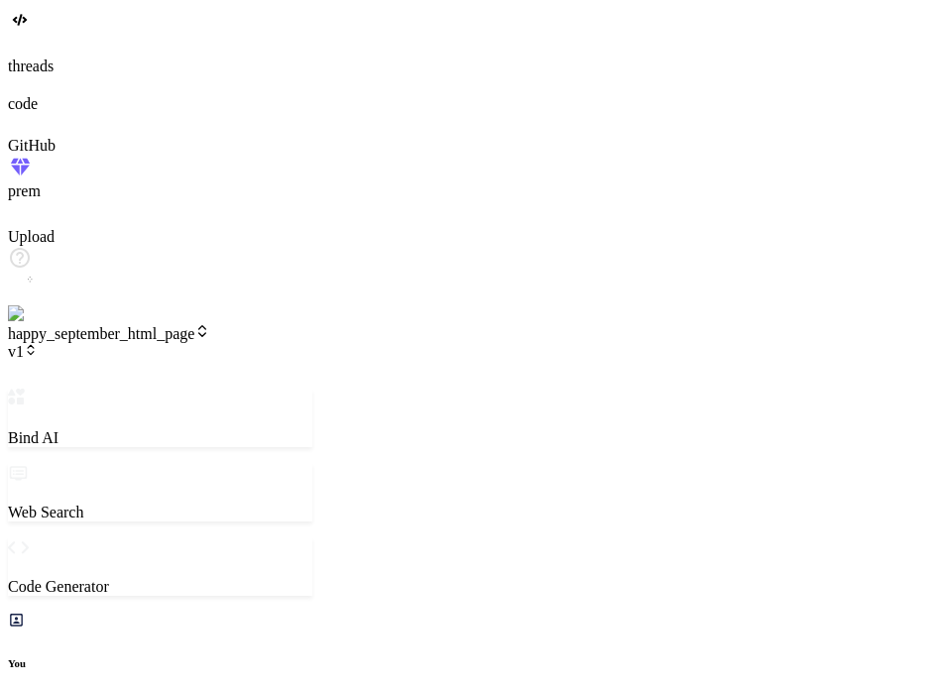
click at [38, 343] on span "v1" at bounding box center [23, 351] width 30 height 17
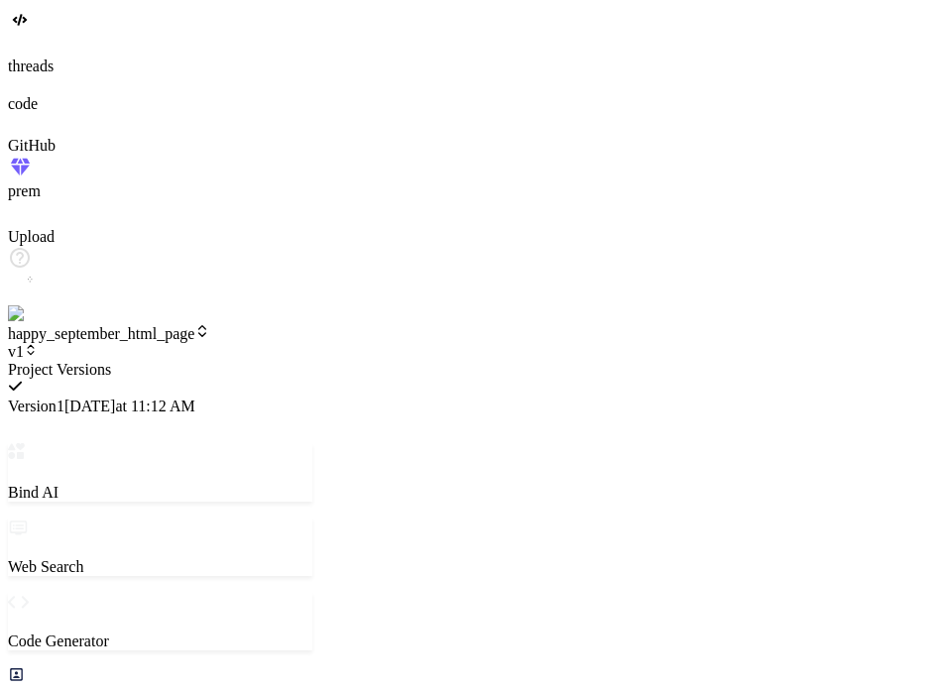
click at [312, 361] on div at bounding box center [160, 361] width 305 height 0
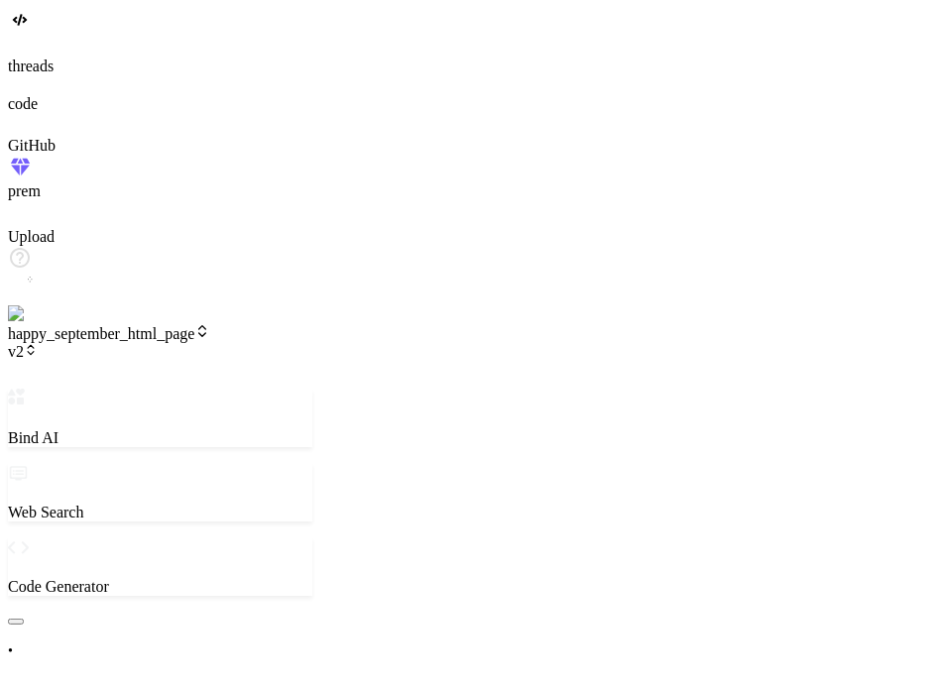
type textarea "x"
type textarea "l"
type textarea "x"
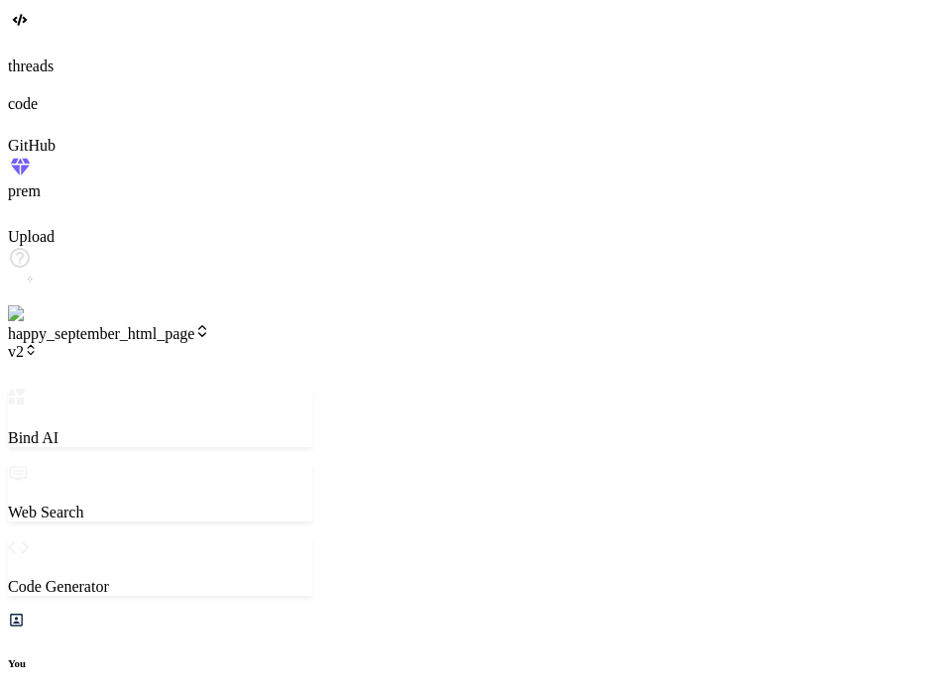
type textarea "lo"
type textarea "x"
type textarea "loo"
type textarea "x"
type textarea "look"
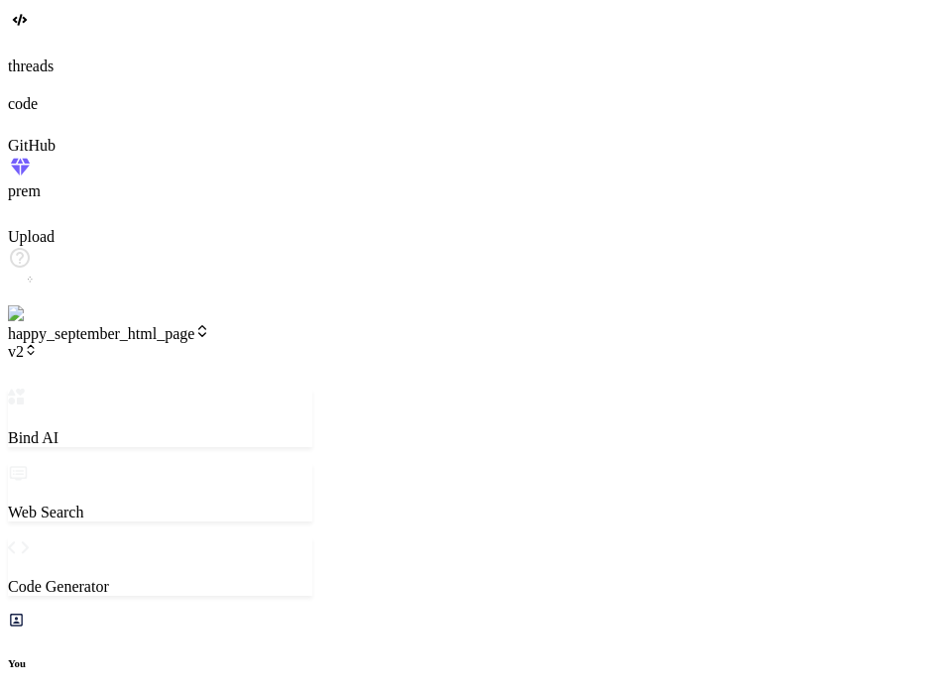
type textarea "x"
type textarea "looks"
type textarea "x"
type textarea "looks"
type textarea "x"
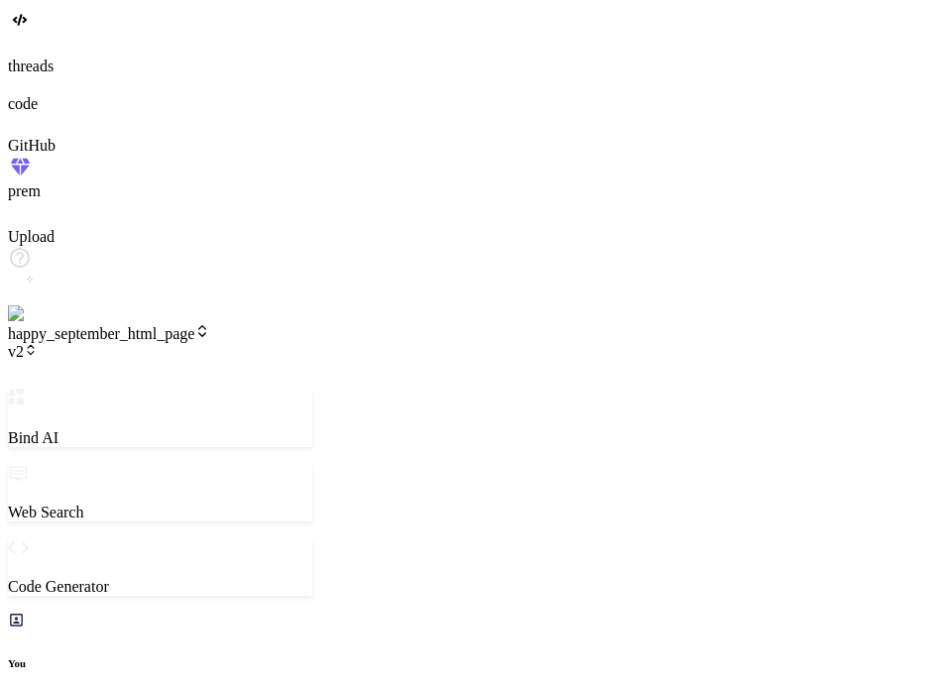
type textarea "looks g"
type textarea "x"
type textarea "looks gi"
type textarea "x"
type textarea "looks gii"
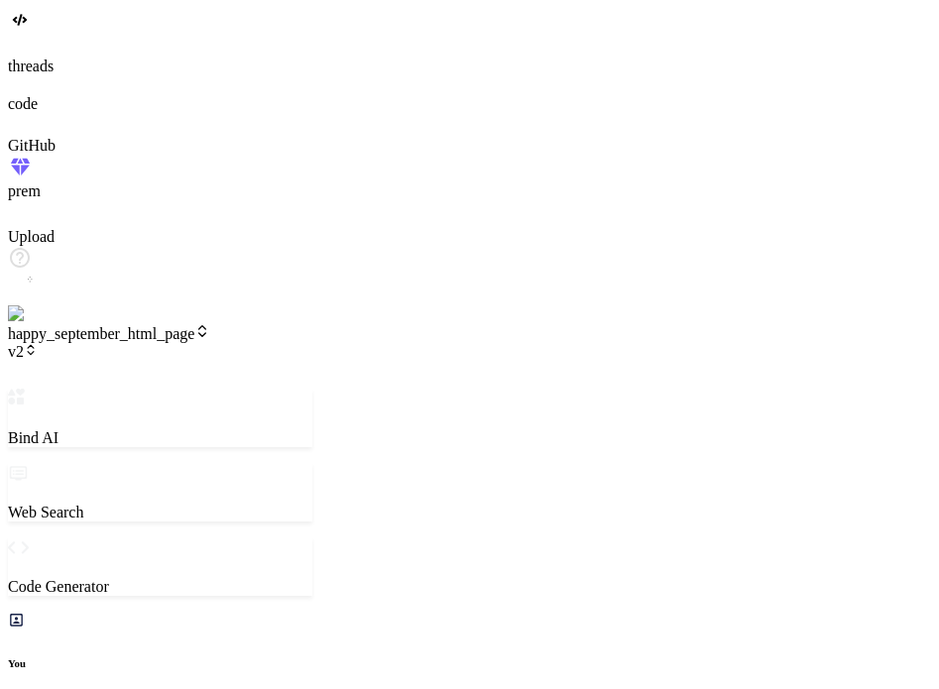
type textarea "x"
type textarea "looks giid"
type textarea "x"
type textarea "looks gii"
type textarea "x"
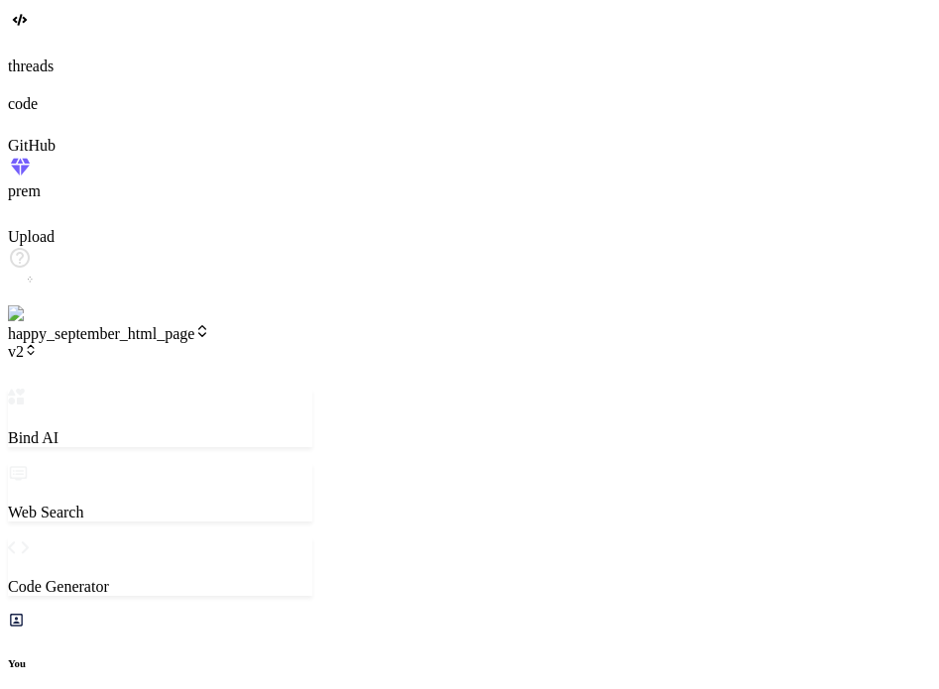
type textarea "looks gi"
type textarea "x"
type textarea "looks g"
type textarea "x"
type textarea "looks go"
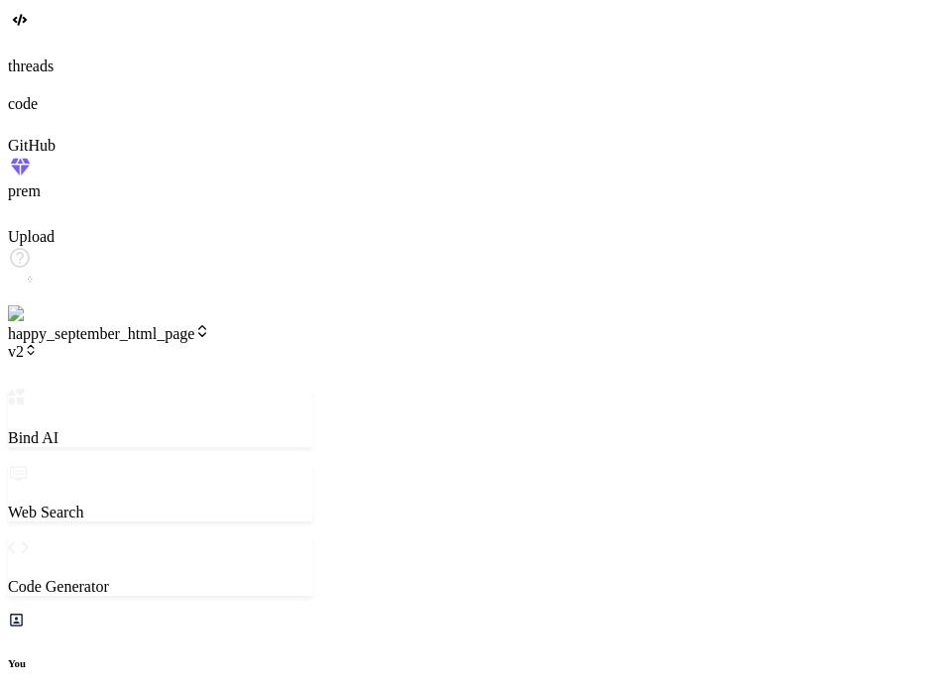
type textarea "x"
type textarea "looks goo"
type textarea "x"
type textarea "looks good"
type textarea "x"
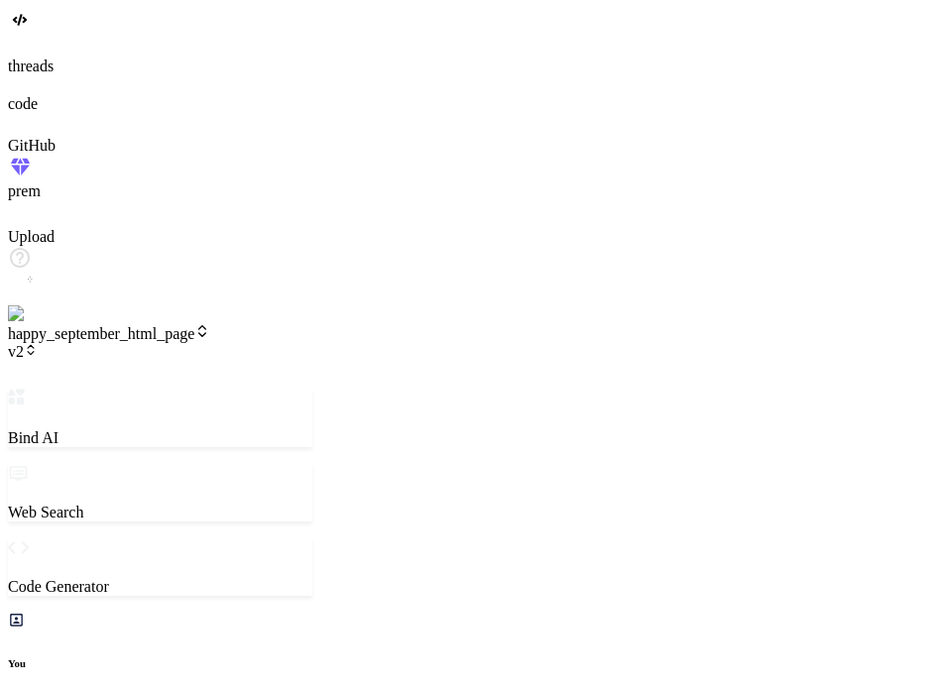
type textarea "looks good"
type textarea "x"
type textarea "looks good n"
type textarea "x"
type textarea "looks good no"
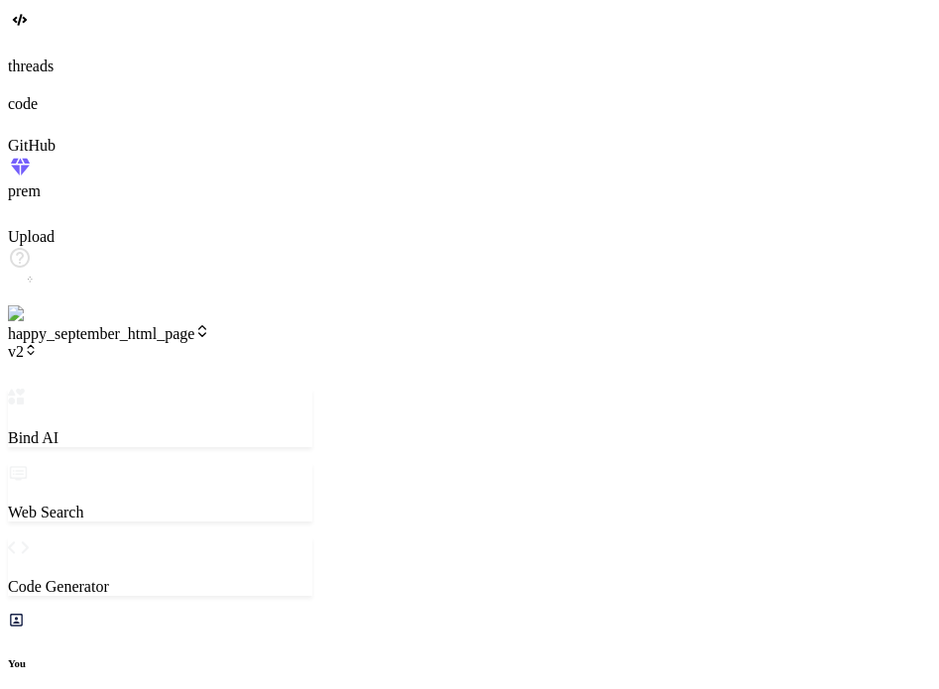
type textarea "x"
type textarea "looks good now"
type textarea "x"
type textarea "looks good now"
type textarea "x"
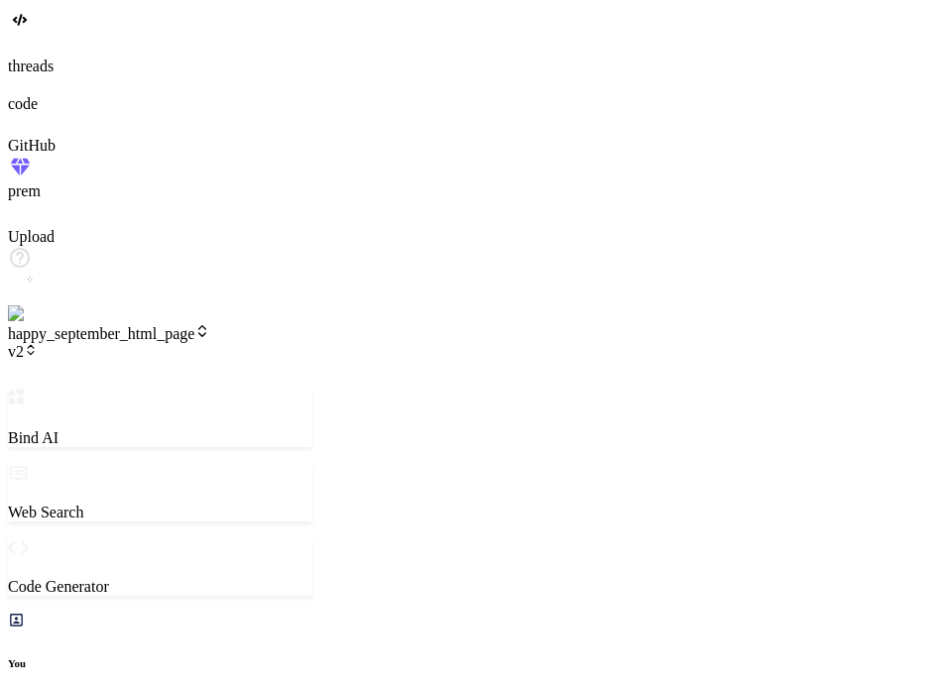
type textarea "looks good now a"
type textarea "x"
type textarea "looks good now ag"
type textarea "x"
type textarea "looks good now aga"
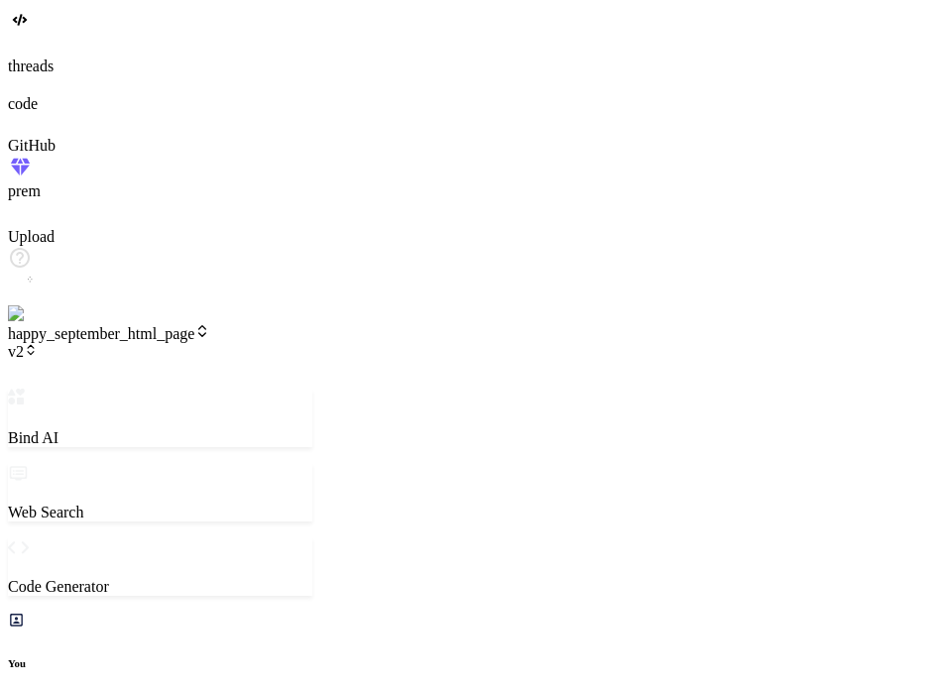
type textarea "x"
type textarea "looks good now agai"
type textarea "x"
type textarea "looks good now again"
type textarea "x"
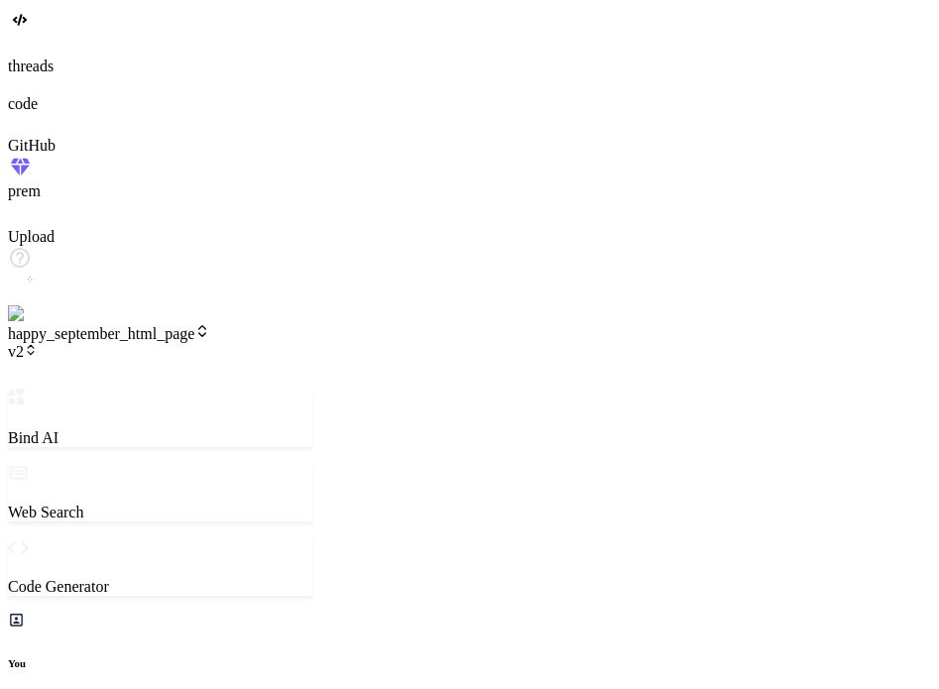
type textarea "looks good now again"
type textarea "x"
type textarea "looks good now again c"
type textarea "x"
type textarea "looks good now again cg"
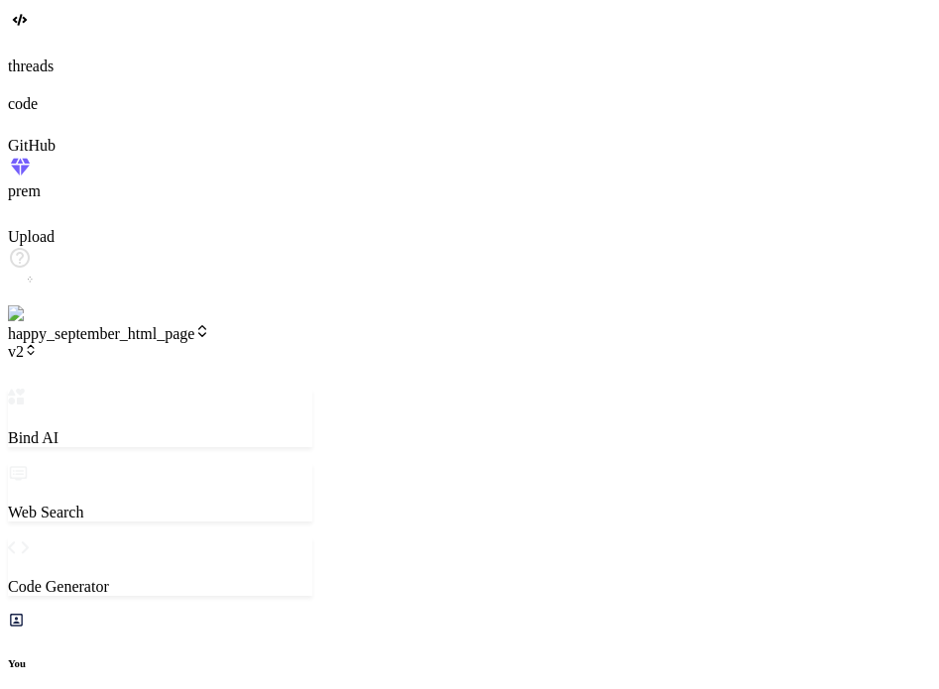
type textarea "x"
type textarea "looks good now again cgh"
type textarea "x"
type textarea "looks good now again cgha"
type textarea "x"
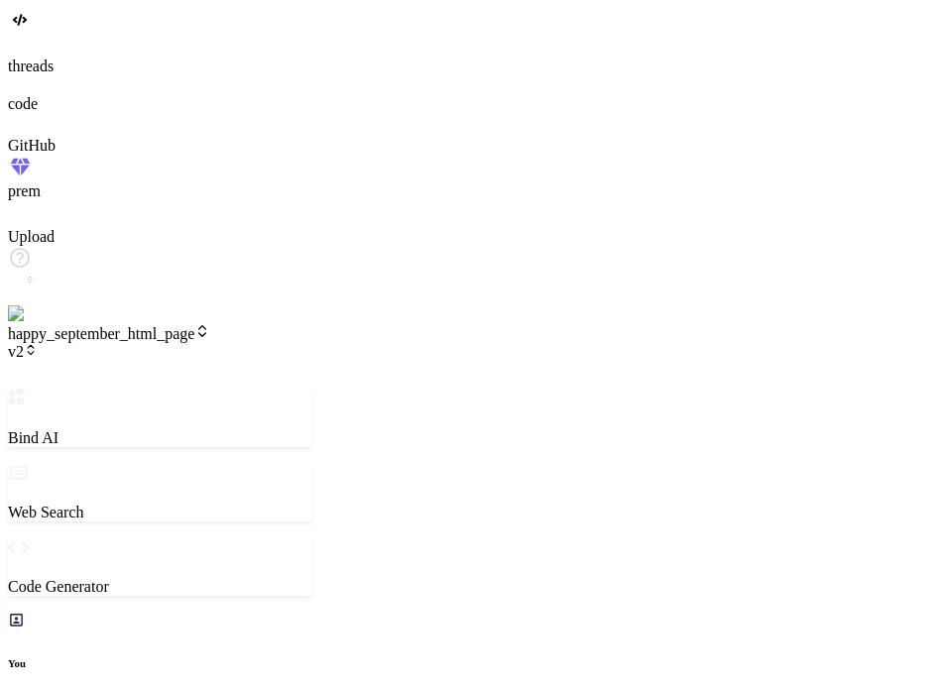
type textarea "looks good now again cghan"
type textarea "x"
type textarea "looks good now again cghan"
type textarea "x"
type textarea "looks good now again cghan t"
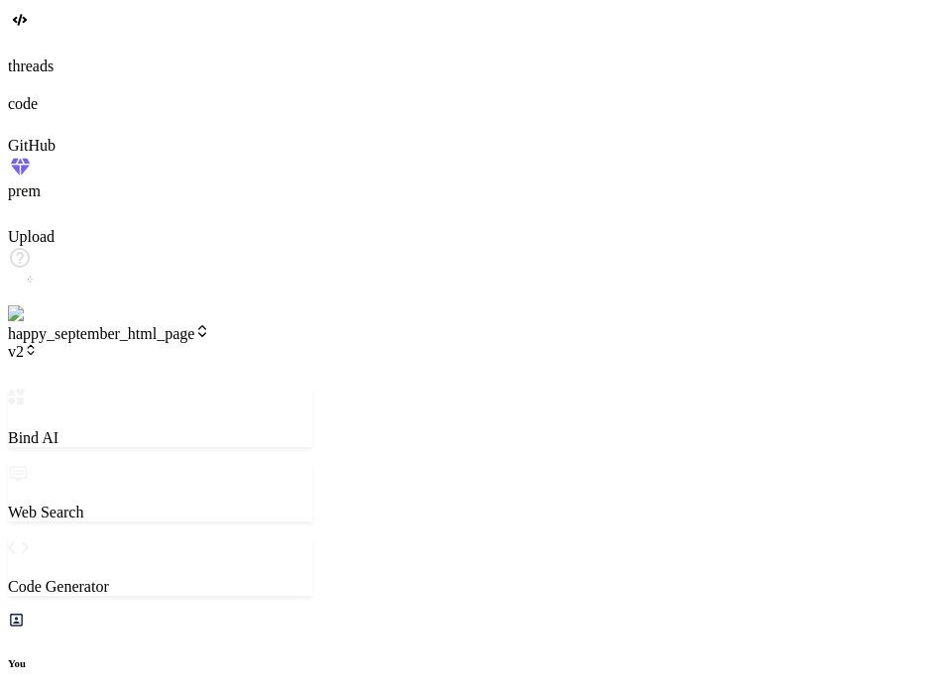
type textarea "x"
type textarea "looks good now again cghan to"
type textarea "x"
type textarea "looks good now again cghan to"
type textarea "x"
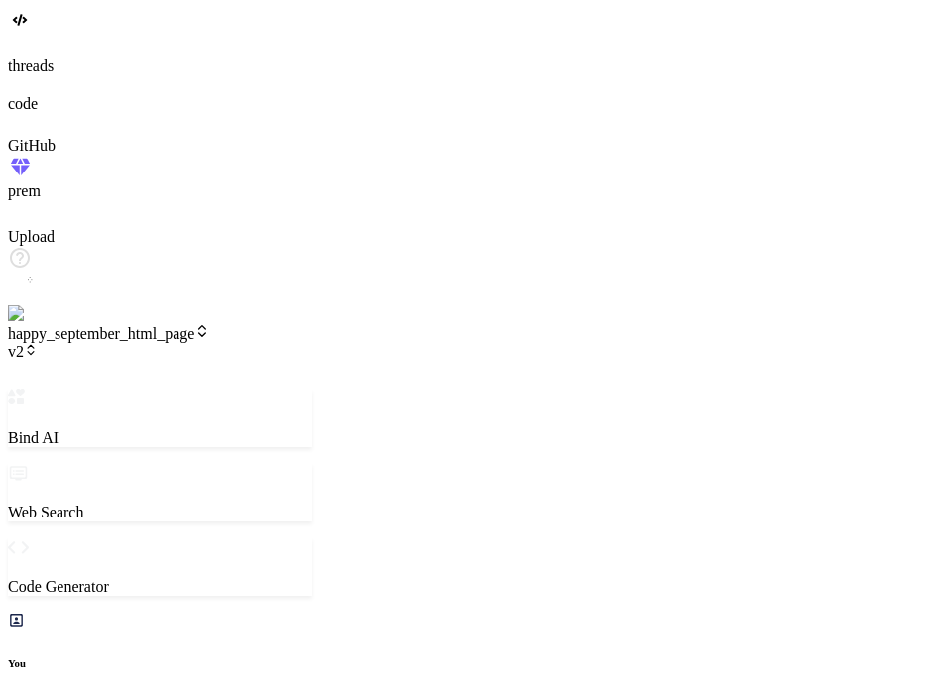
type textarea "looks good now again cghan to o"
type textarea "x"
type textarea "looks good now again cghan to oc"
type textarea "x"
type textarea "looks good now again cghan to oct"
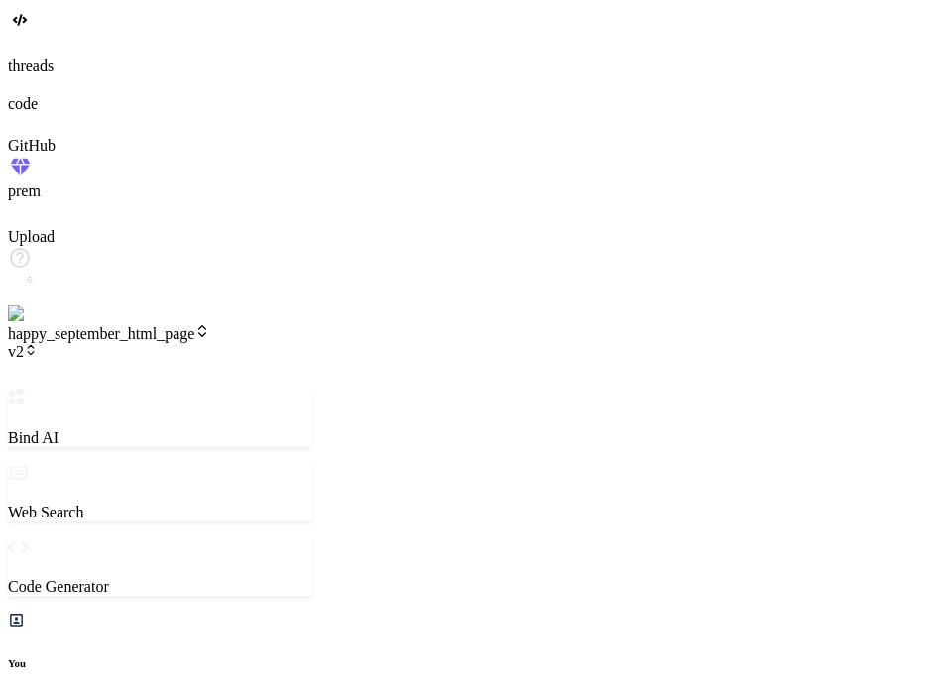
type textarea "x"
type textarea "looks good now again cghan to octio"
type textarea "x"
type textarea "looks good now again cghan to octior"
type textarea "x"
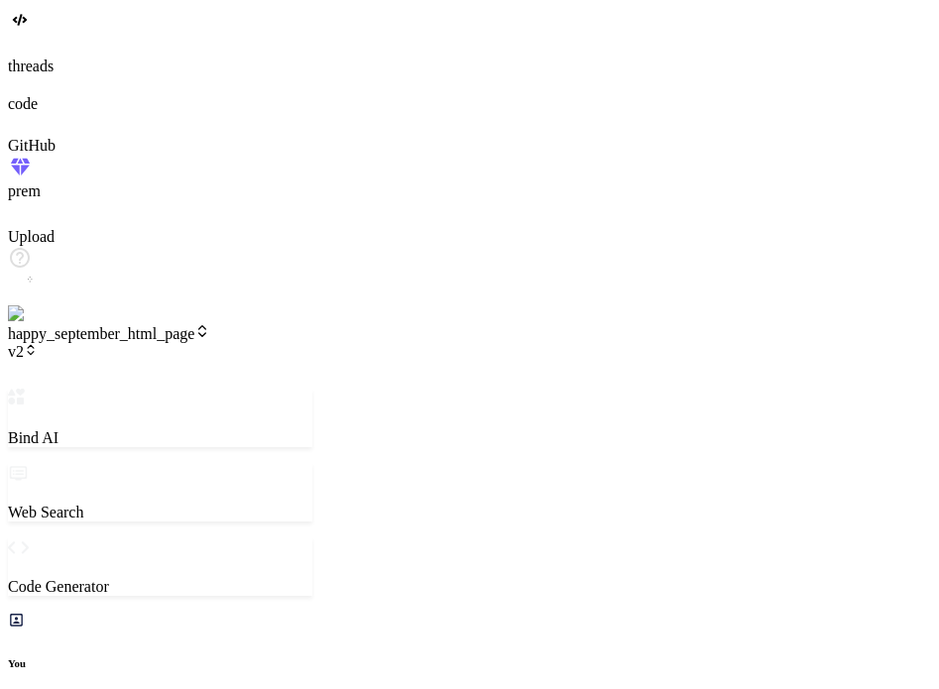
type textarea "looks good now again cghan to octiorb"
type textarea "x"
type textarea "looks good now again cghan to octiorbe"
type textarea "x"
type textarea "looks good now again cghan to octiorber"
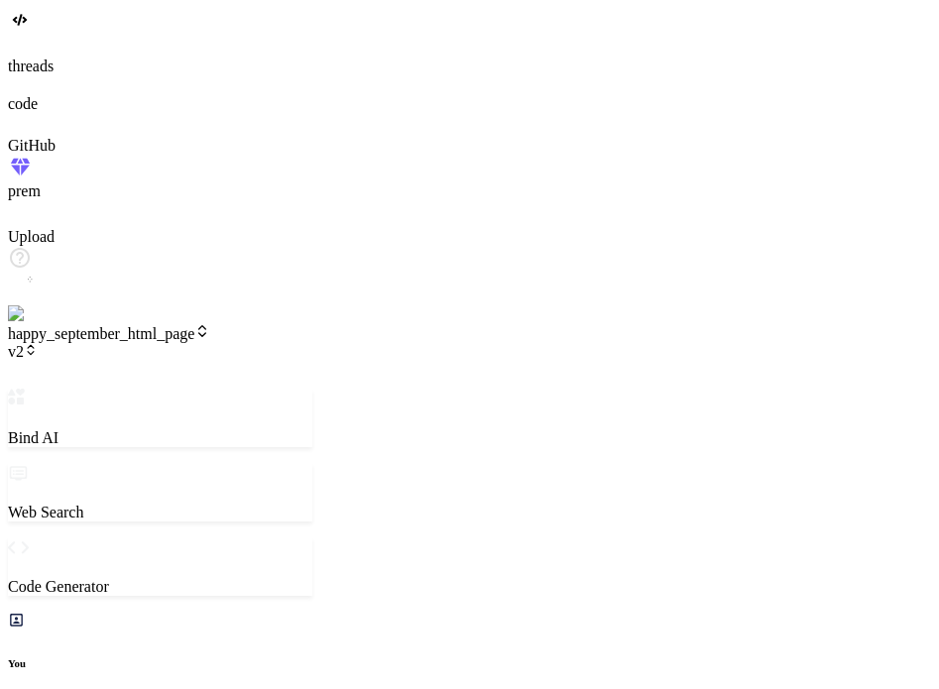
type textarea "x"
drag, startPoint x: 385, startPoint y: 384, endPoint x: 526, endPoint y: 384, distance: 140.9
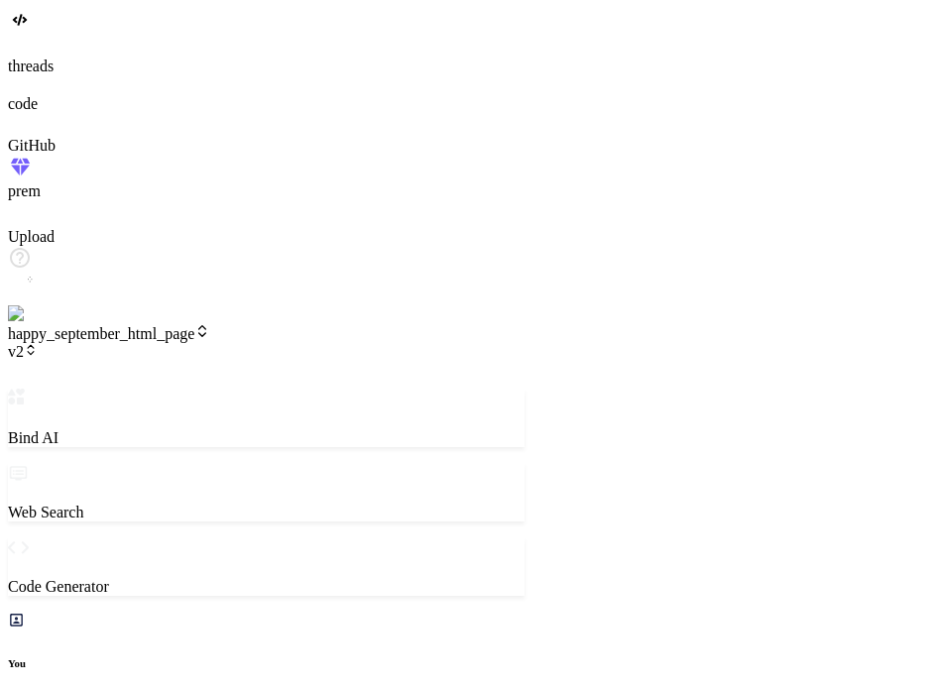
type textarea "x"
type textarea "r</h1> </body> </html>"
type textarea "x"
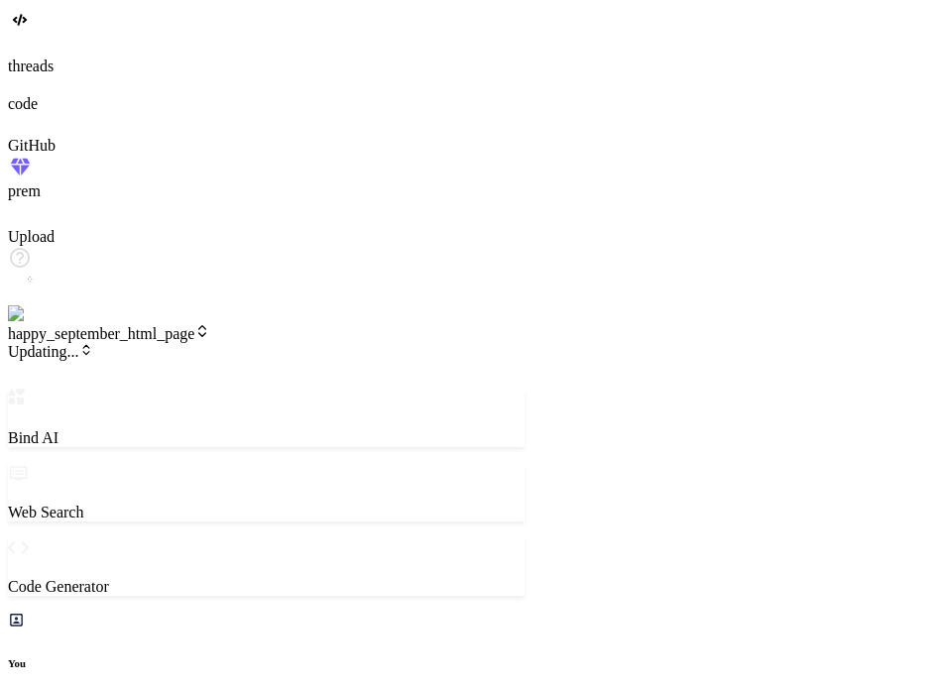
click at [93, 343] on span "Updating..." at bounding box center [50, 351] width 85 height 17
type textarea "r</h1> </body> </html>"
click at [38, 343] on span "v3" at bounding box center [23, 351] width 30 height 17
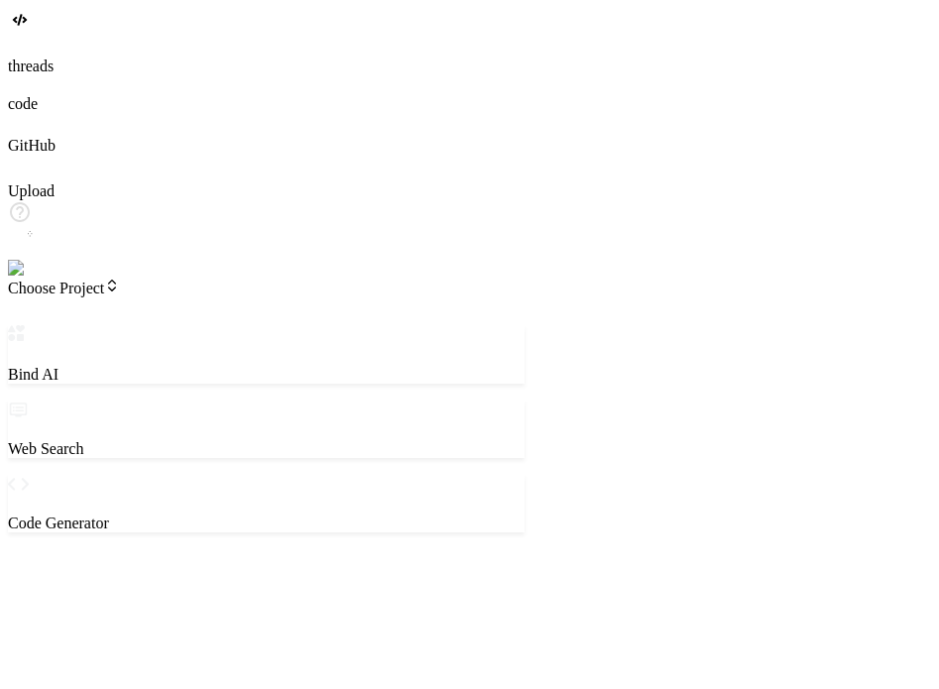
type textarea "x"
